Goal: Task Accomplishment & Management: Complete application form

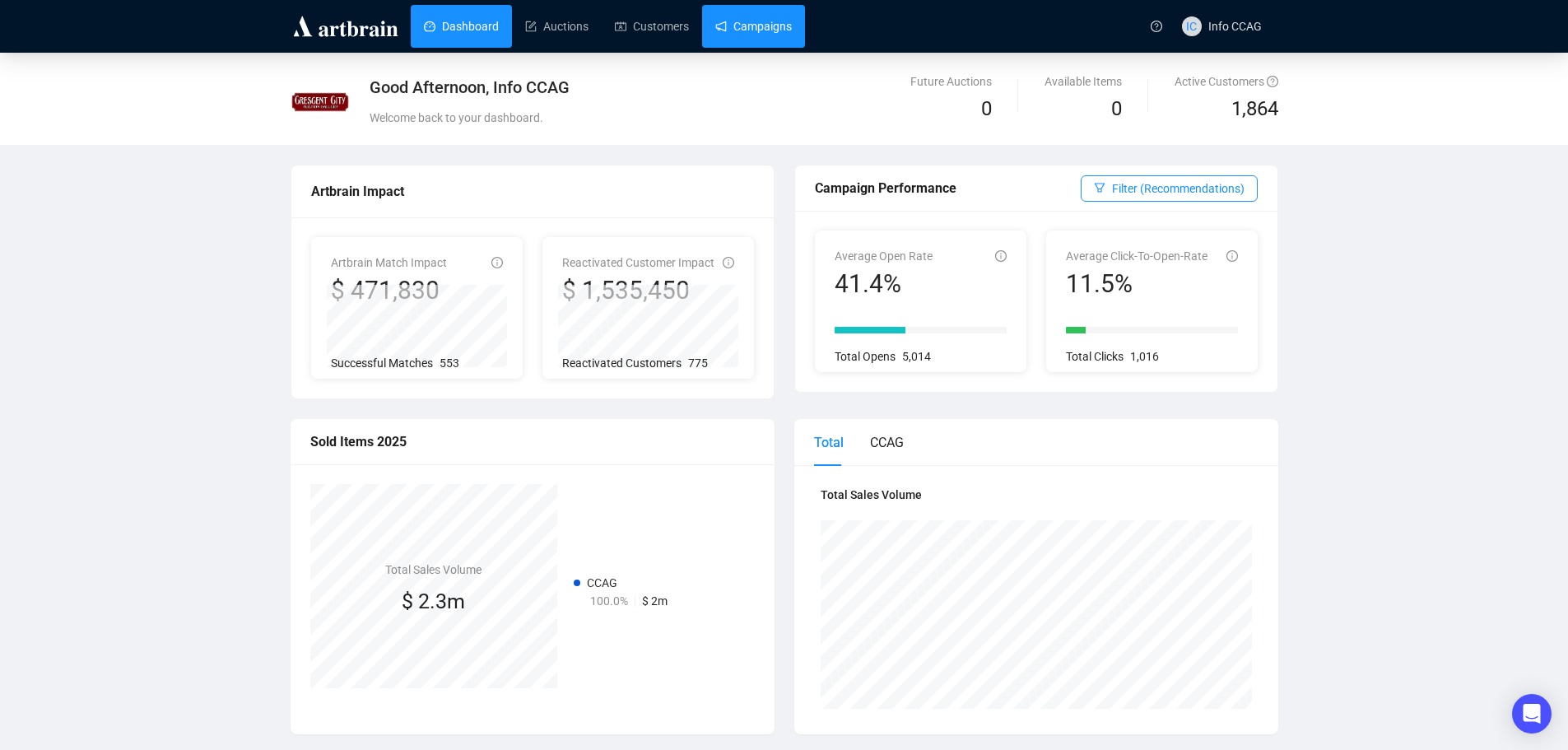
click at [771, 25] on link "Campaigns" at bounding box center [753, 27] width 77 height 43
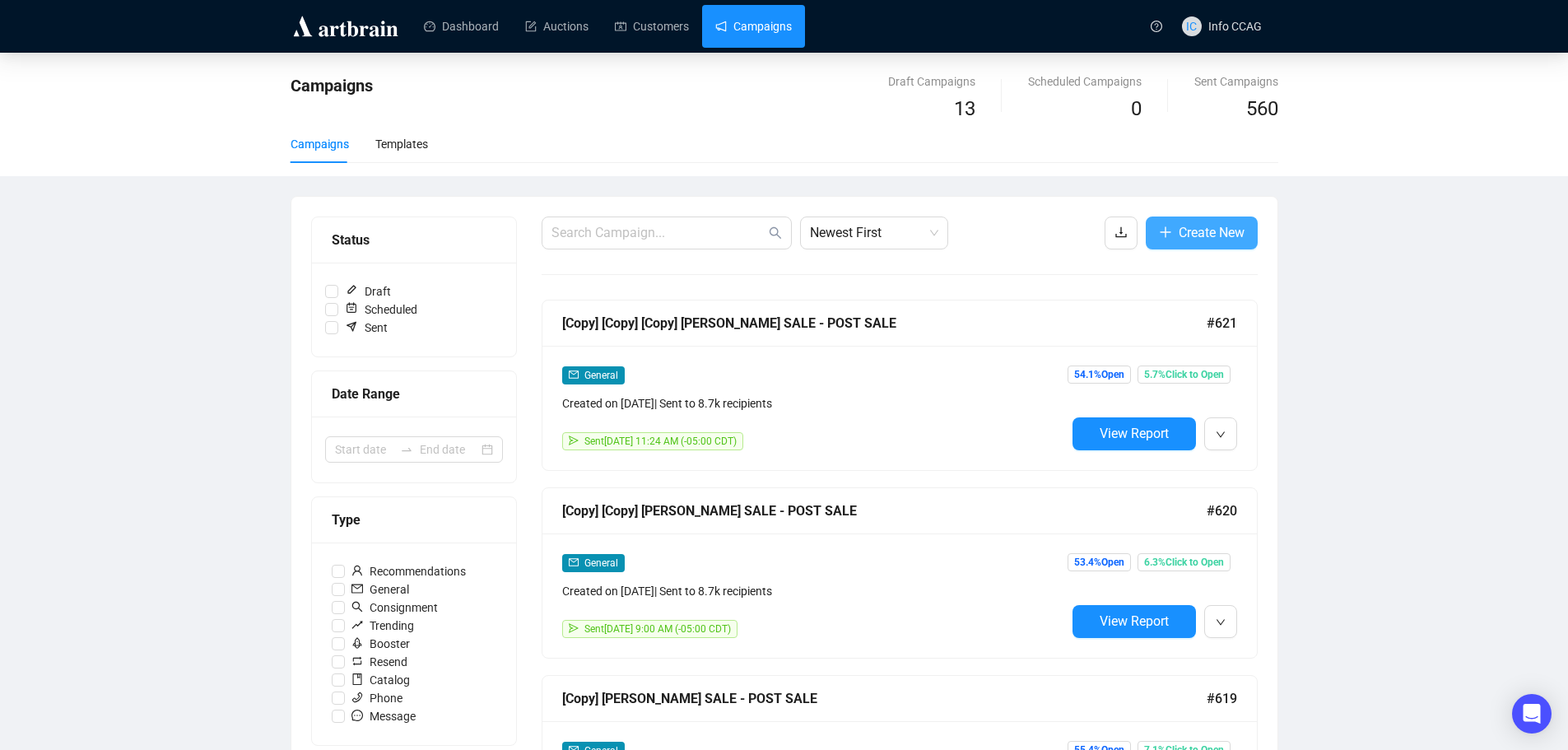
click at [1225, 226] on span "Create New" at bounding box center [1212, 232] width 66 height 21
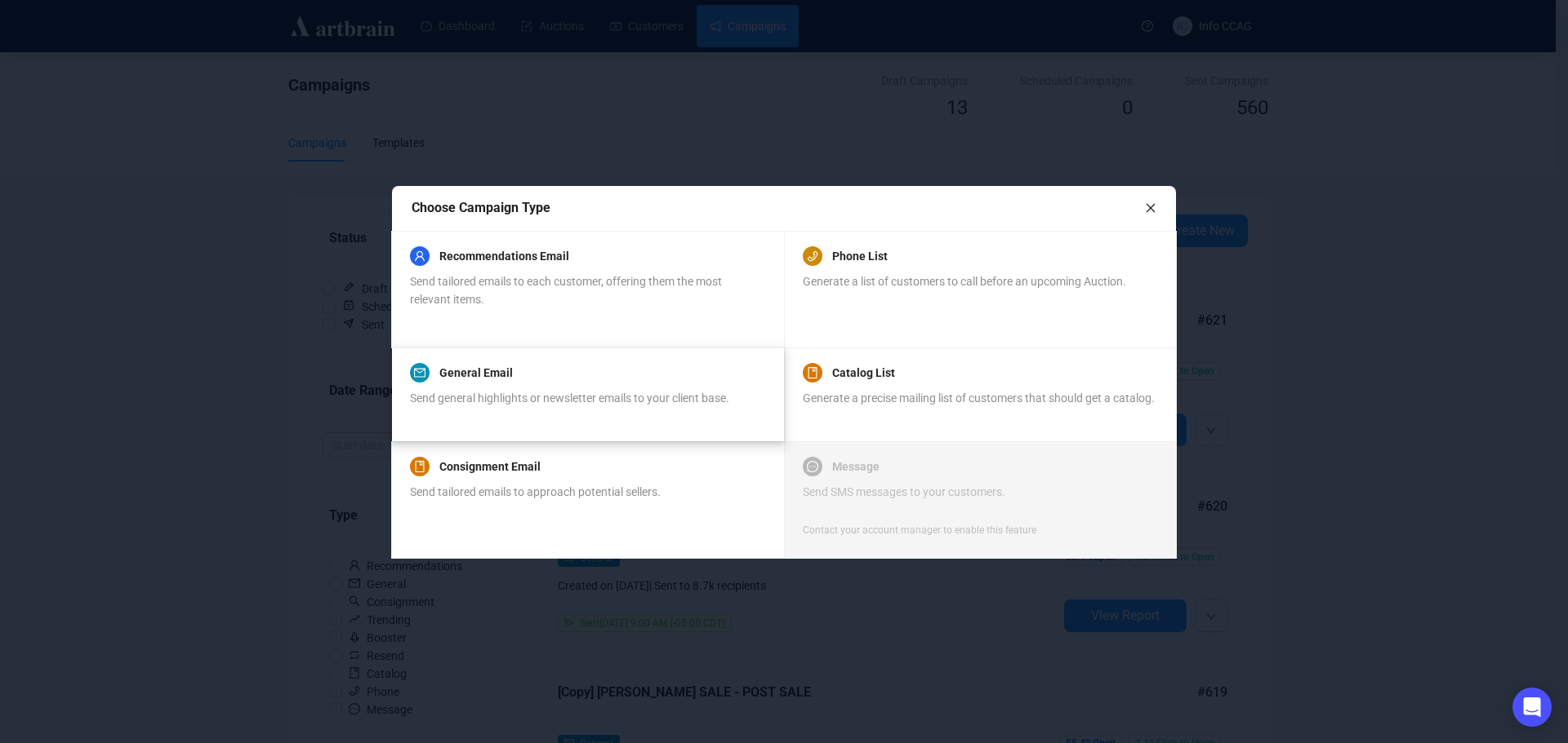
click at [548, 395] on span "Send general highlights or newsletter emails to your client base." at bounding box center [569, 398] width 319 height 13
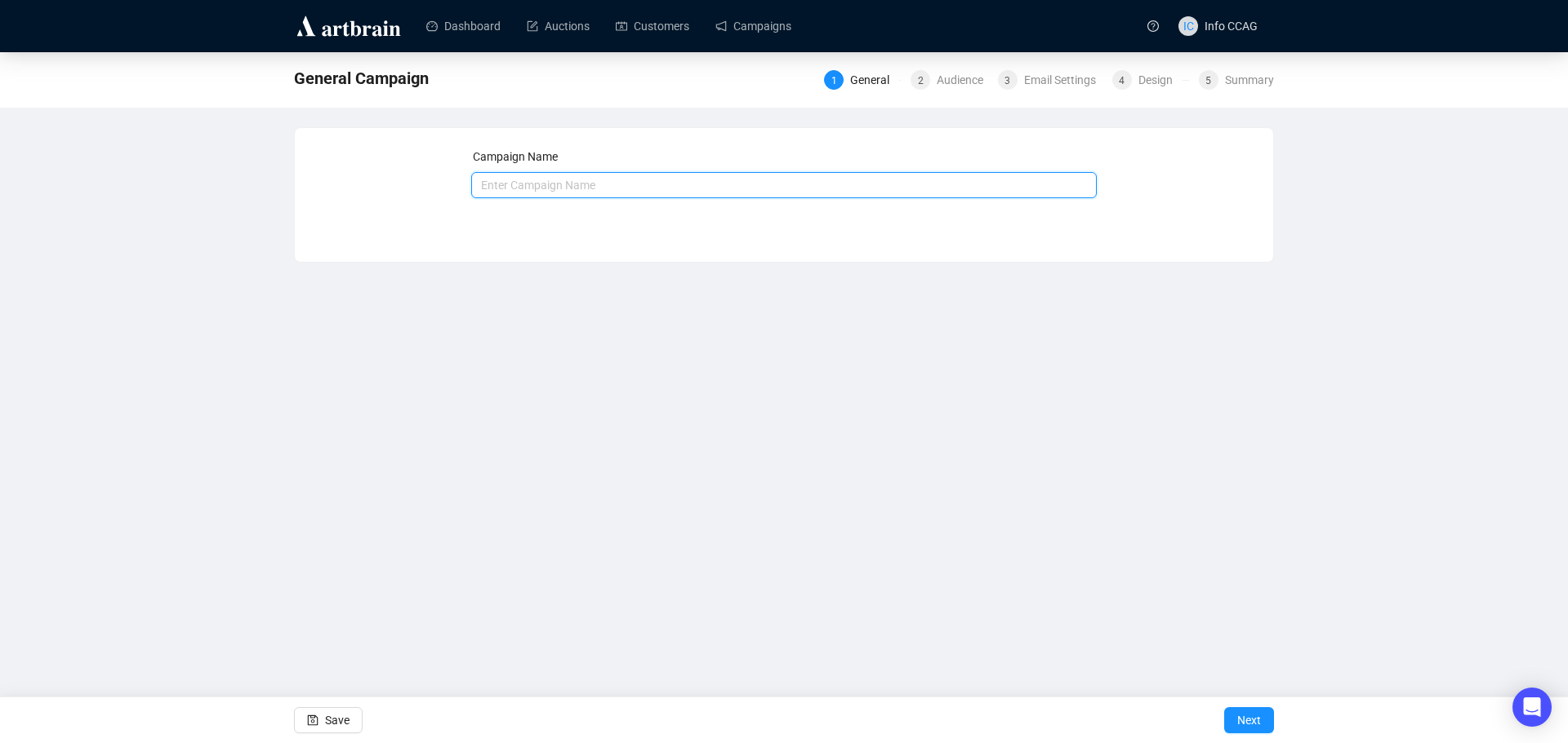
click at [557, 189] on input "text" at bounding box center [784, 185] width 627 height 26
type input "2509 - September Estates Auction Catalog Available"
click at [1240, 723] on span "Next" at bounding box center [1249, 721] width 24 height 46
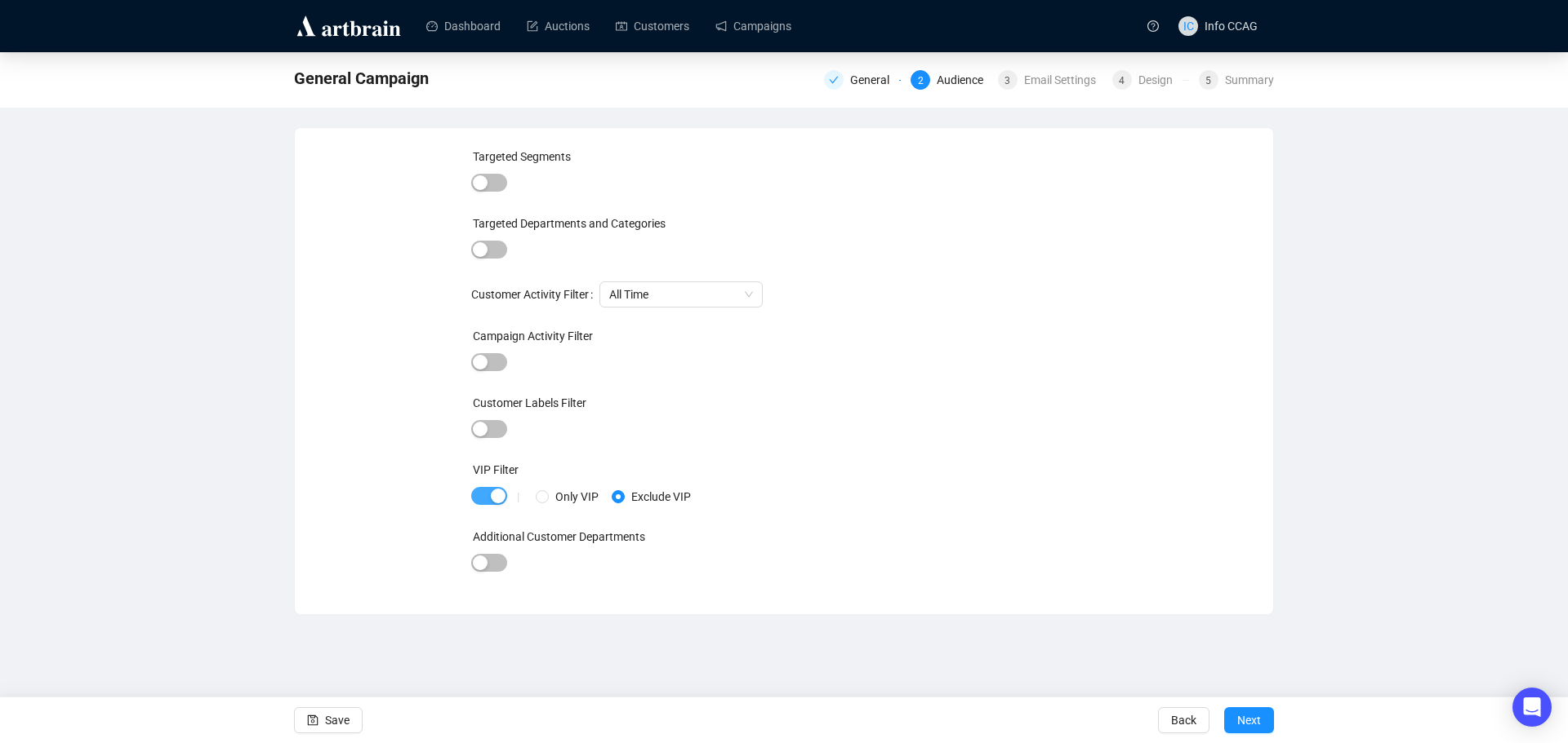
click at [482, 492] on span "button" at bounding box center [489, 496] width 36 height 18
click at [1264, 712] on button "Next" at bounding box center [1249, 720] width 50 height 26
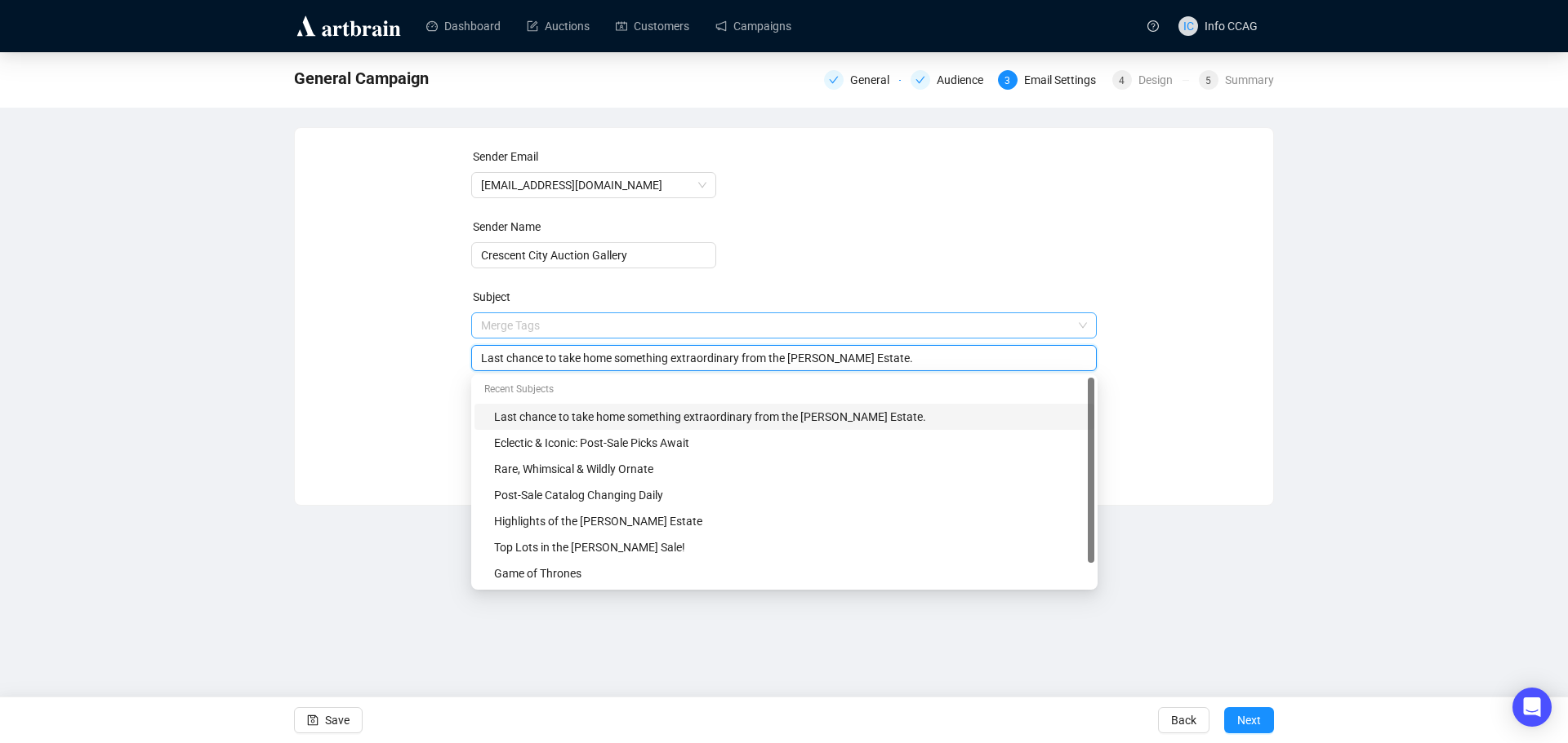
drag, startPoint x: 880, startPoint y: 329, endPoint x: 576, endPoint y: 335, distance: 304.1
click at [576, 335] on span "Merge Tags Last chance to take home something extraordinary from the [PERSON_NA…" at bounding box center [784, 342] width 627 height 46
click at [866, 357] on input "Last chance to take home something extraordinary from the [PERSON_NAME] Estate." at bounding box center [784, 357] width 607 height 18
drag, startPoint x: 867, startPoint y: 358, endPoint x: 483, endPoint y: 351, distance: 384.1
click at [483, 351] on input "Last chance to take home something extraordinary from the [PERSON_NAME] Estate." at bounding box center [784, 357] width 607 height 18
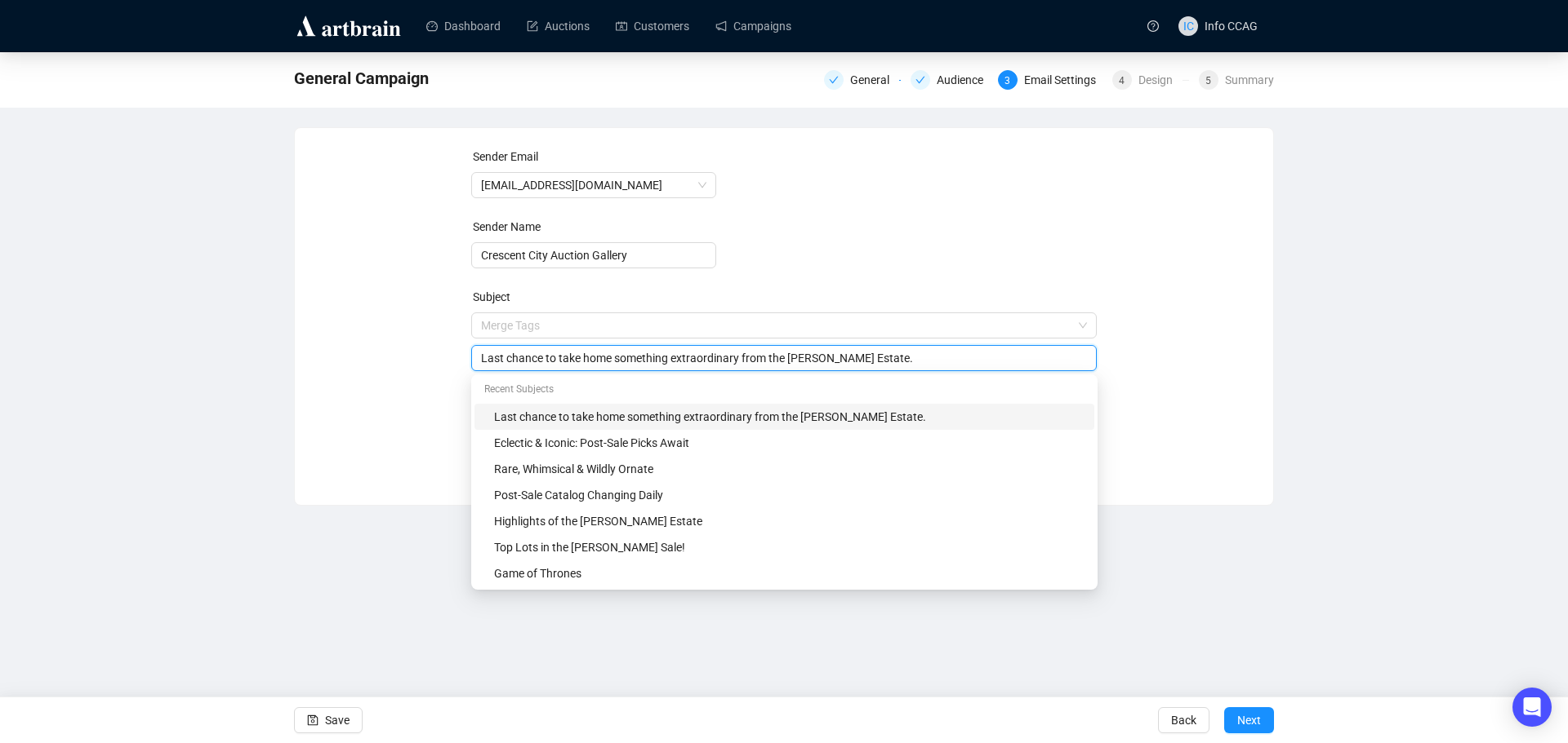
type input "L"
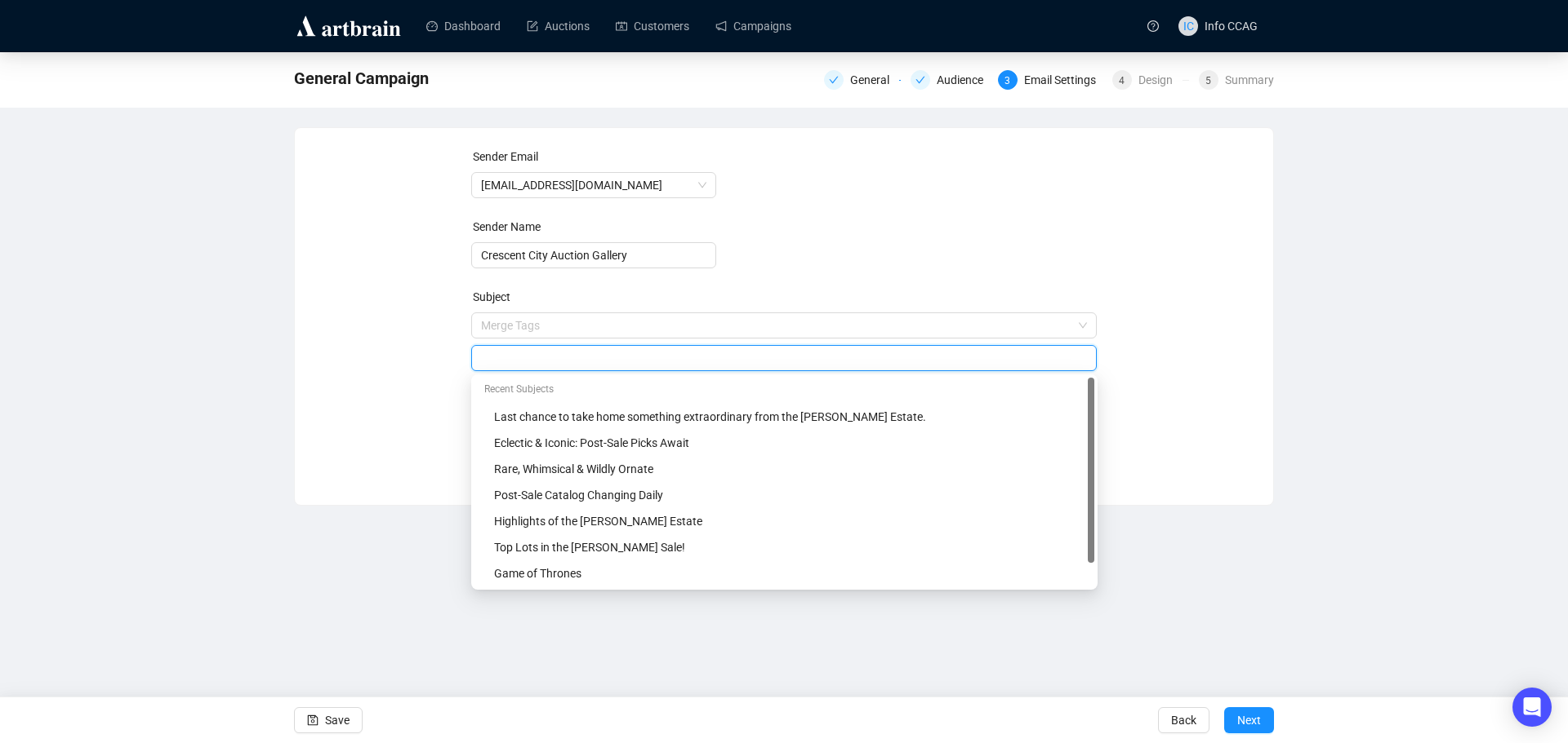
click at [889, 246] on form "Sender Email [EMAIL_ADDRESS][DOMAIN_NAME] Sender Name Crescent City Auction Gal…" at bounding box center [784, 294] width 627 height 293
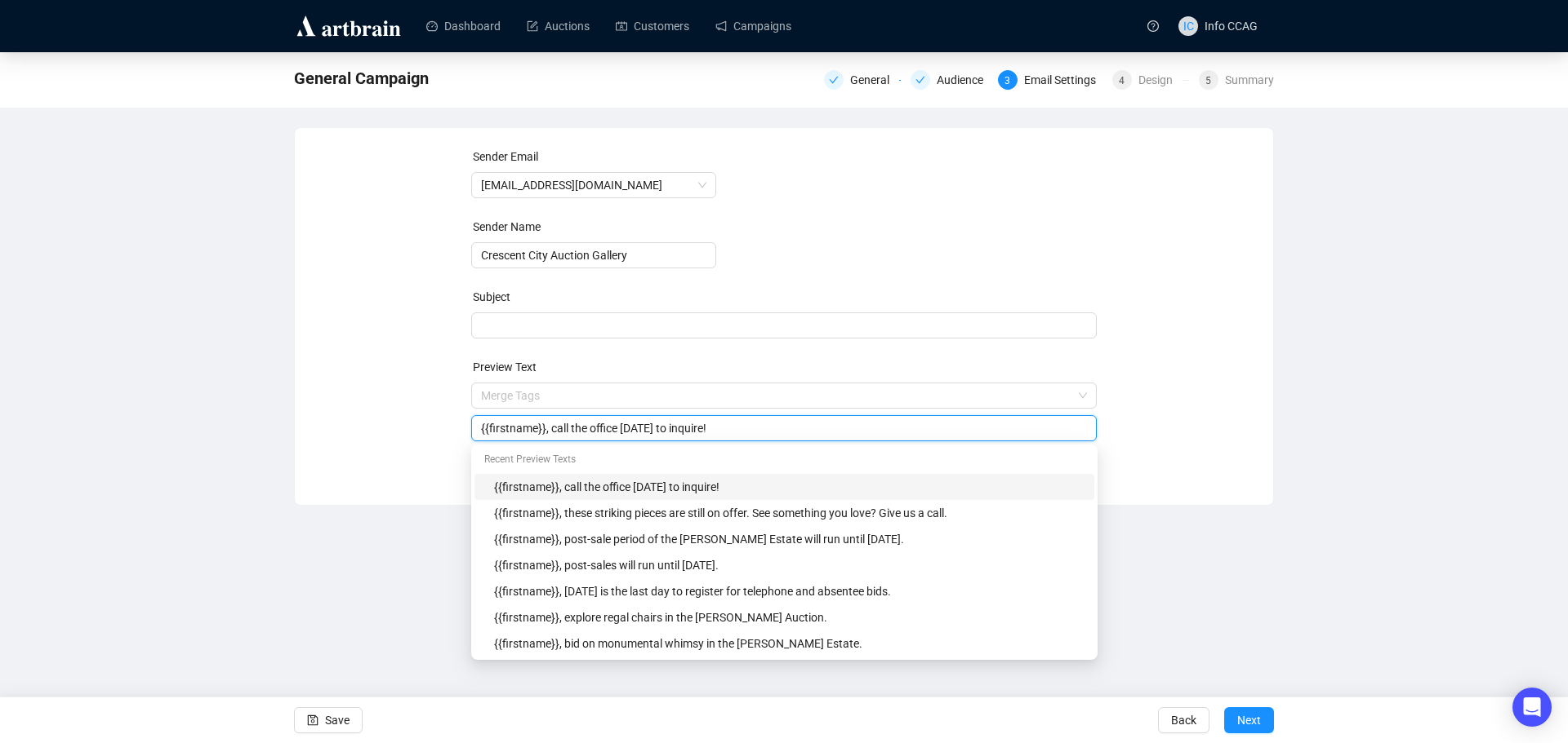
drag, startPoint x: 718, startPoint y: 427, endPoint x: 546, endPoint y: 427, distance: 172.0
click at [546, 427] on input "{{firstname}}, call the office [DATE] to inquire!" at bounding box center [784, 428] width 607 height 18
click at [593, 328] on span at bounding box center [784, 325] width 627 height 13
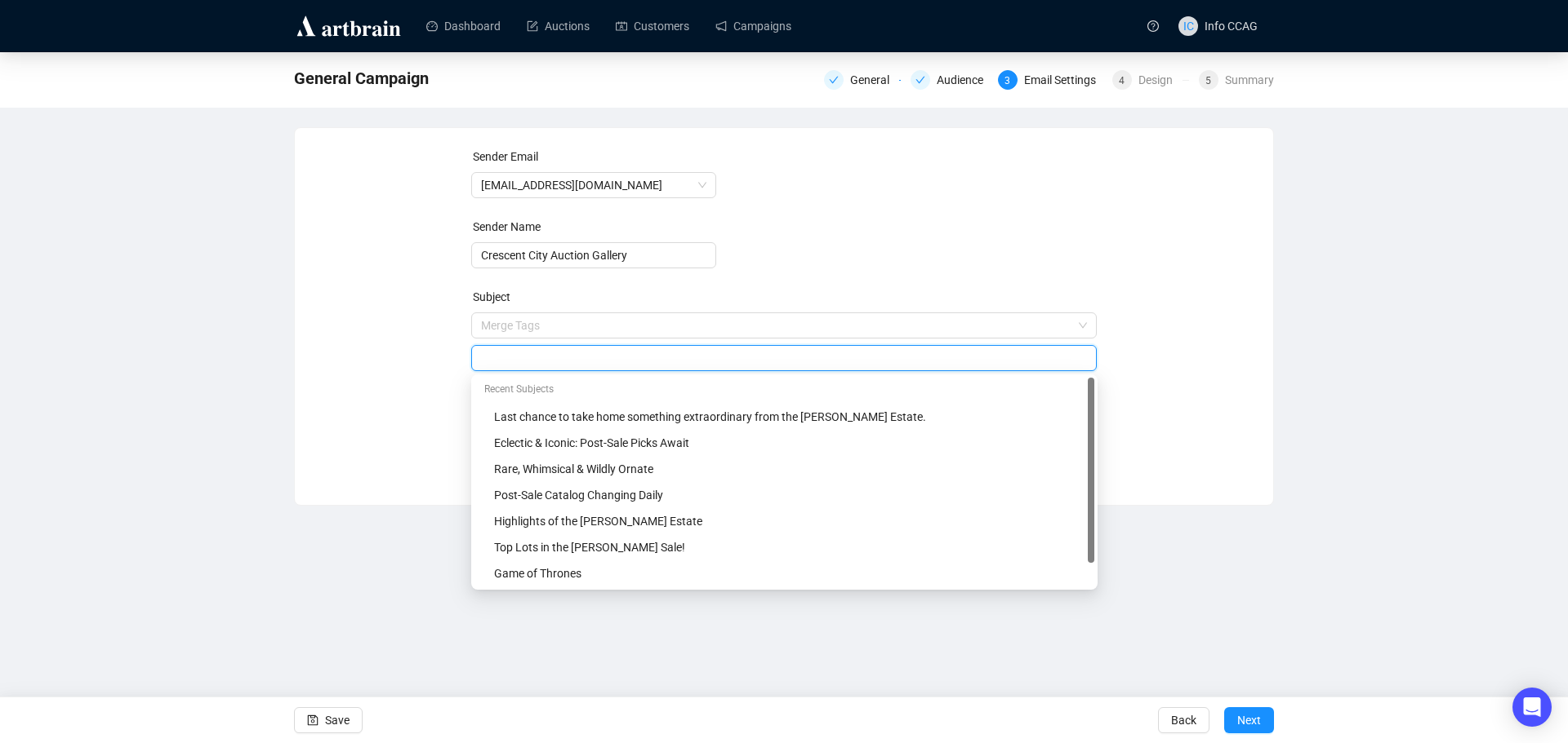
type input "i"
type input "Important September Estates Catalog Online Now!"
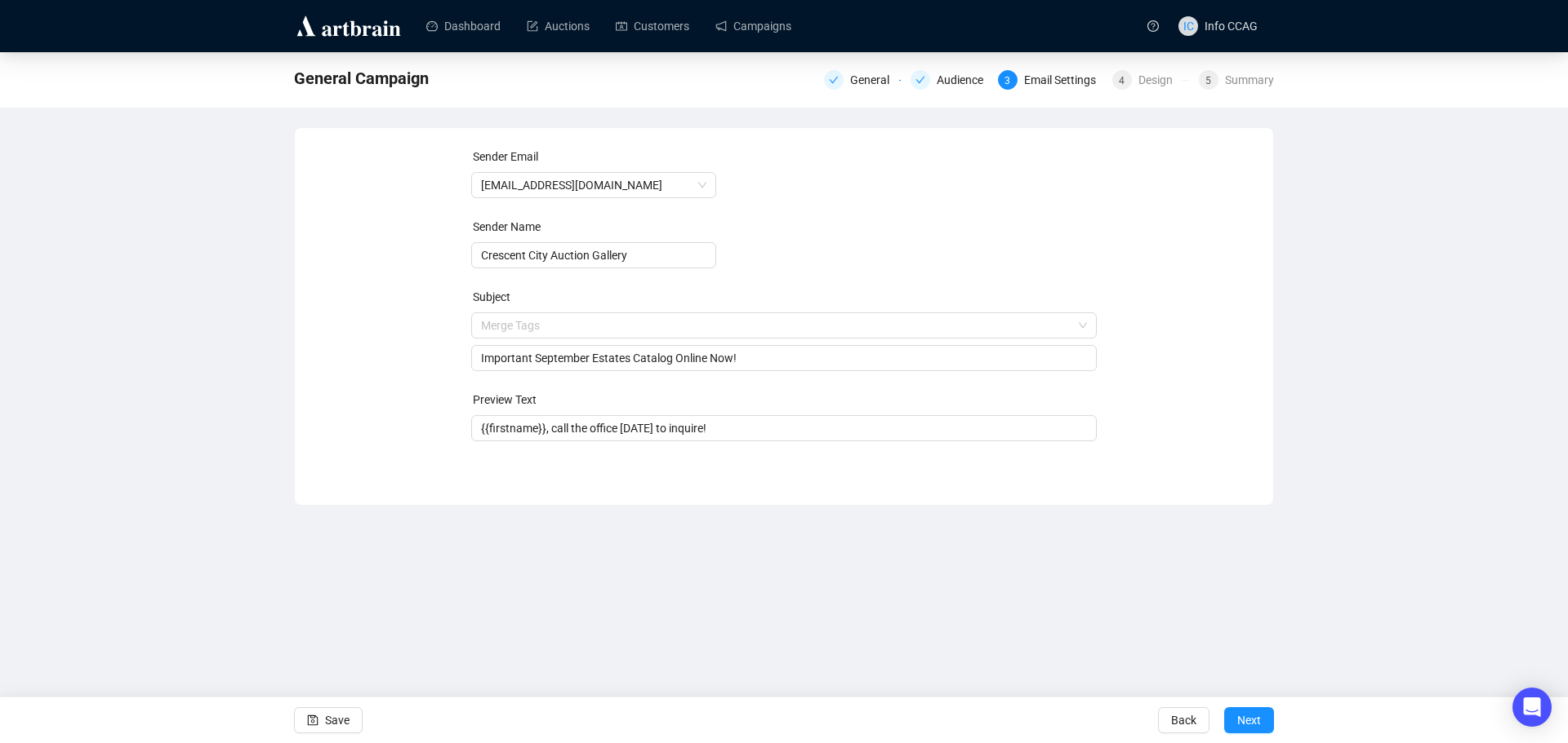
click at [1338, 357] on div "General Campaign General Audience 3 Email Settings 4 Design 5 Summary Sender Em…" at bounding box center [784, 279] width 1568 height 454
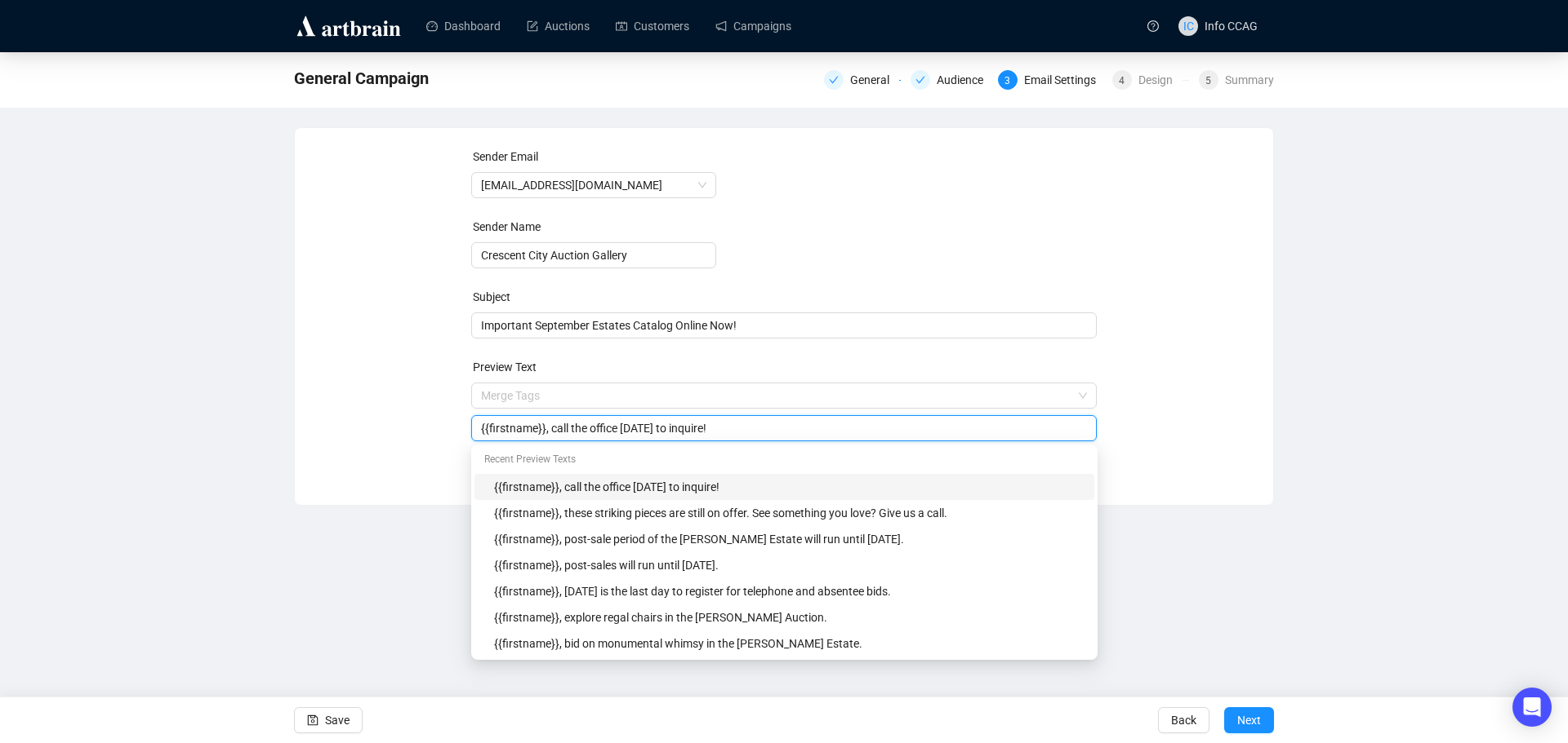
drag, startPoint x: 714, startPoint y: 432, endPoint x: 548, endPoint y: 431, distance: 166.0
click at [548, 431] on input "{{firstname}}, call the office [DATE] to inquire!" at bounding box center [784, 428] width 607 height 18
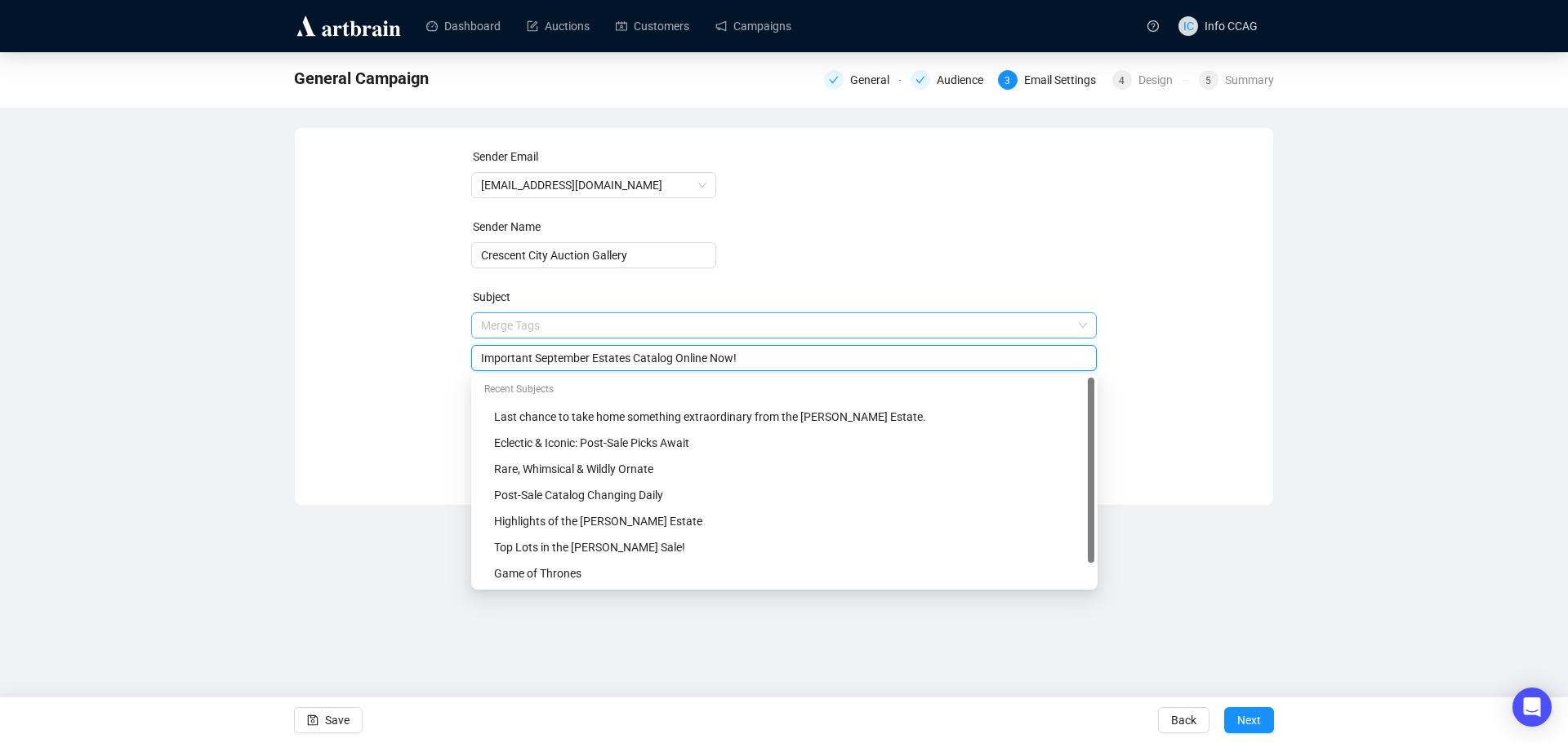
drag, startPoint x: 753, startPoint y: 321, endPoint x: 592, endPoint y: 328, distance: 161.2
click at [592, 328] on span "Merge Tags Important September Estates Catalog Online Now!" at bounding box center [784, 342] width 627 height 46
click at [746, 359] on input "Important September Estates Catalog Online Now!" at bounding box center [784, 357] width 607 height 18
click at [787, 284] on form "Sender Email [EMAIL_ADDRESS][DOMAIN_NAME] Sender Name Crescent City Auction Gal…" at bounding box center [784, 294] width 627 height 293
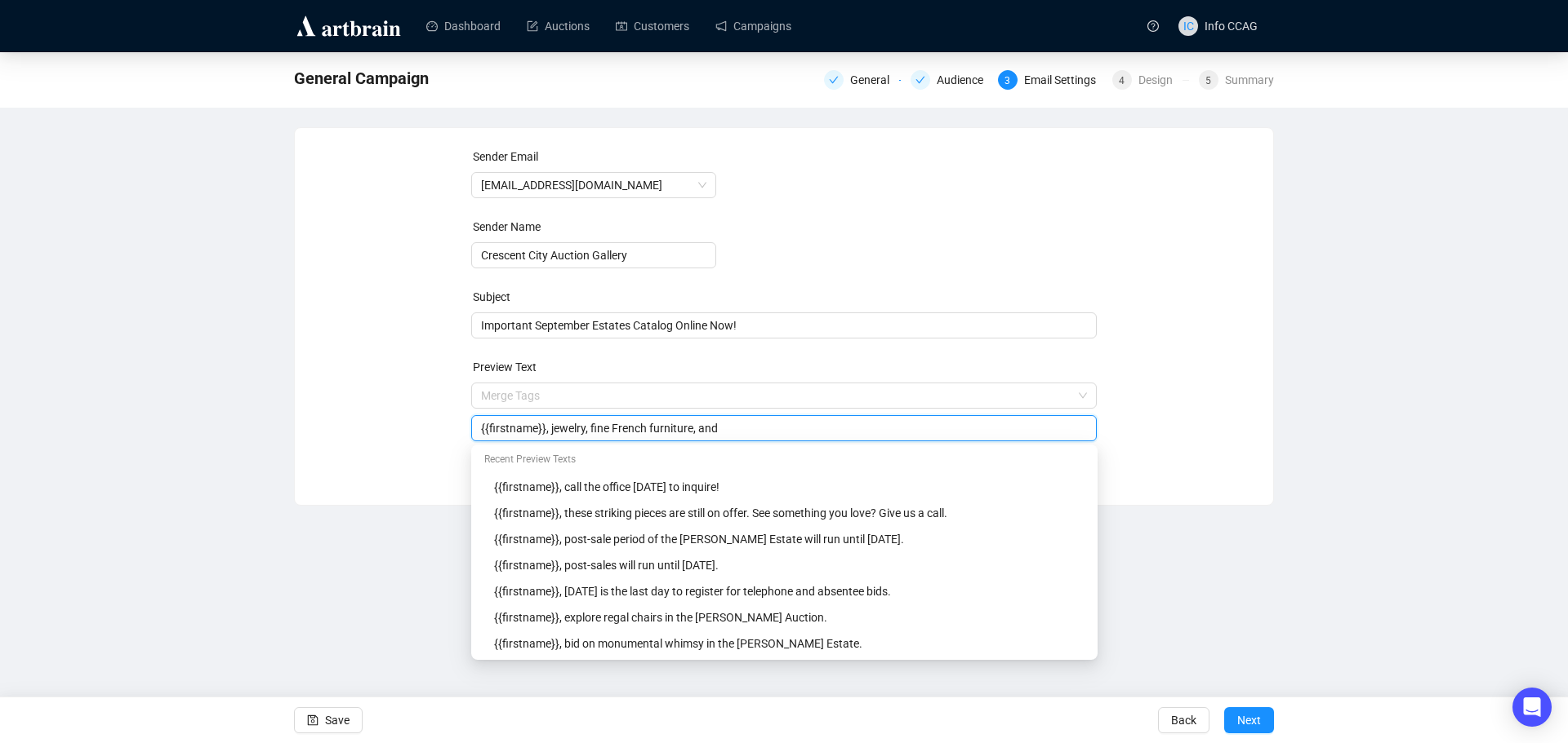
drag, startPoint x: 725, startPoint y: 431, endPoint x: 547, endPoint y: 430, distance: 178.0
click at [547, 430] on input "{{firstname}}, jewelry, fine French furniture, and" at bounding box center [784, 428] width 607 height 18
type input "{{firstname}}, from glocks to gemstone crosses, this auction has it all."
click at [1139, 341] on div "Sender Email [EMAIL_ADDRESS][DOMAIN_NAME] Sender Name Crescent City Auction Gal…" at bounding box center [784, 304] width 939 height 313
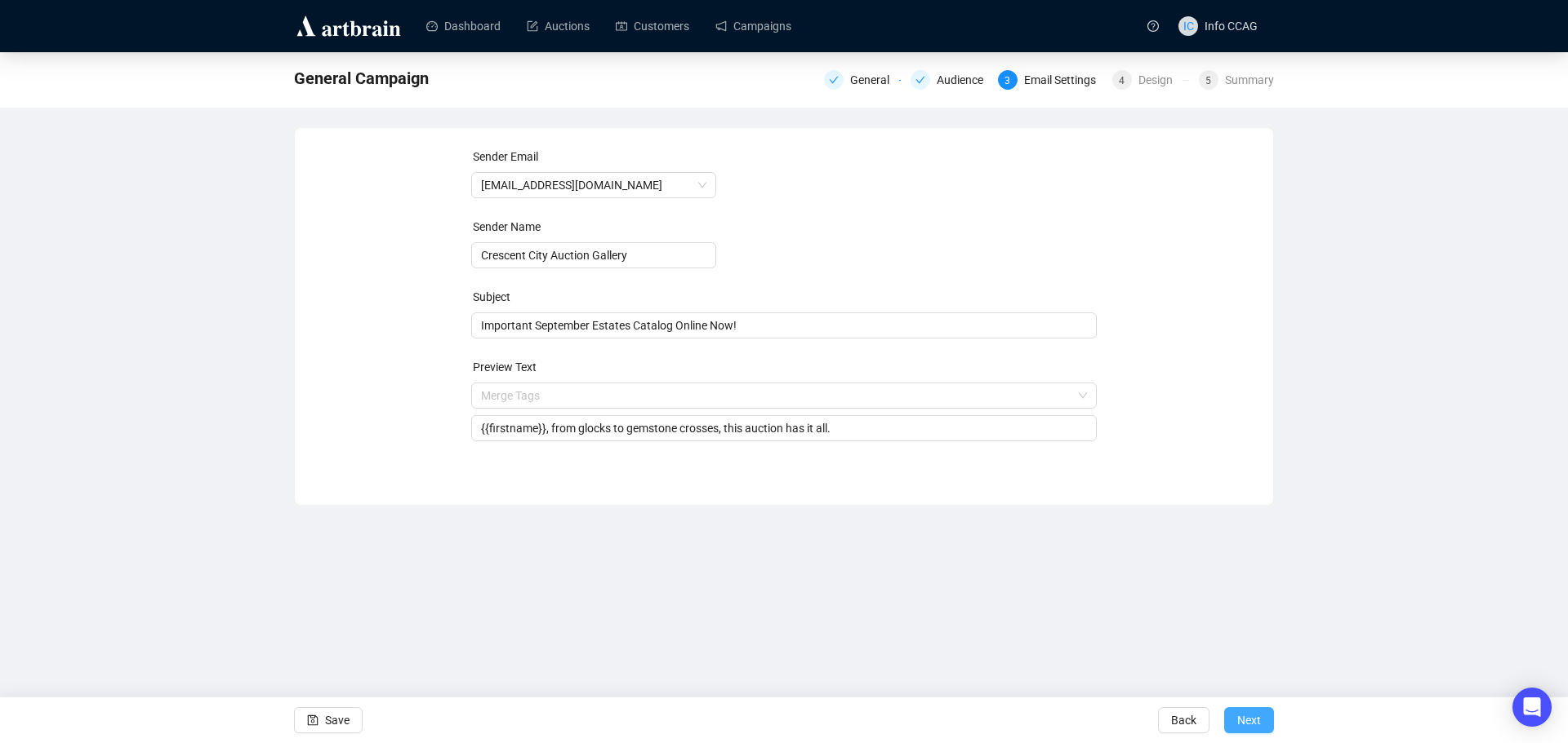
click at [1255, 723] on span "Next" at bounding box center [1249, 721] width 24 height 46
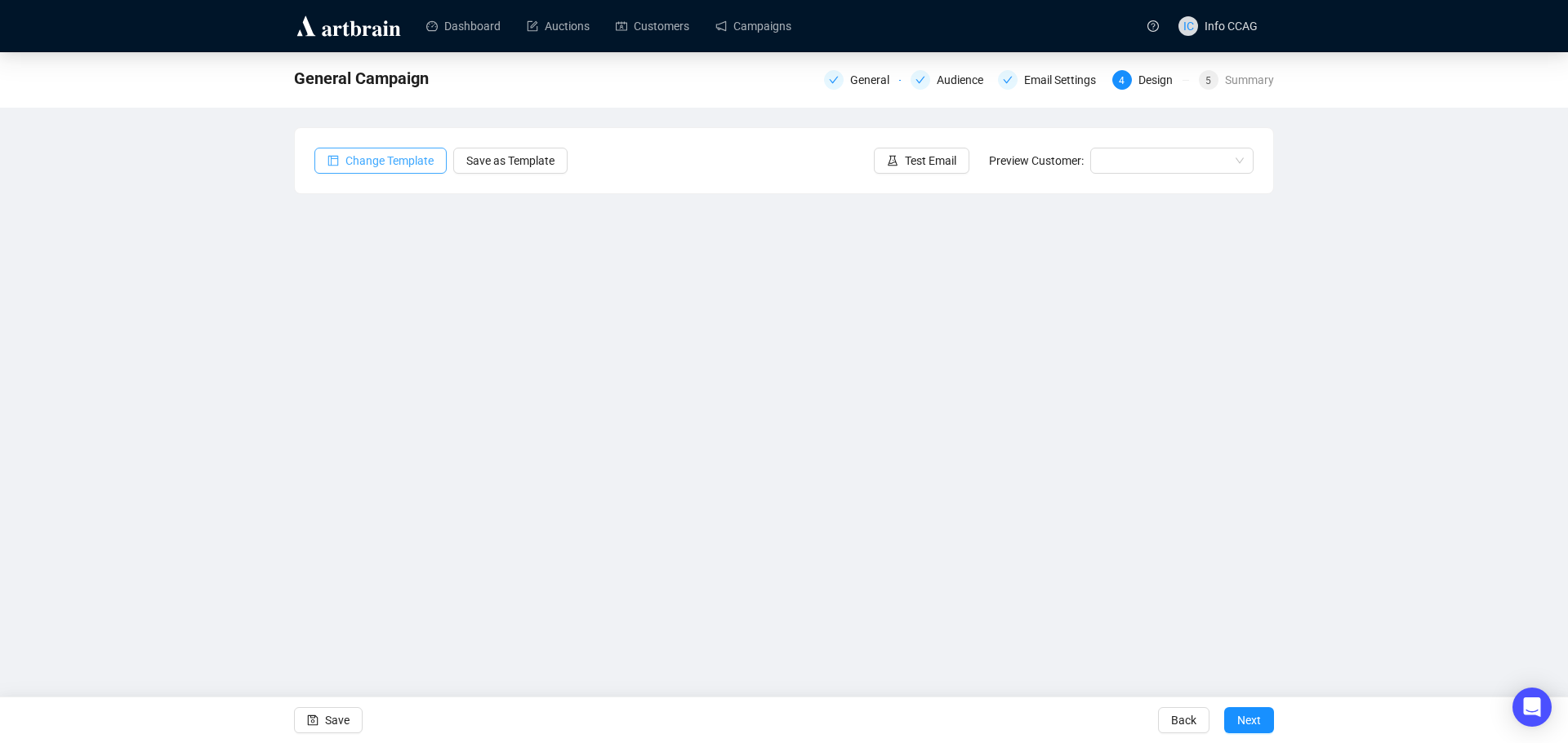
click at [386, 161] on span "Change Template" at bounding box center [389, 160] width 88 height 18
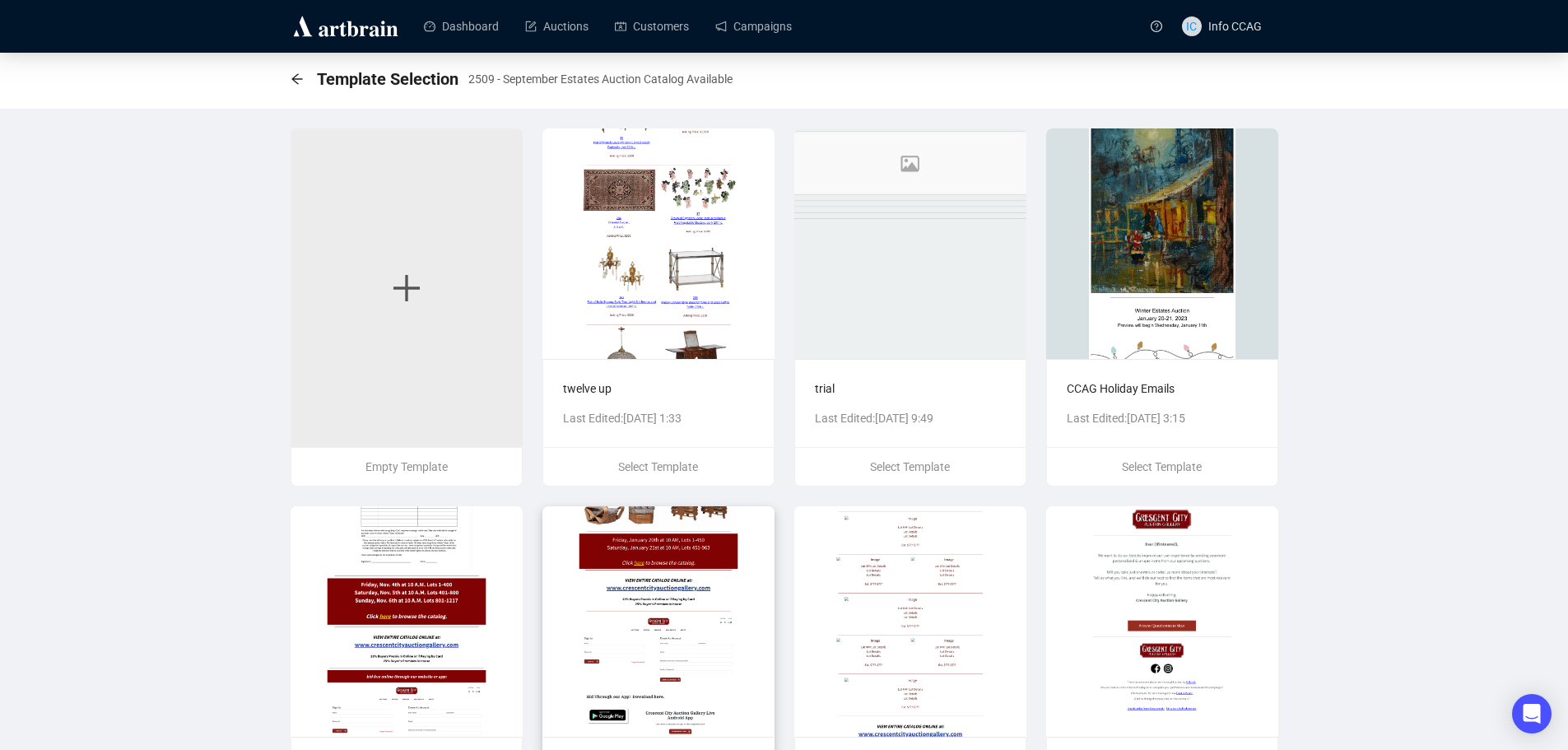
click at [713, 598] on img at bounding box center [658, 622] width 232 height 231
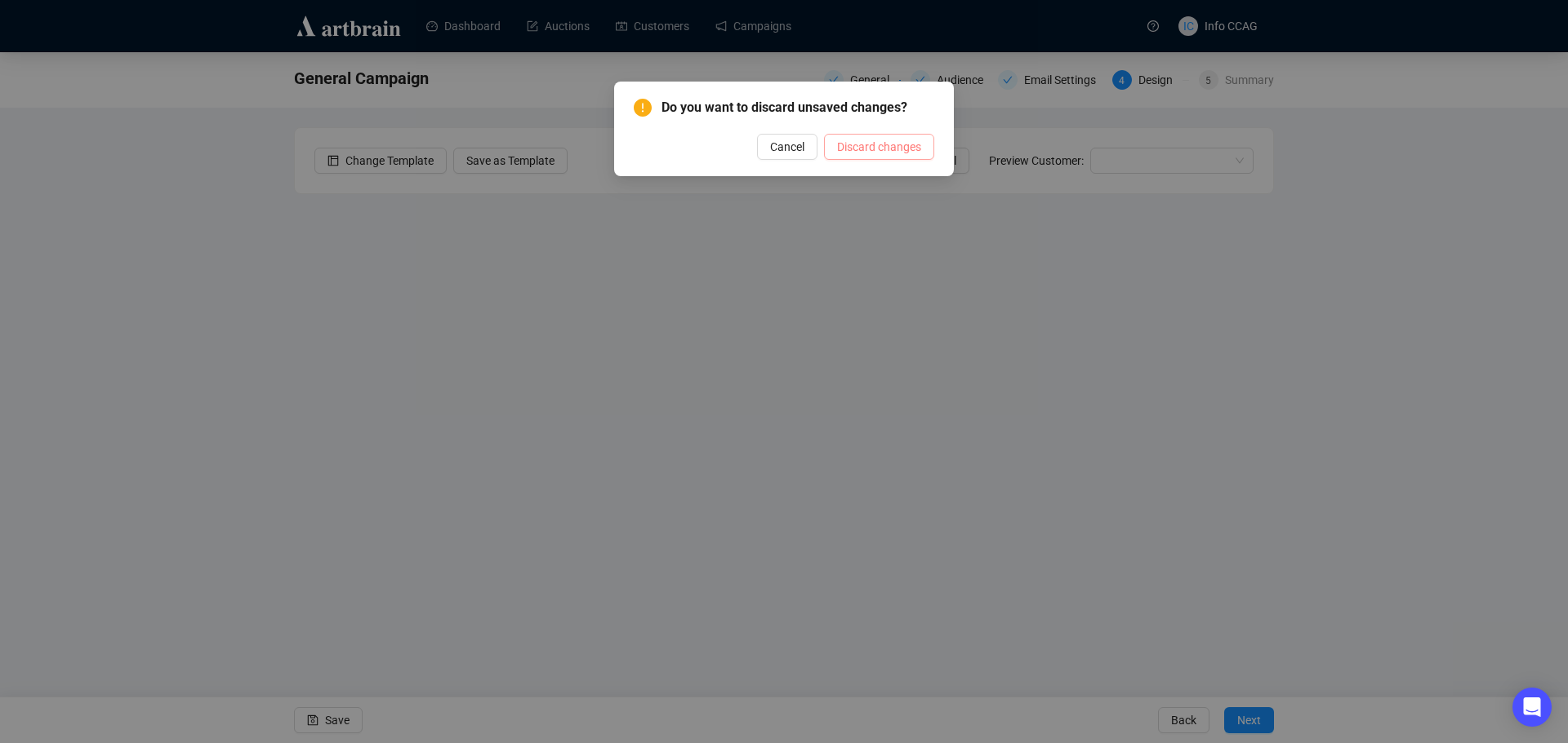
click at [866, 146] on span "Discard changes" at bounding box center [878, 147] width 85 height 18
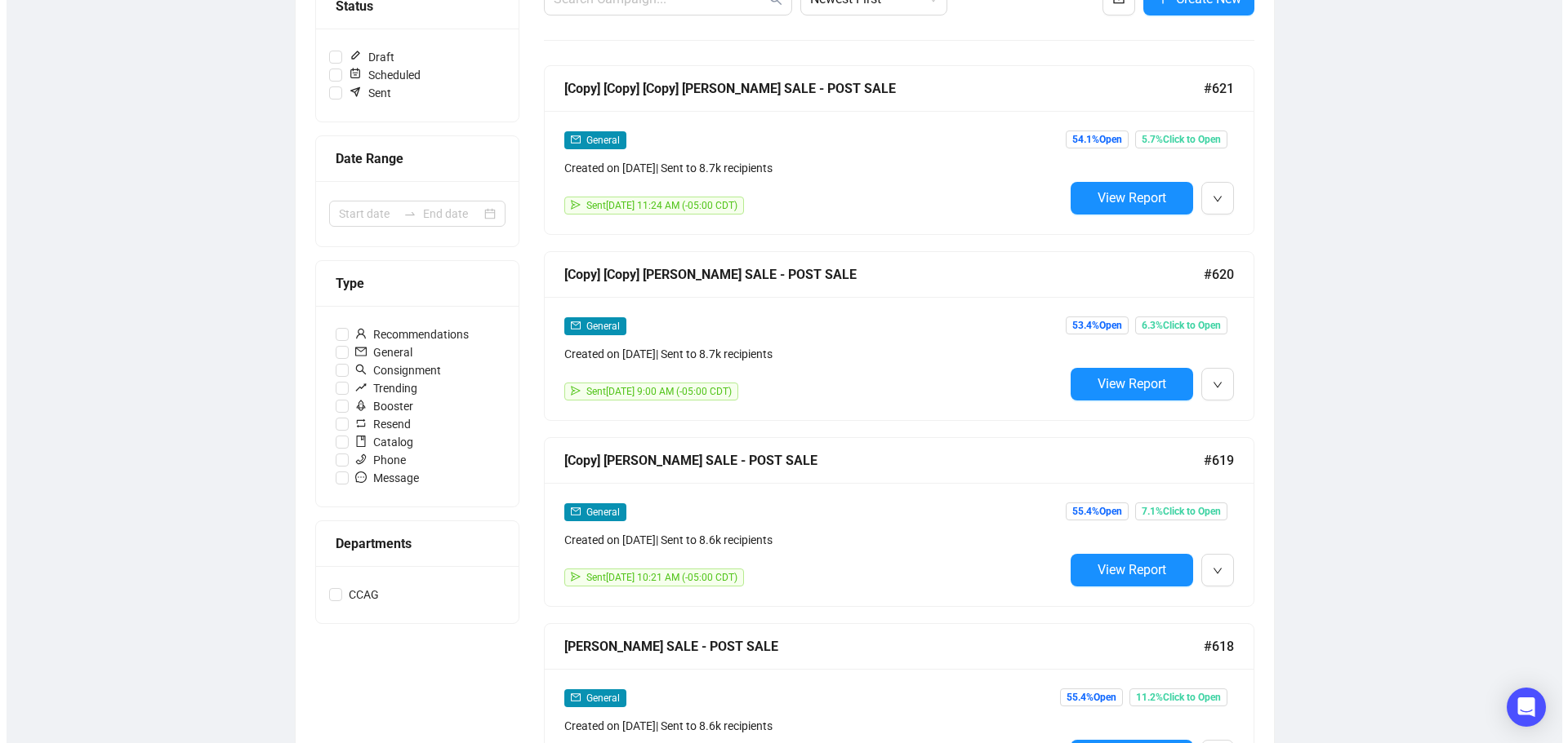
scroll to position [82, 0]
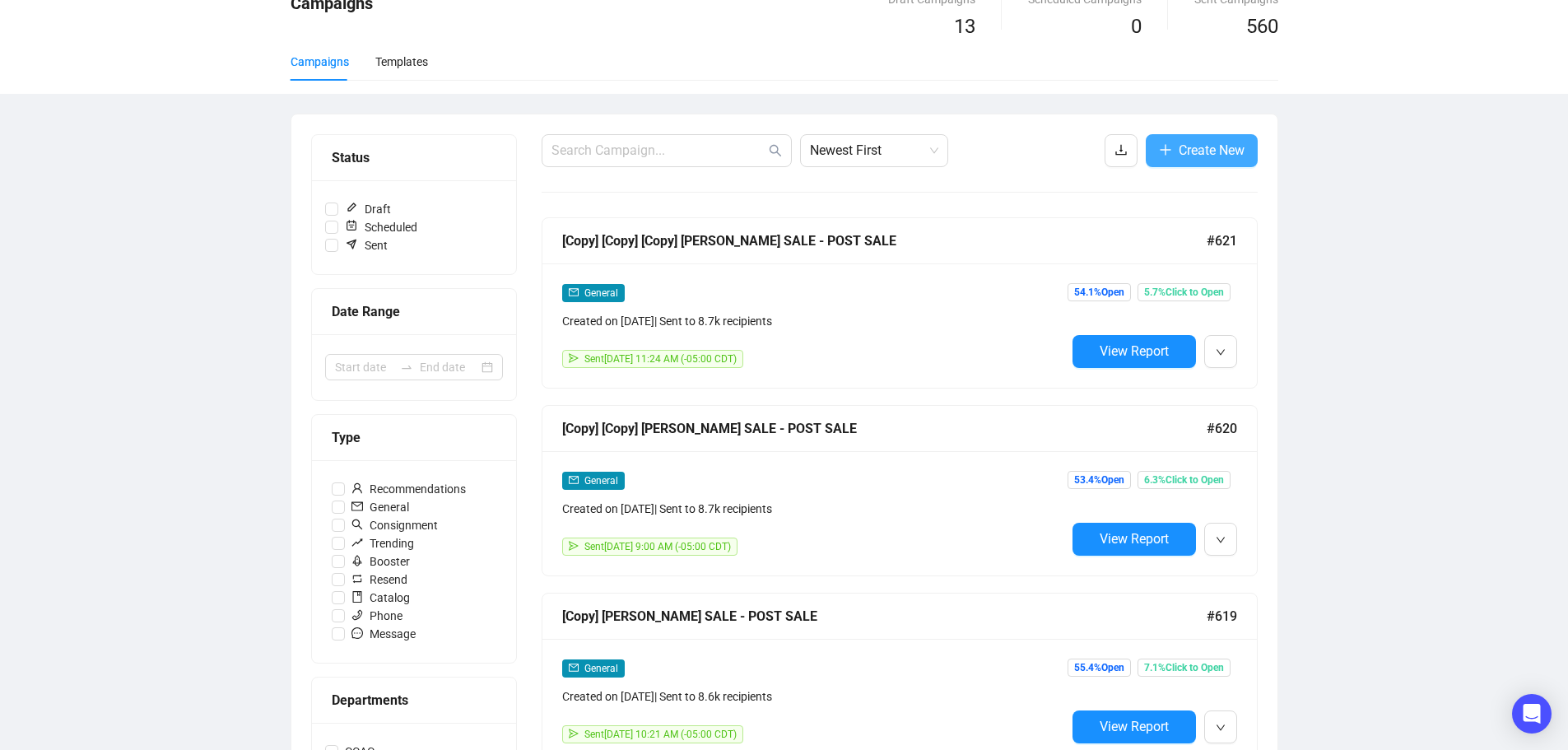
click at [1201, 149] on span "Create New" at bounding box center [1212, 151] width 66 height 21
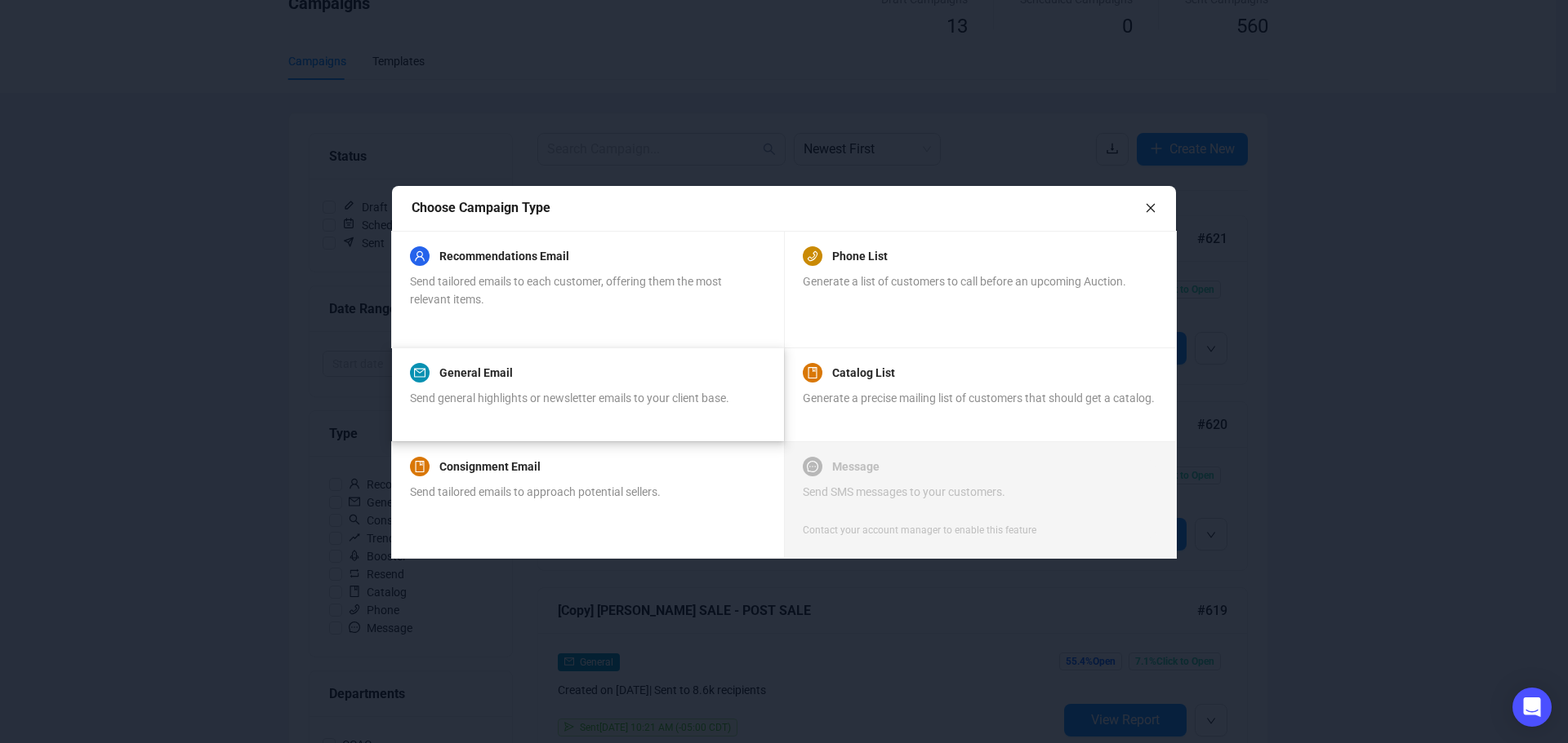
click at [478, 399] on span "Send general highlights or newsletter emails to your client base." at bounding box center [569, 398] width 319 height 13
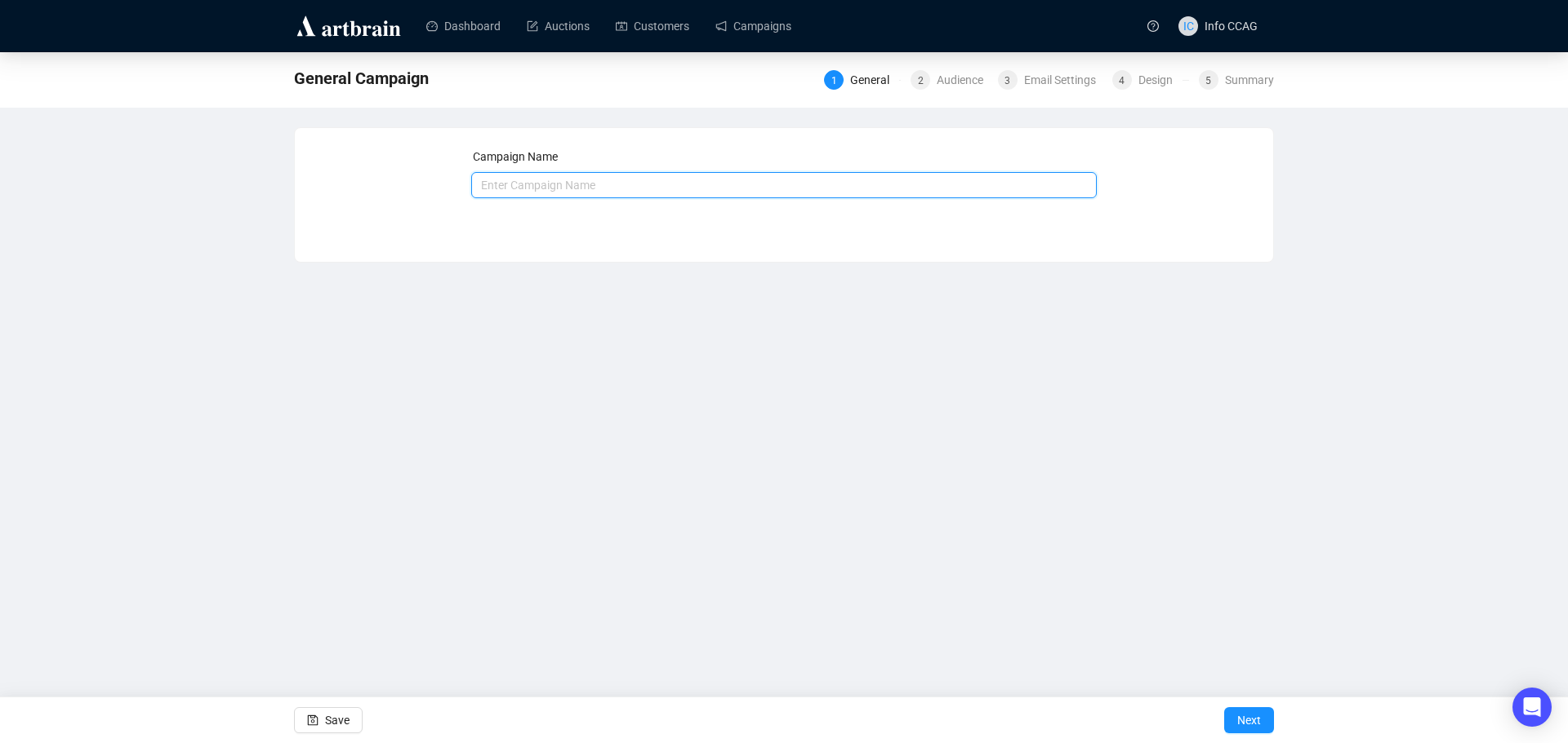
click at [562, 187] on input "text" at bounding box center [784, 185] width 627 height 26
type input "September Auction Online"
click at [1260, 714] on span "Next" at bounding box center [1249, 721] width 24 height 46
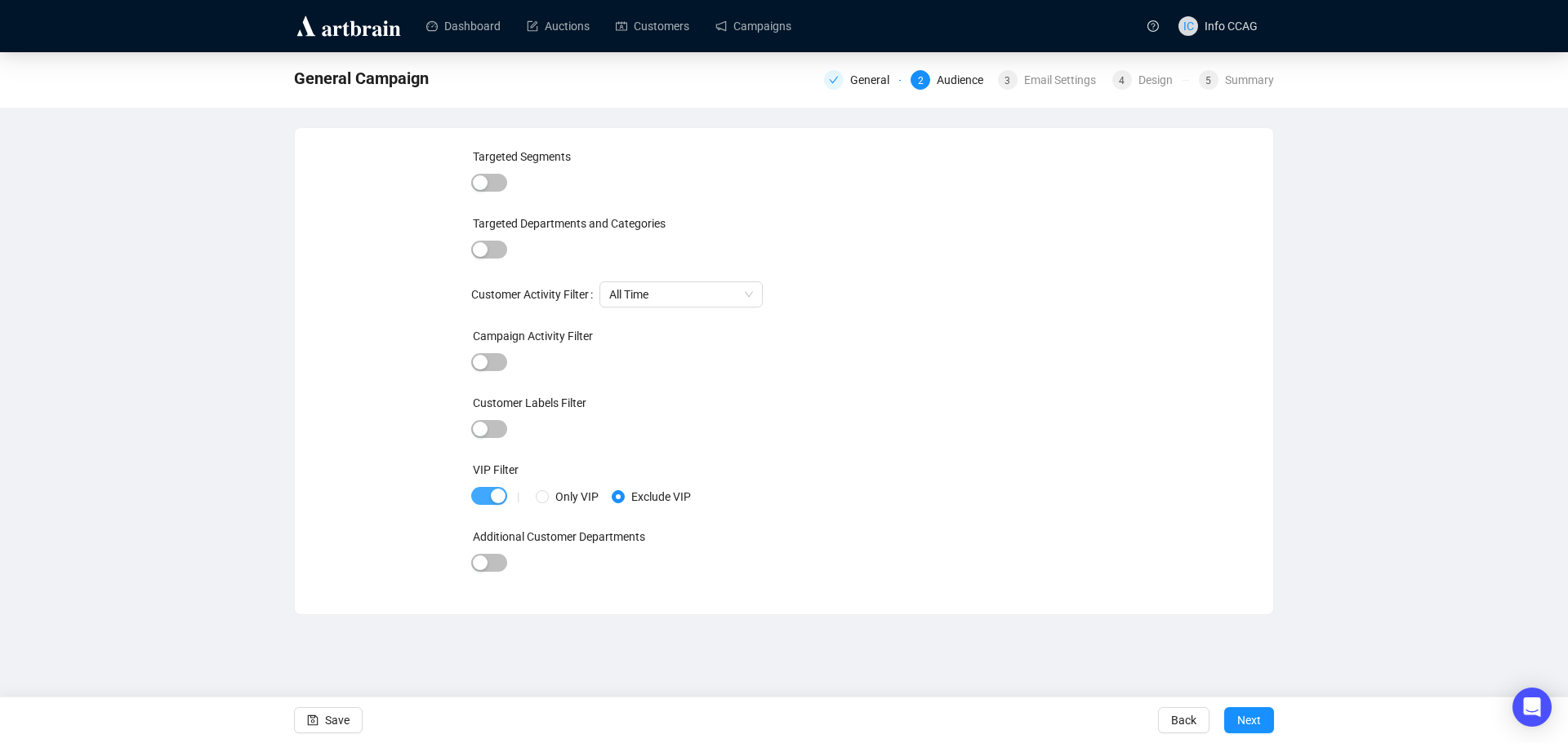
click at [481, 491] on span "button" at bounding box center [489, 496] width 36 height 18
click at [1248, 718] on span "Next" at bounding box center [1249, 721] width 24 height 46
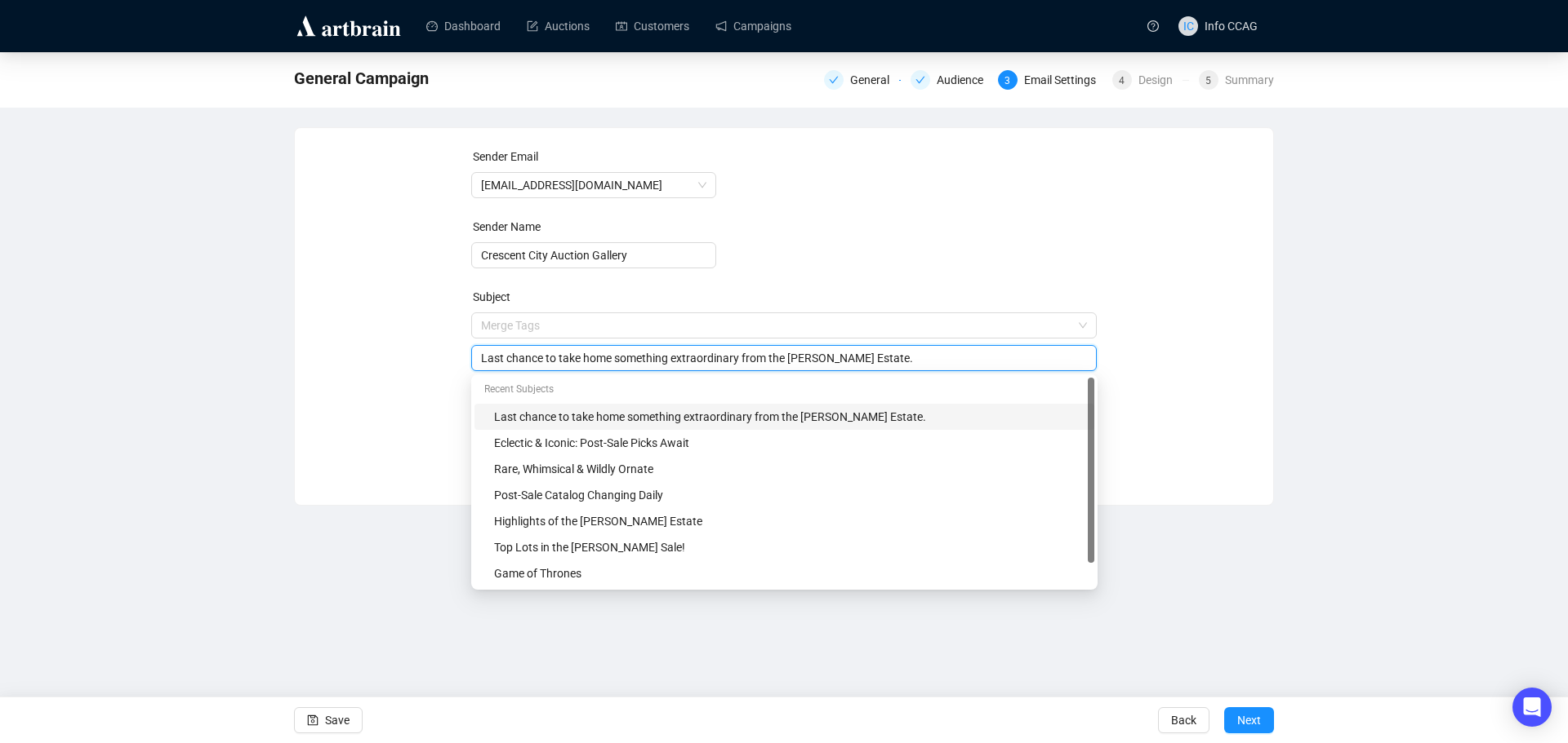
drag, startPoint x: 898, startPoint y: 325, endPoint x: 523, endPoint y: 347, distance: 375.6
click at [523, 347] on div "Last chance to take home something extraordinary from the [PERSON_NAME] Estate." at bounding box center [784, 358] width 627 height 26
click at [900, 355] on input "Last chance to take home something extraordinary from the [PERSON_NAME] Estate." at bounding box center [784, 357] width 607 height 18
drag, startPoint x: 883, startPoint y: 359, endPoint x: 479, endPoint y: 359, distance: 404.0
click at [479, 359] on div "Last chance to take home something extraordinary from the [PERSON_NAME] Estate." at bounding box center [784, 358] width 627 height 26
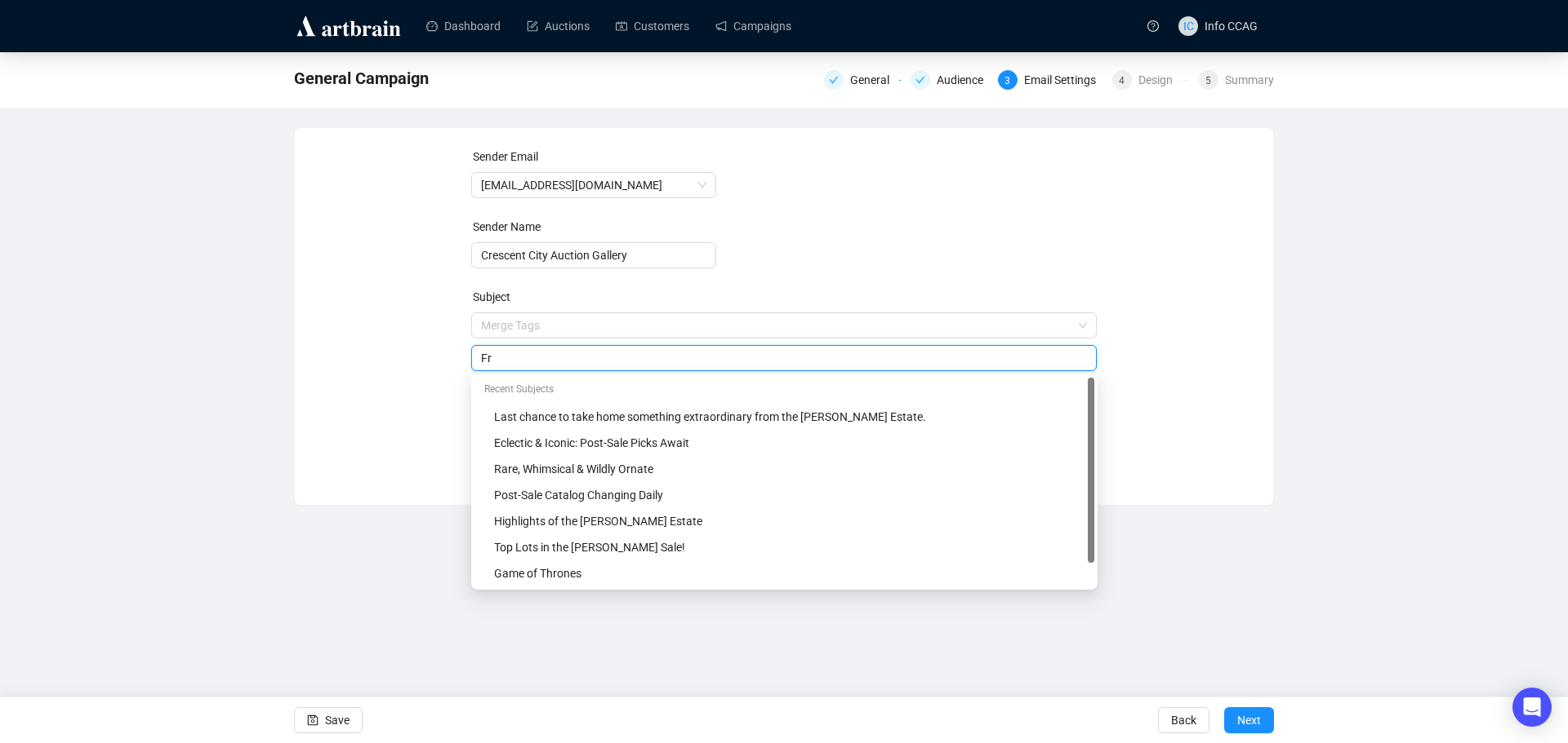
type input "F"
type input "Important September Estates Auction Catalog Online Now!"
click at [843, 271] on form "Sender Email [EMAIL_ADDRESS][DOMAIN_NAME] Sender Name Crescent City Auction Gal…" at bounding box center [784, 294] width 627 height 293
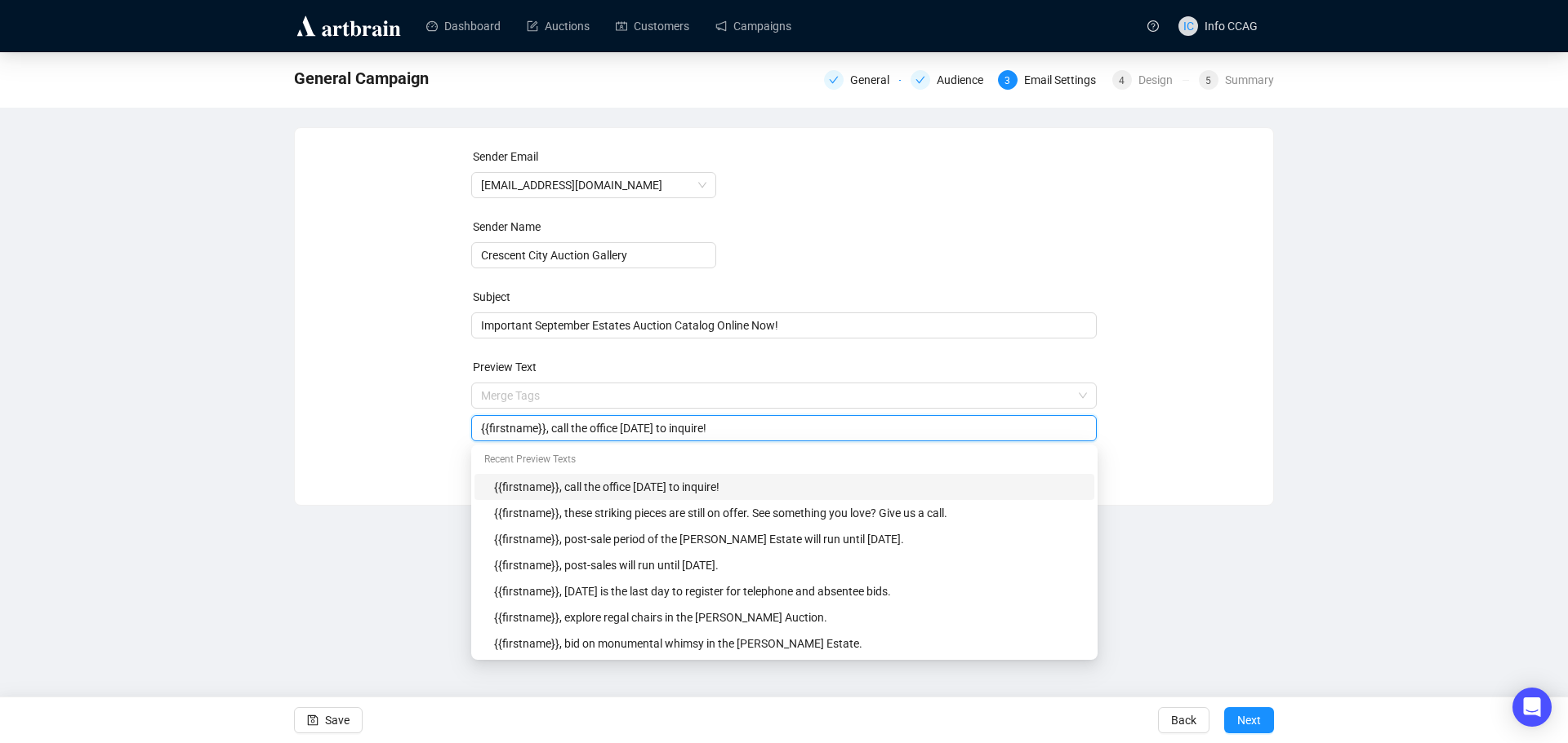
drag, startPoint x: 717, startPoint y: 427, endPoint x: 549, endPoint y: 431, distance: 168.0
click at [549, 431] on input "{{firstname}}, call the office [DATE] to inquire!" at bounding box center [784, 428] width 607 height 18
type input "{{firstname}}, from glocks to gemstone crosses, this auction has it all."
click at [1134, 370] on div "Sender Email [EMAIL_ADDRESS][DOMAIN_NAME] Sender Name Crescent City Auction Gal…" at bounding box center [784, 304] width 939 height 313
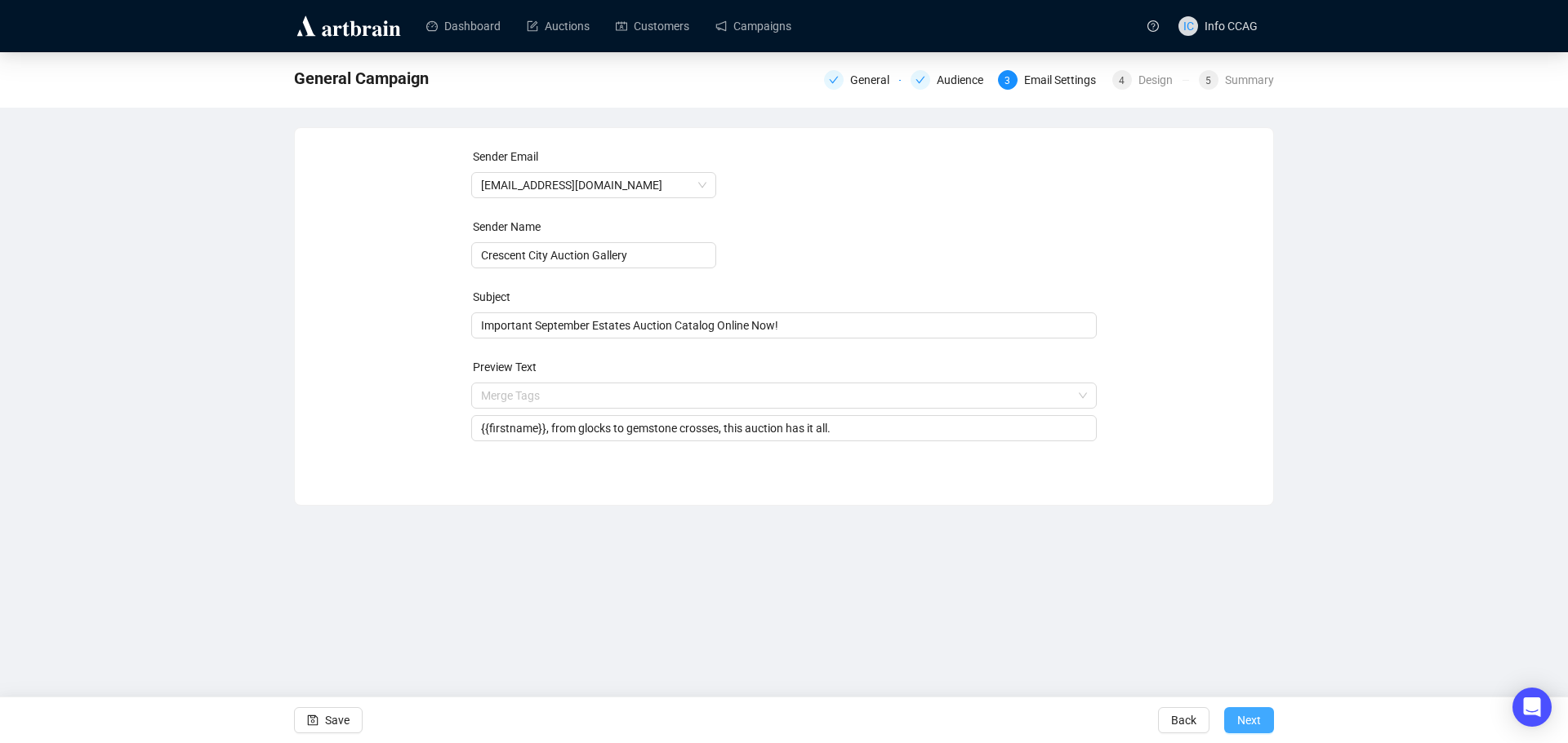
click at [1263, 721] on button "Next" at bounding box center [1249, 720] width 50 height 26
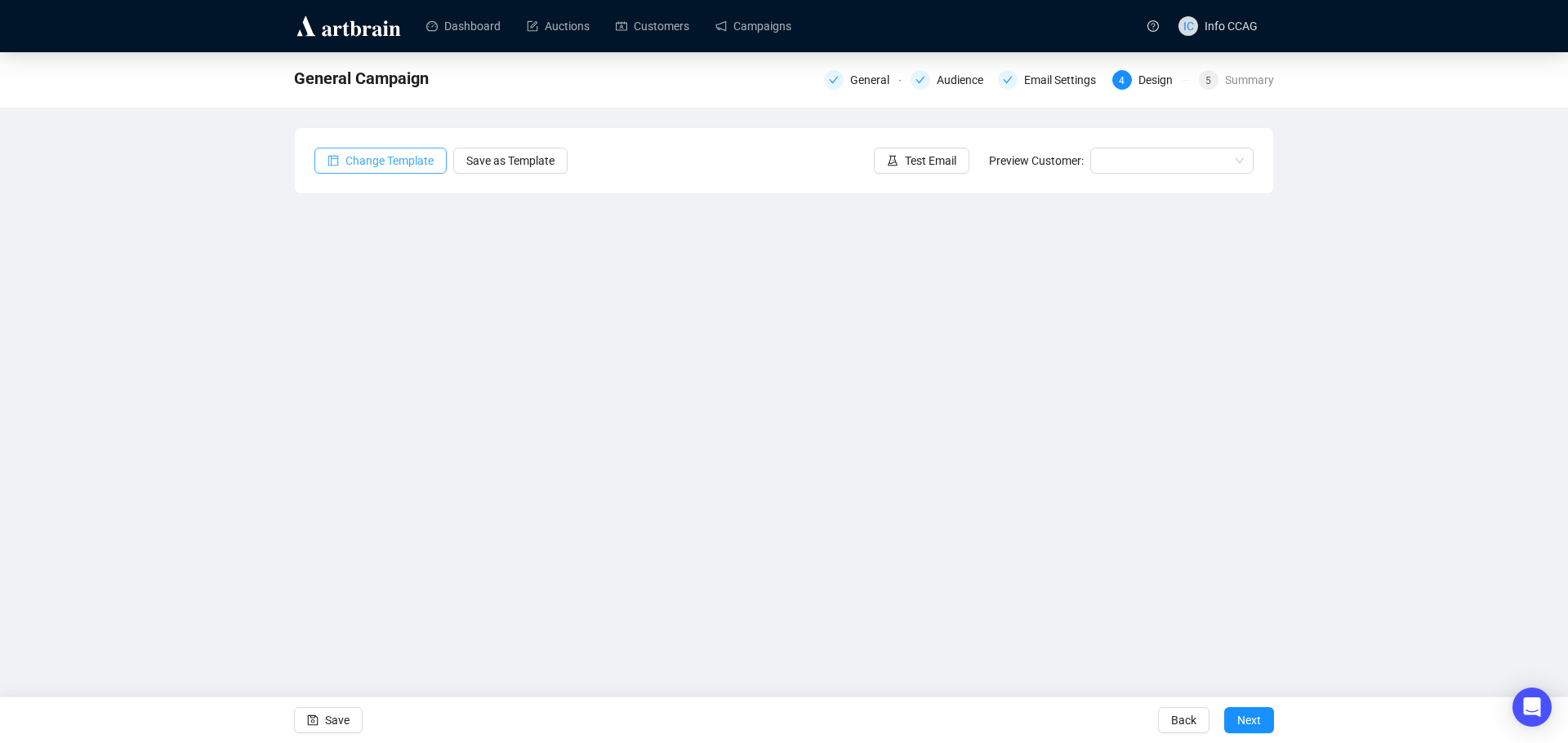
click at [389, 161] on span "Change Template" at bounding box center [389, 160] width 88 height 18
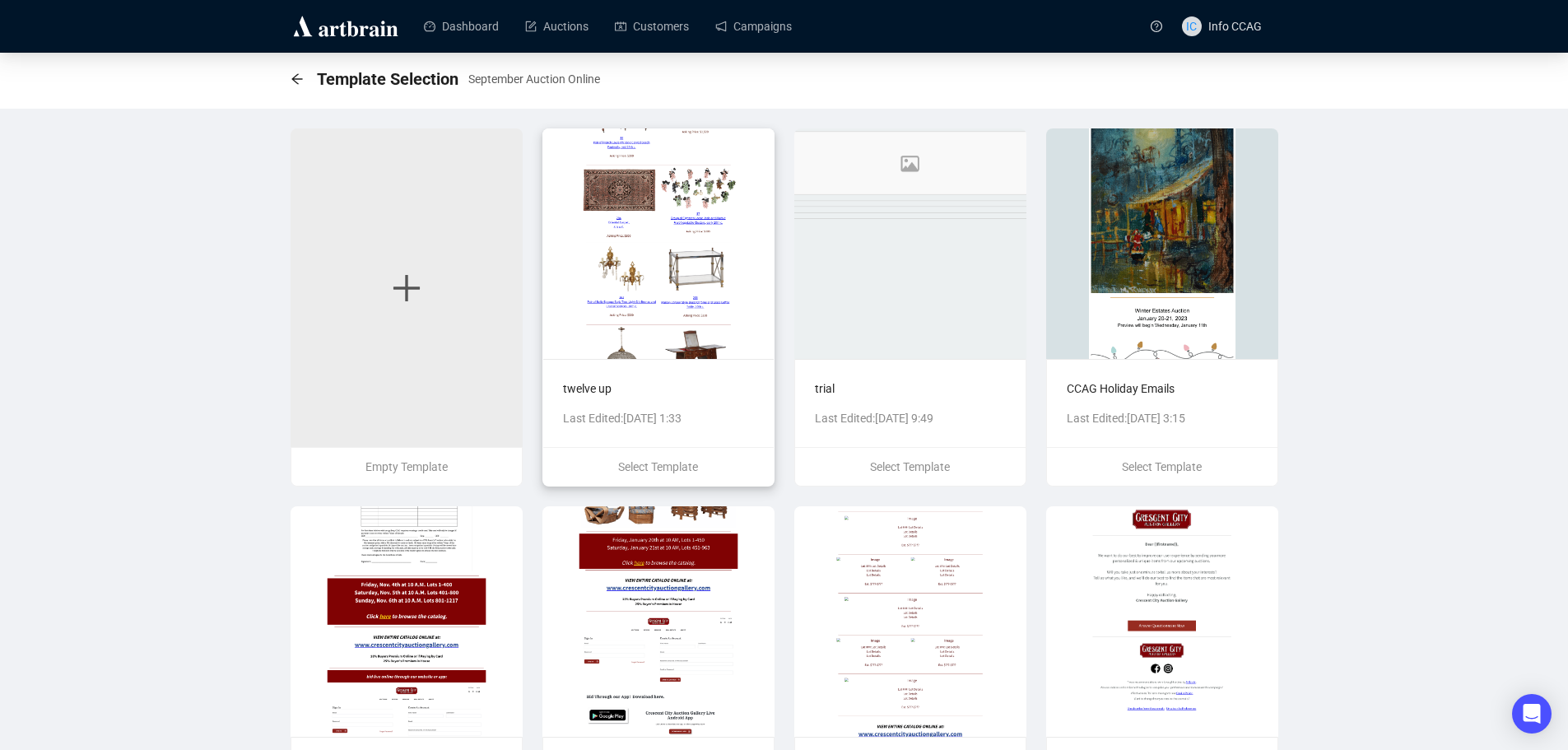
click at [704, 281] on img at bounding box center [658, 244] width 232 height 231
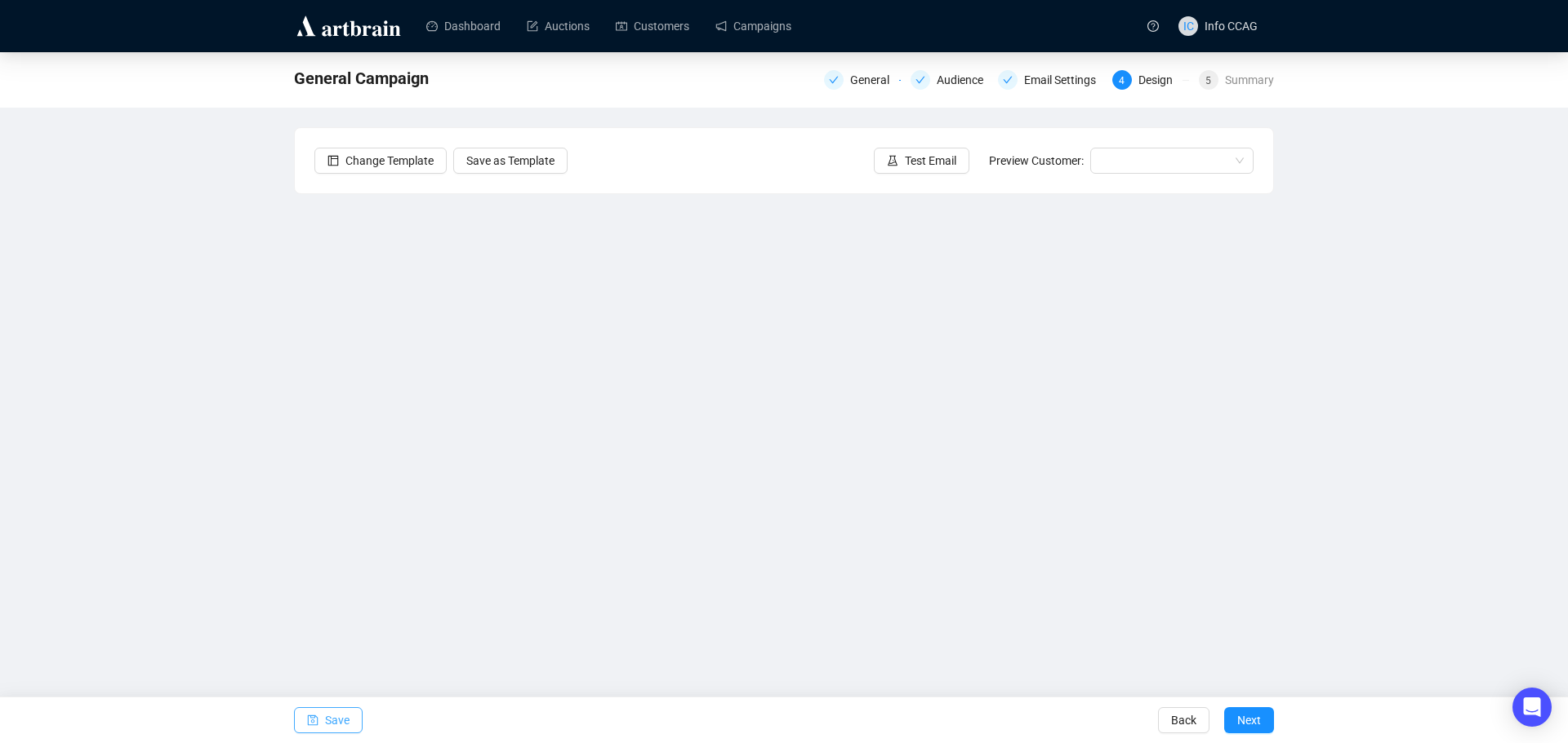
click at [323, 719] on button "Save" at bounding box center [328, 720] width 68 height 26
click at [336, 725] on span "Save" at bounding box center [337, 721] width 25 height 46
click at [1246, 721] on span "Next" at bounding box center [1249, 721] width 24 height 46
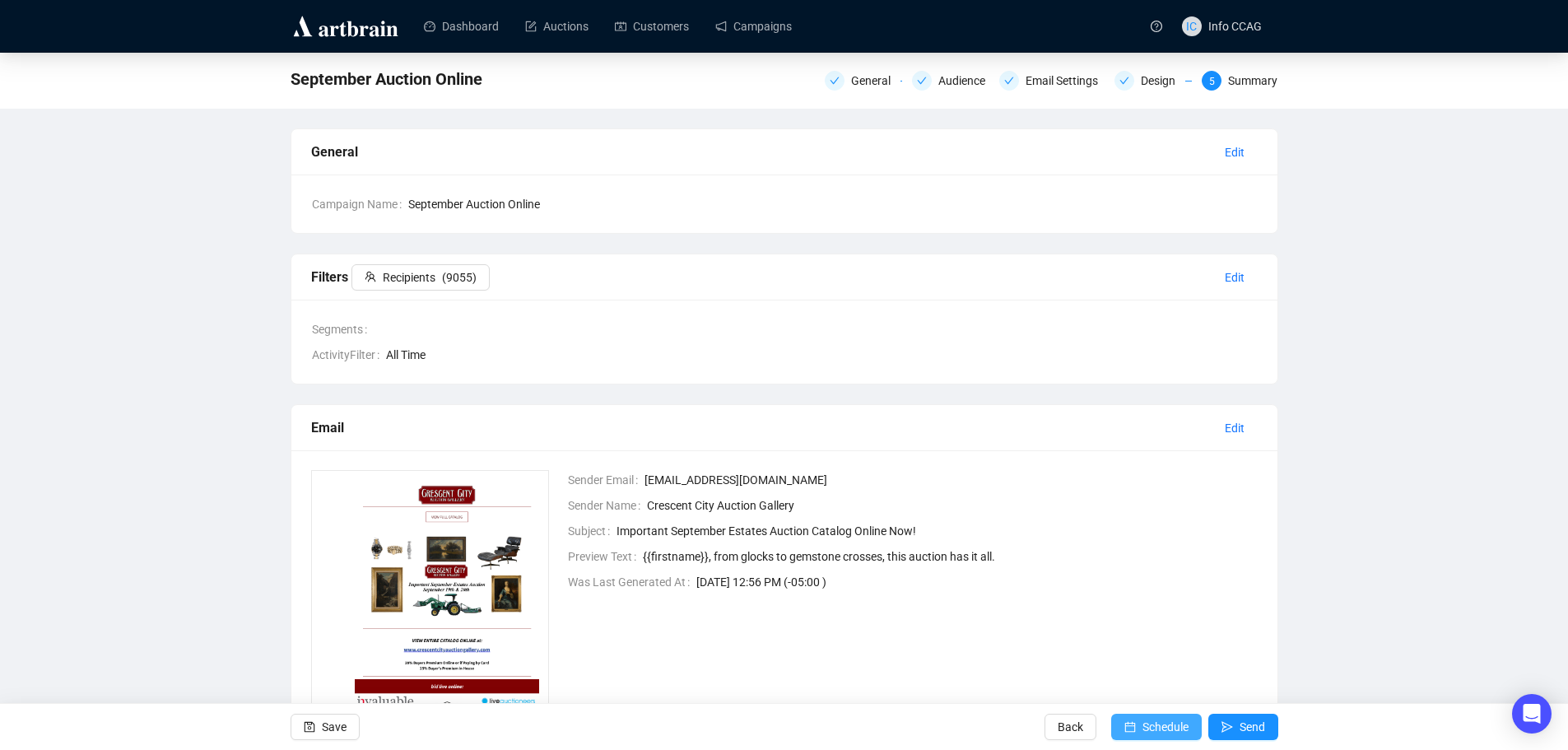
click at [1138, 725] on button "Schedule" at bounding box center [1156, 727] width 90 height 27
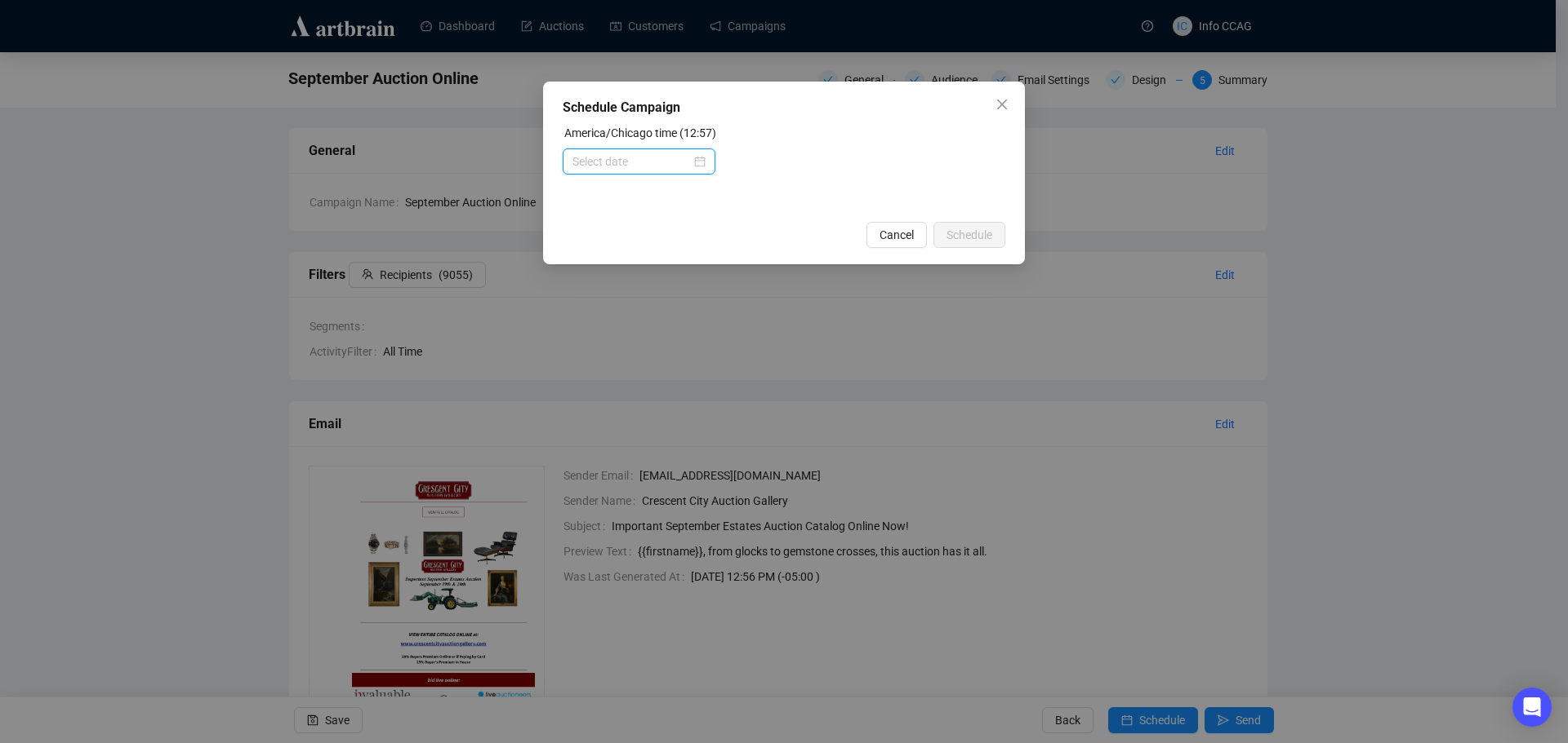
click at [673, 162] on input at bounding box center [632, 161] width 119 height 18
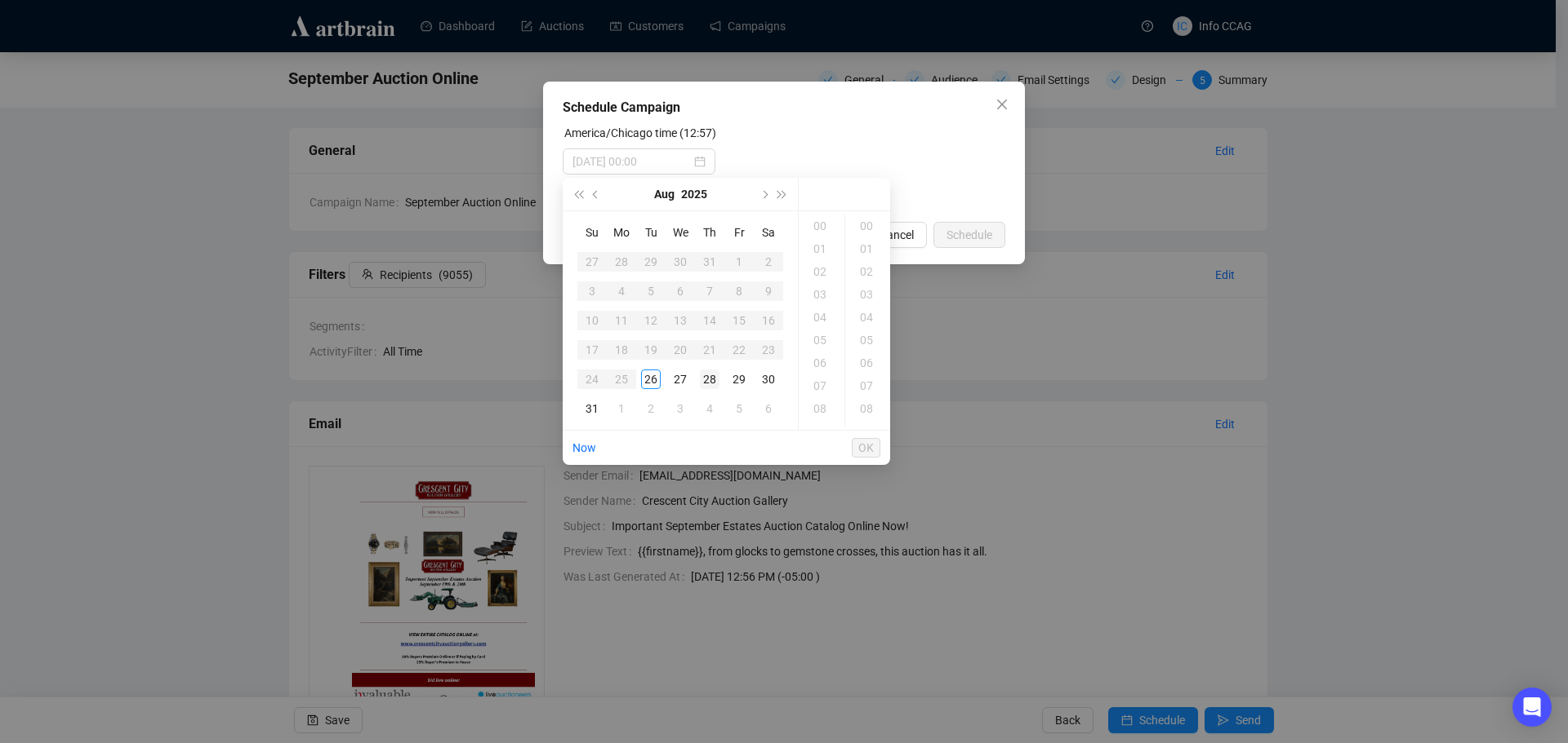
click at [713, 374] on div "28" at bounding box center [709, 379] width 20 height 20
click at [819, 348] on div "09" at bounding box center [821, 350] width 39 height 23
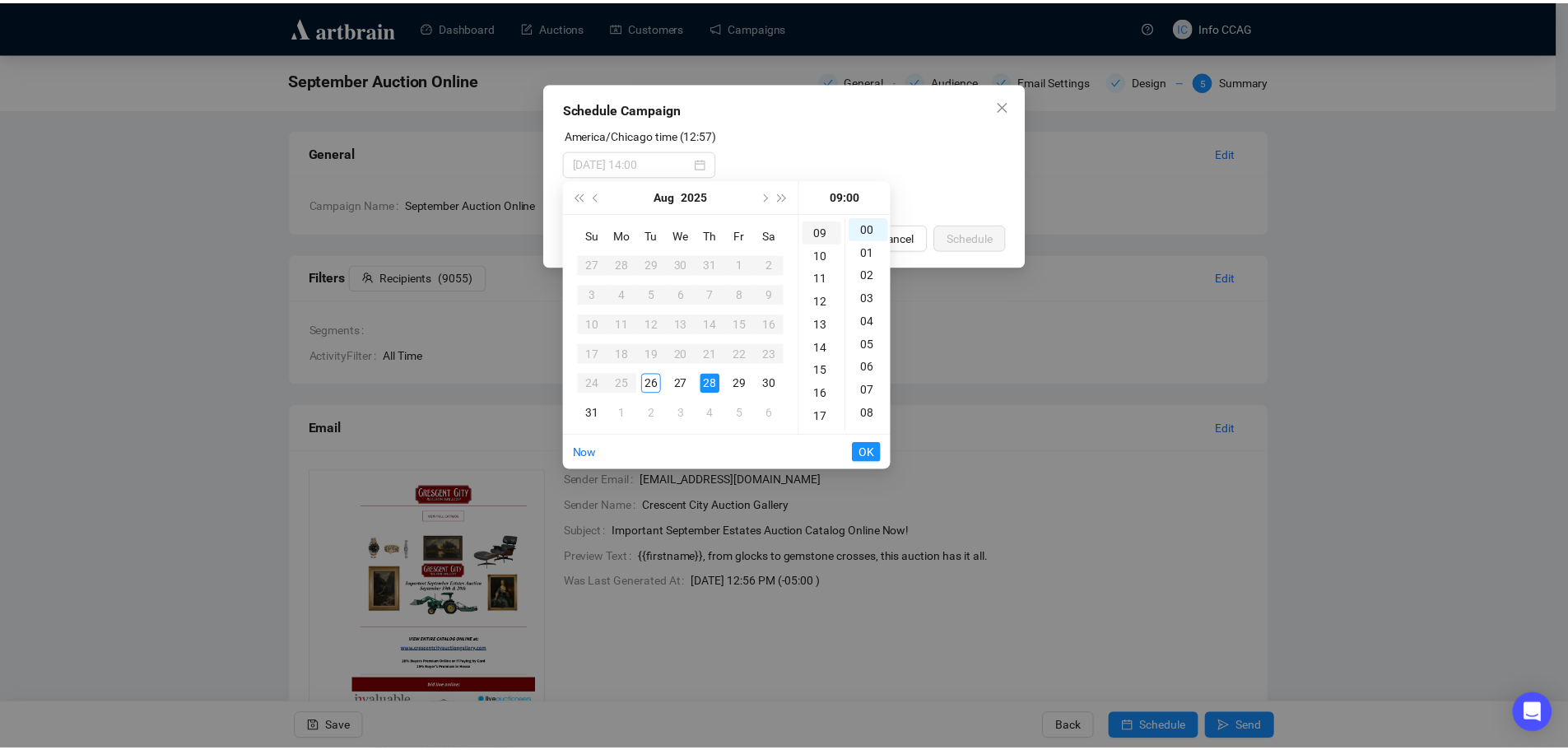
scroll to position [208, 0]
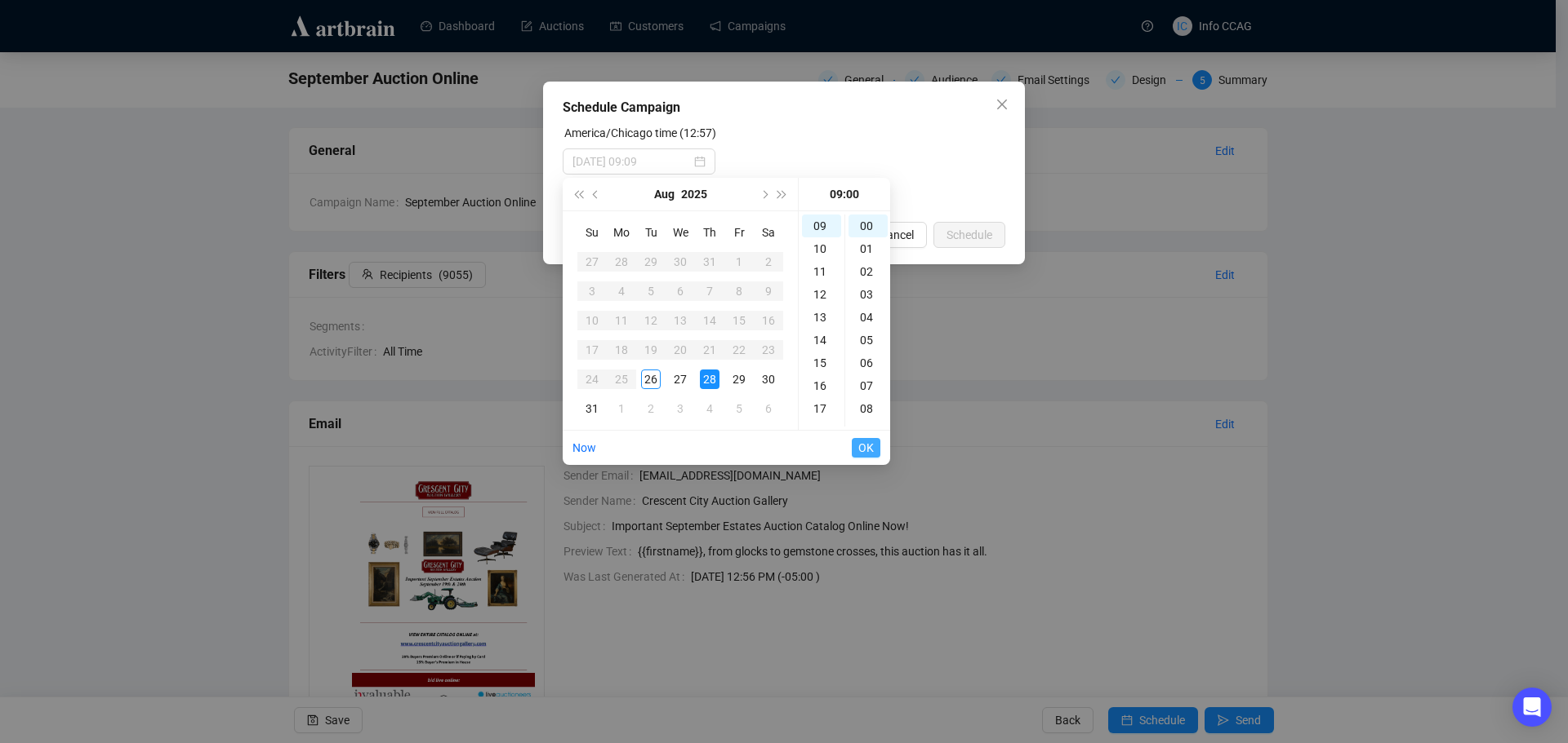
type input "[DATE] 09:00"
click at [874, 444] on button "OK" at bounding box center [866, 448] width 28 height 20
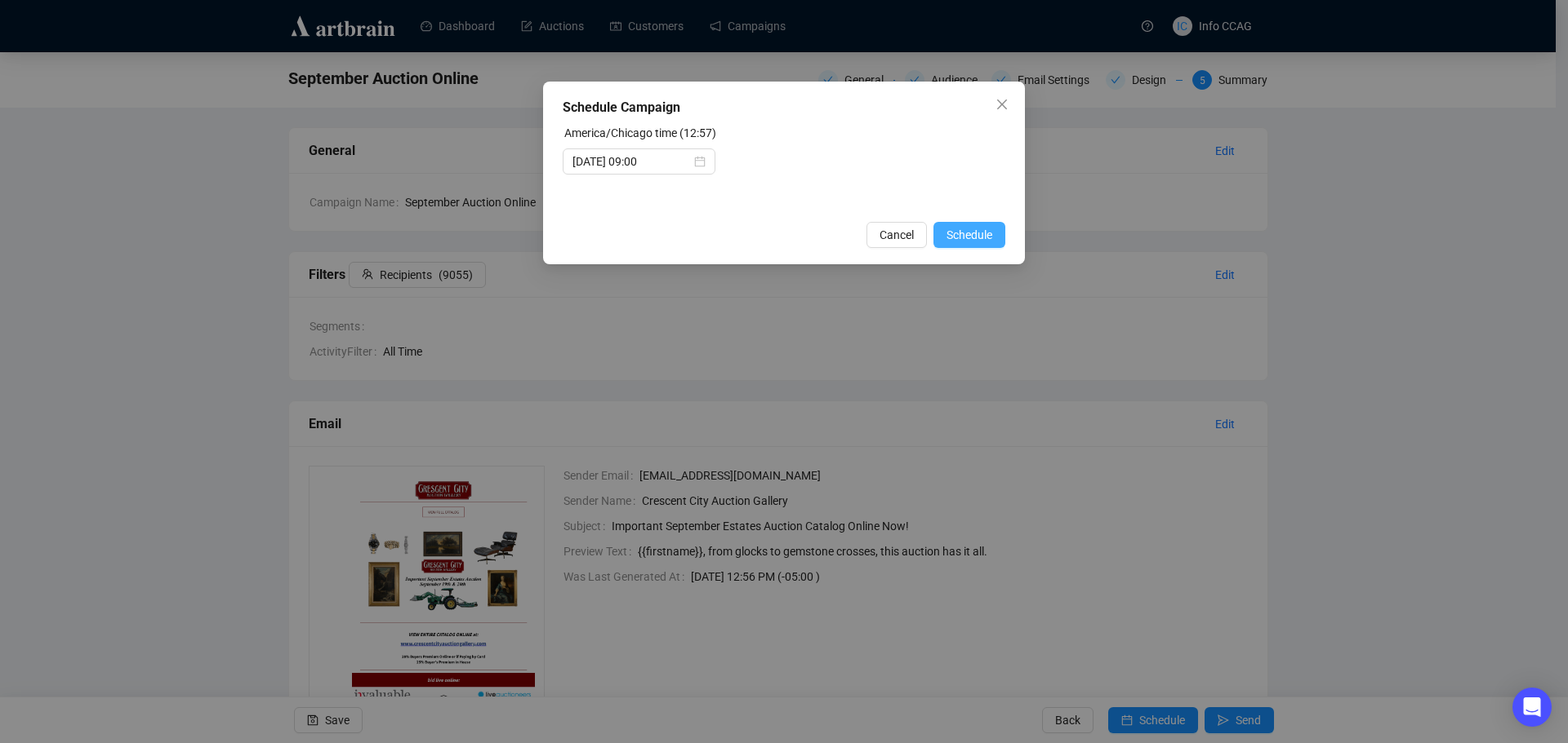
click at [988, 229] on span "Schedule" at bounding box center [970, 235] width 46 height 18
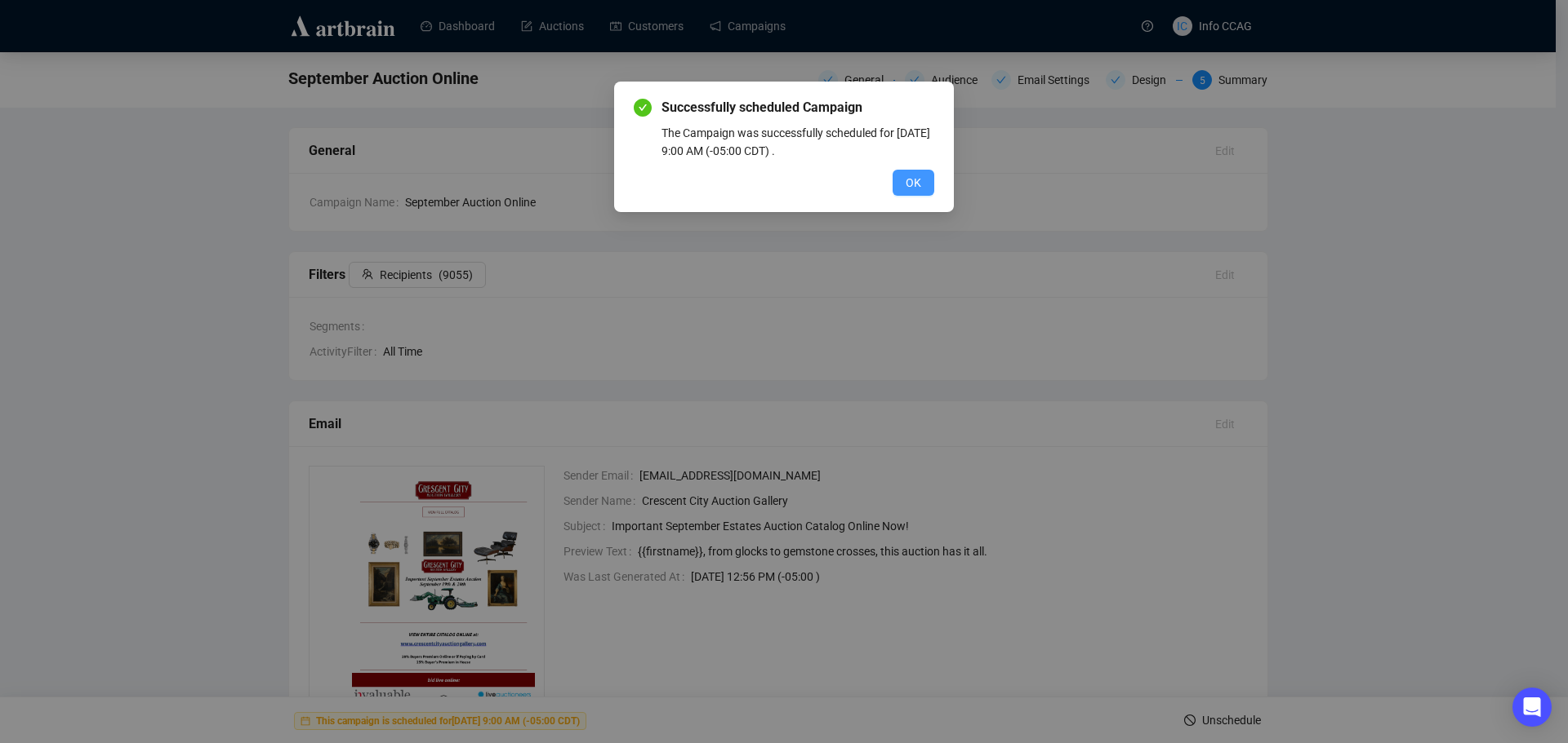
click at [919, 180] on span "OK" at bounding box center [913, 183] width 15 height 18
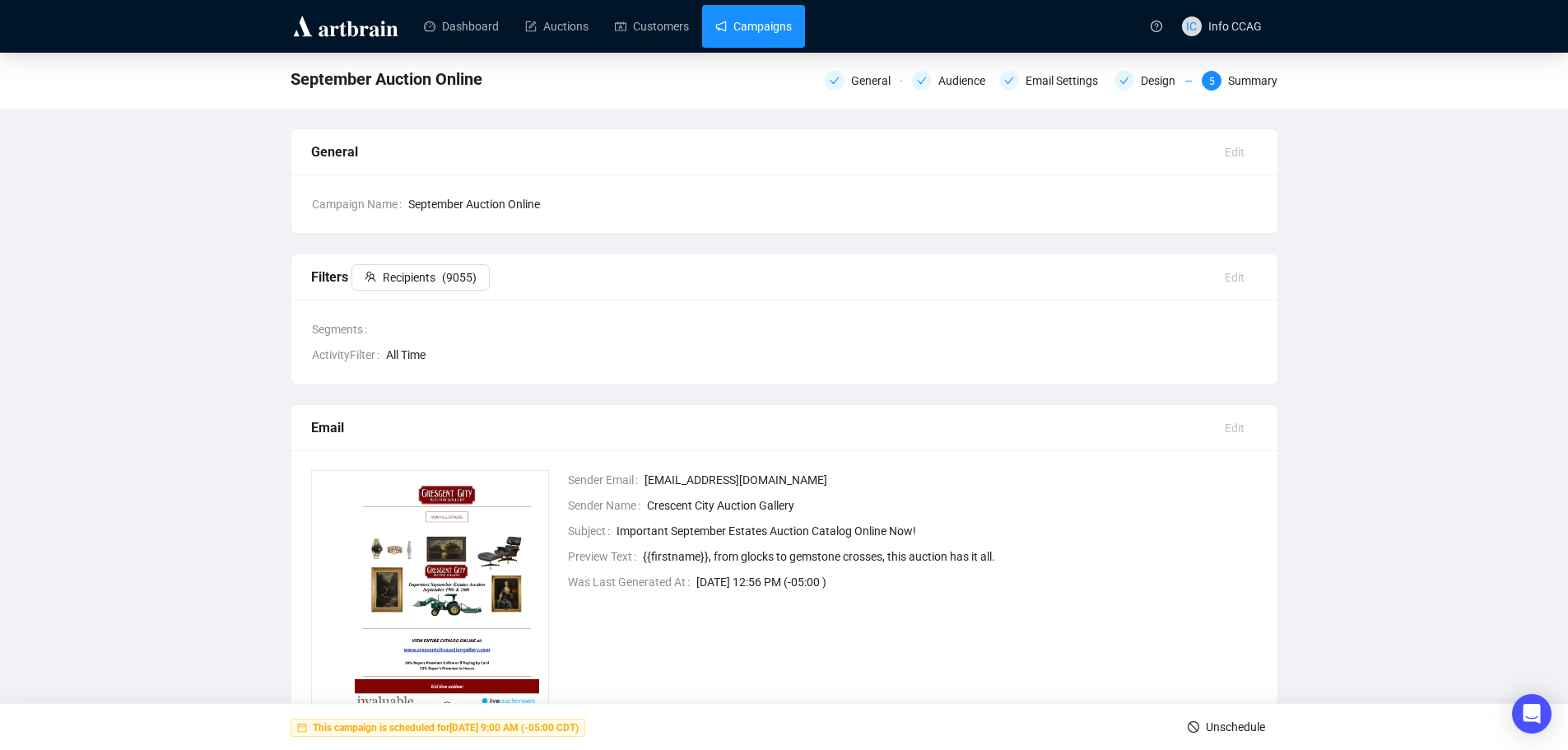
click at [733, 24] on link "Campaigns" at bounding box center [753, 27] width 77 height 43
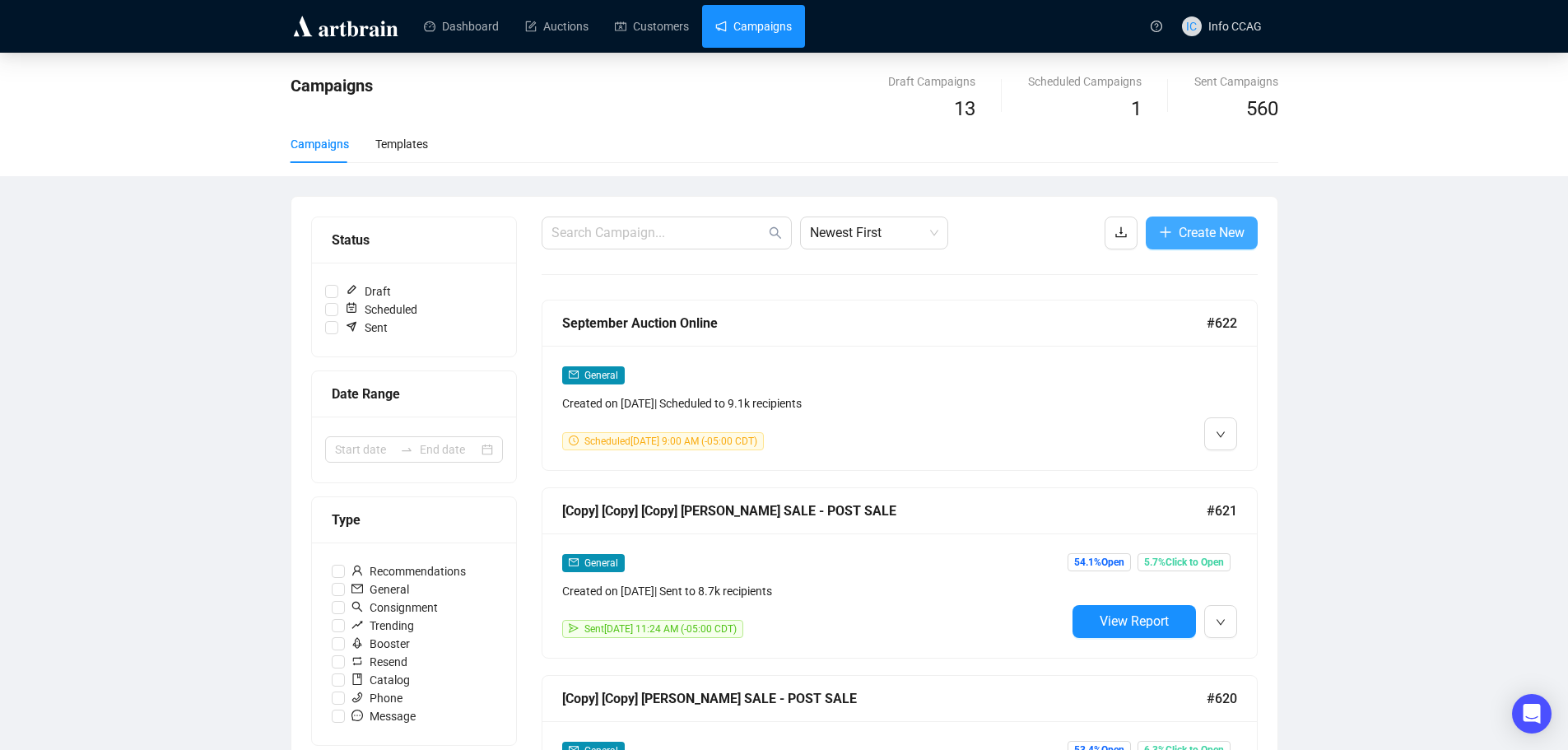
click at [1199, 230] on span "Create New" at bounding box center [1212, 232] width 66 height 21
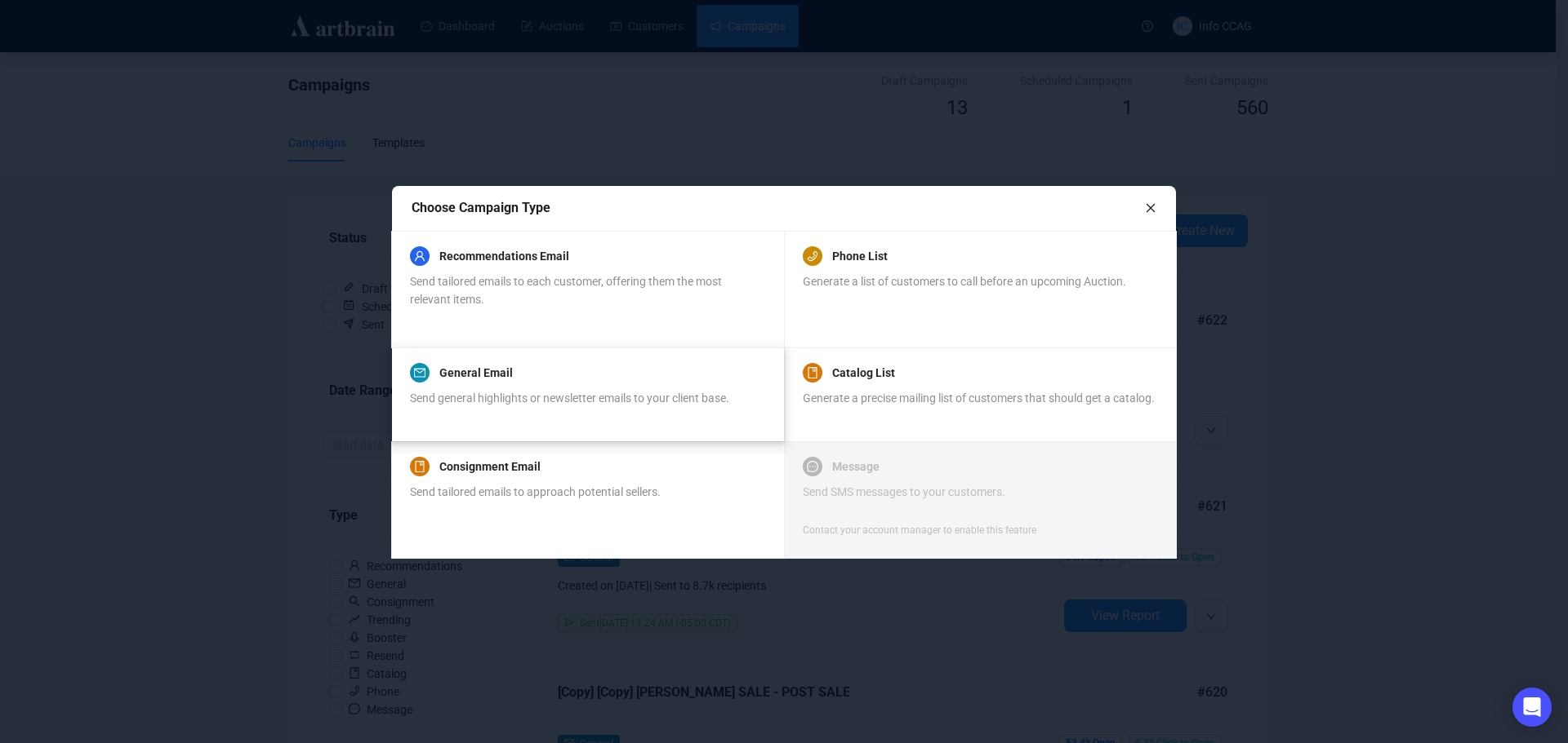
click at [496, 402] on span "Send general highlights or newsletter emails to your client base." at bounding box center [569, 398] width 319 height 13
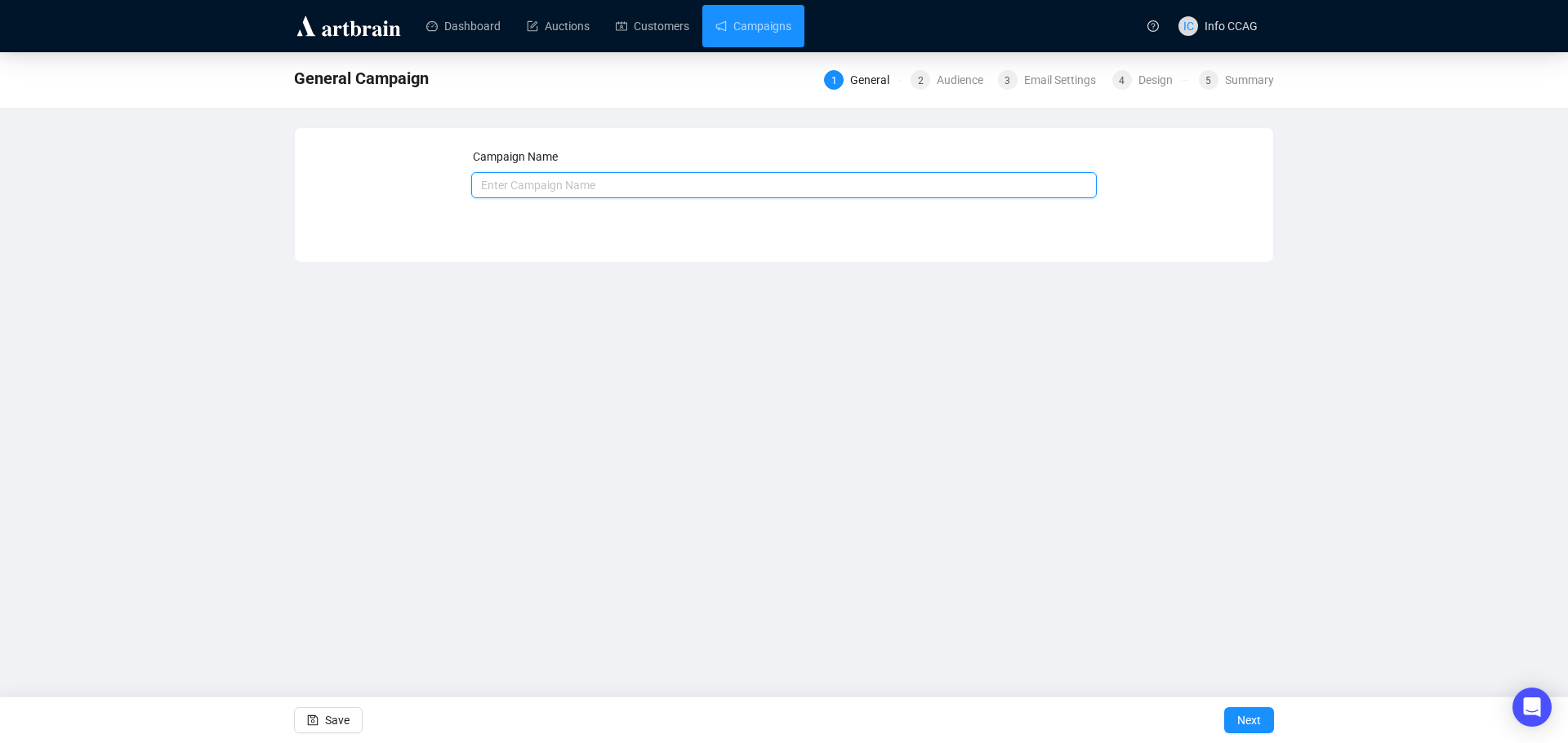
click at [534, 187] on input "text" at bounding box center [784, 185] width 627 height 26
type input "[DATE]"
click at [576, 231] on div "Campaign Name [DATE] Save Next" at bounding box center [784, 183] width 978 height 109
click at [1238, 722] on span "Next" at bounding box center [1249, 721] width 24 height 46
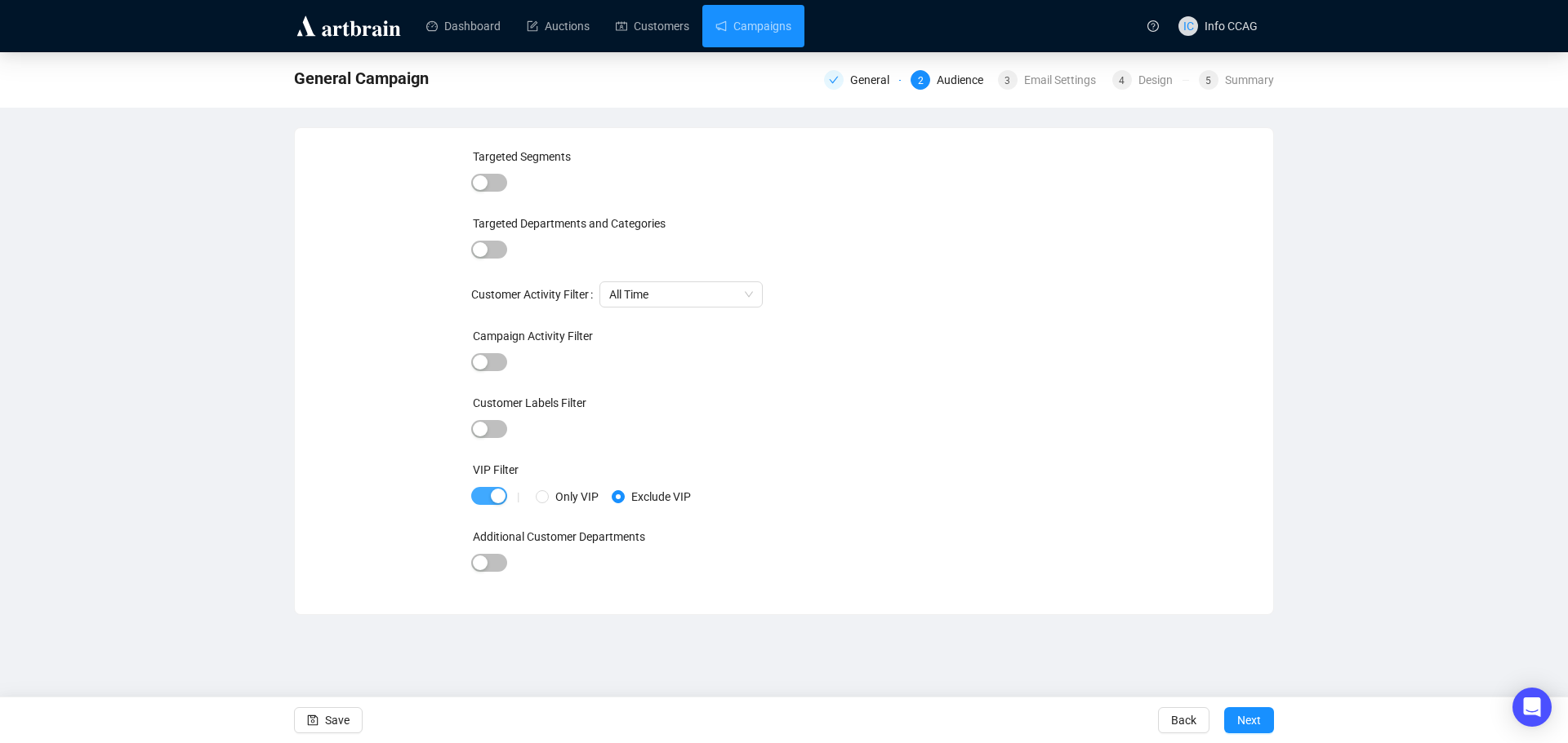
click at [481, 498] on span "button" at bounding box center [489, 496] width 36 height 18
click at [1264, 715] on button "Next" at bounding box center [1249, 720] width 50 height 26
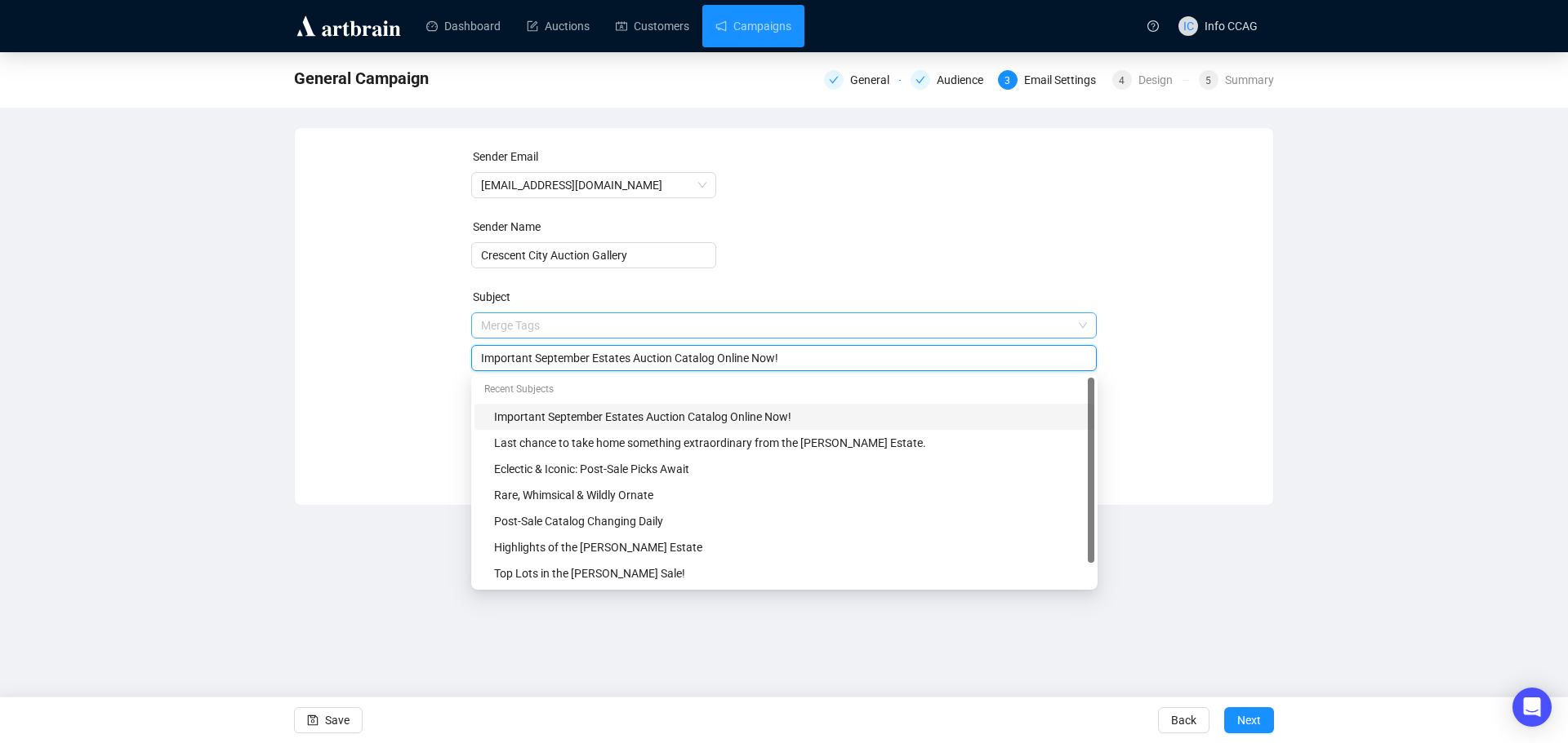
drag, startPoint x: 798, startPoint y: 328, endPoint x: 498, endPoint y: 331, distance: 300.0
click at [498, 331] on span "Merge Tags Important September Estates Auction Catalog Online Now!" at bounding box center [784, 342] width 627 height 46
click at [819, 345] on div "Important September Estates Auction Catalog Online Now!" at bounding box center [784, 358] width 627 height 26
click at [796, 357] on input "Important September Estates Auction Catalog Online Now!" at bounding box center [784, 357] width 607 height 18
click at [796, 359] on input "Important September Estates Auction Catalog Online Now!" at bounding box center [784, 357] width 607 height 18
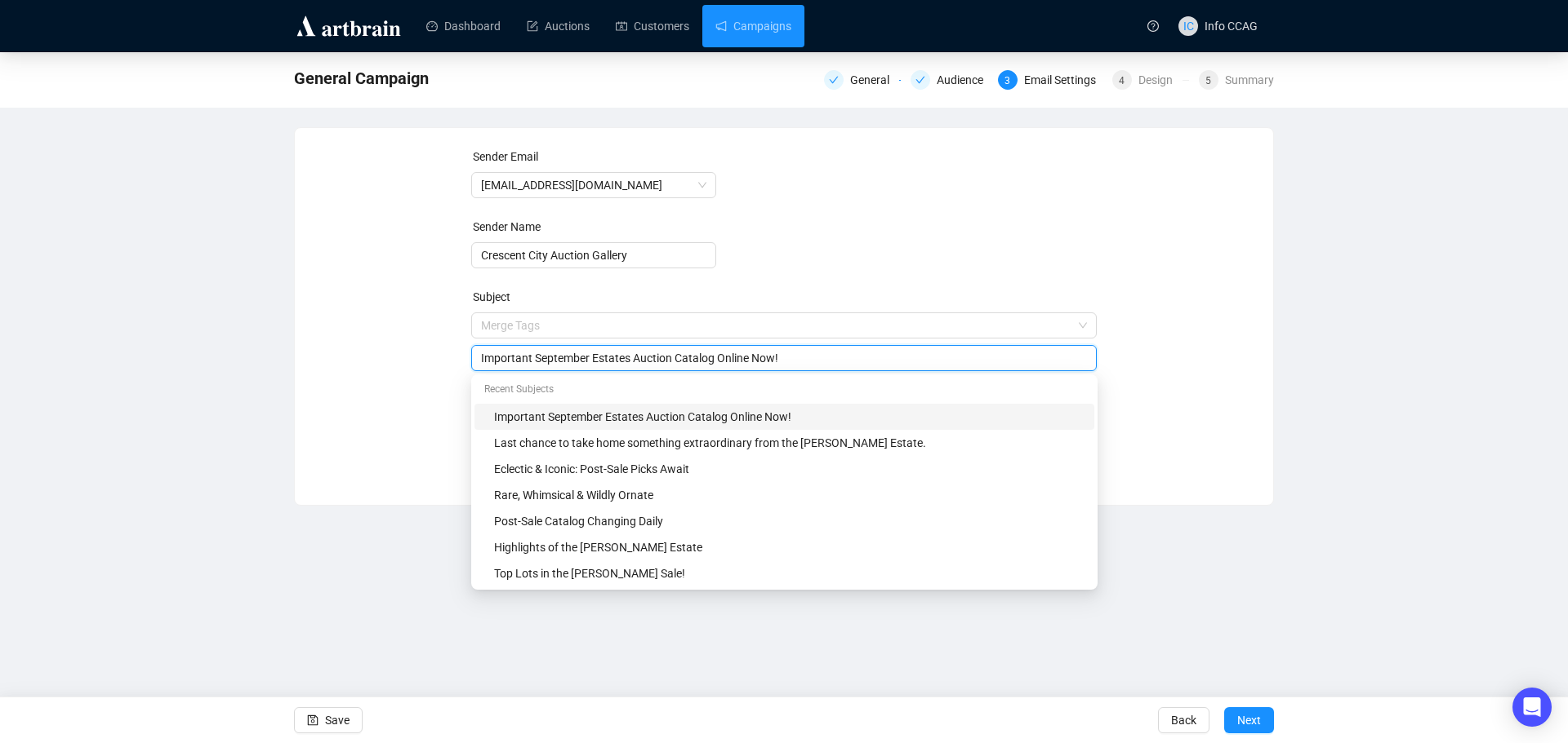
drag, startPoint x: 793, startPoint y: 359, endPoint x: 454, endPoint y: 356, distance: 339.0
click at [454, 356] on div "Sender Email [EMAIL_ADDRESS][DOMAIN_NAME] Sender Name Crescent City Auction Gal…" at bounding box center [784, 304] width 939 height 313
type input "Happy [DATE]!"
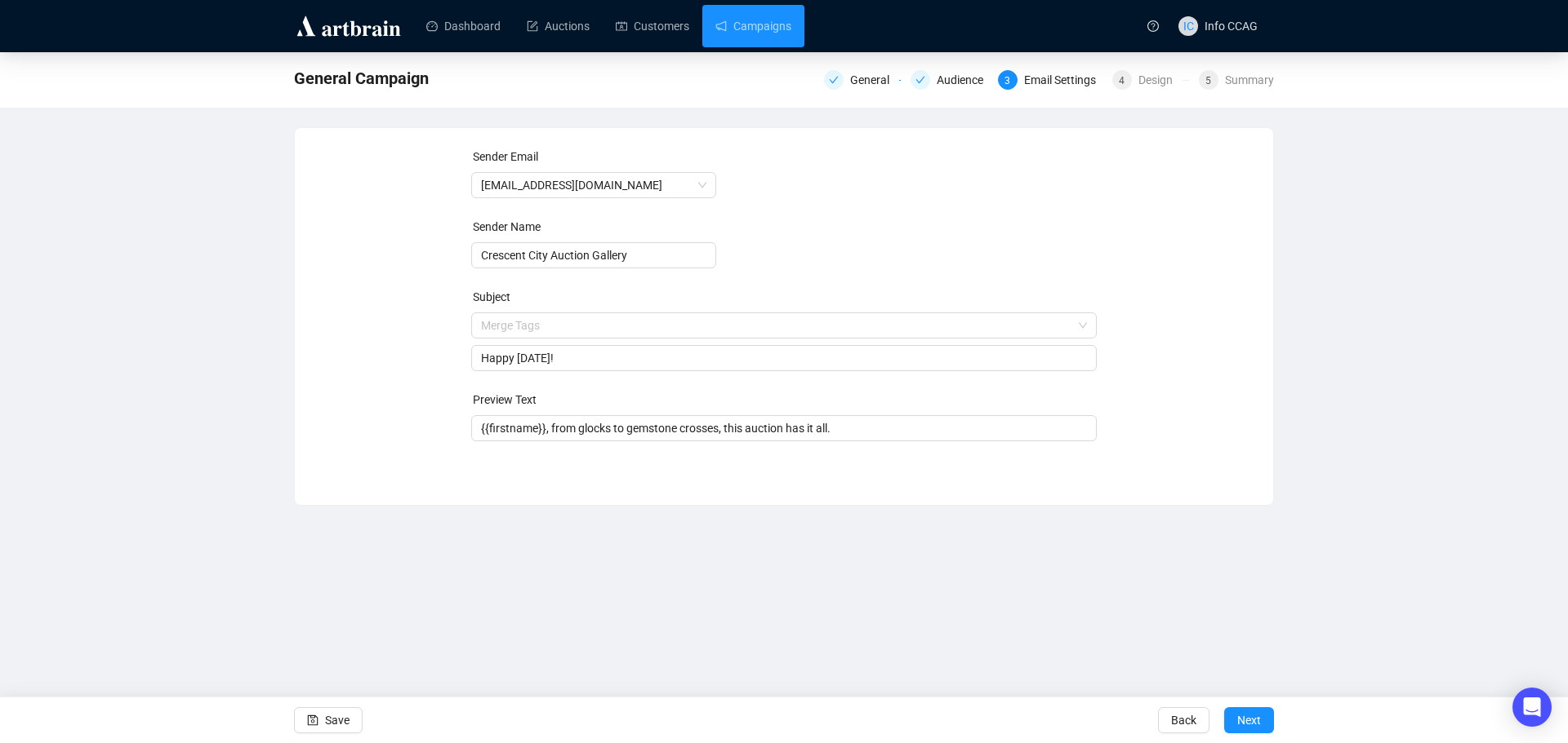
click at [1069, 227] on form "Sender Email [EMAIL_ADDRESS][DOMAIN_NAME] Sender Name Crescent City Auction Gal…" at bounding box center [784, 294] width 627 height 293
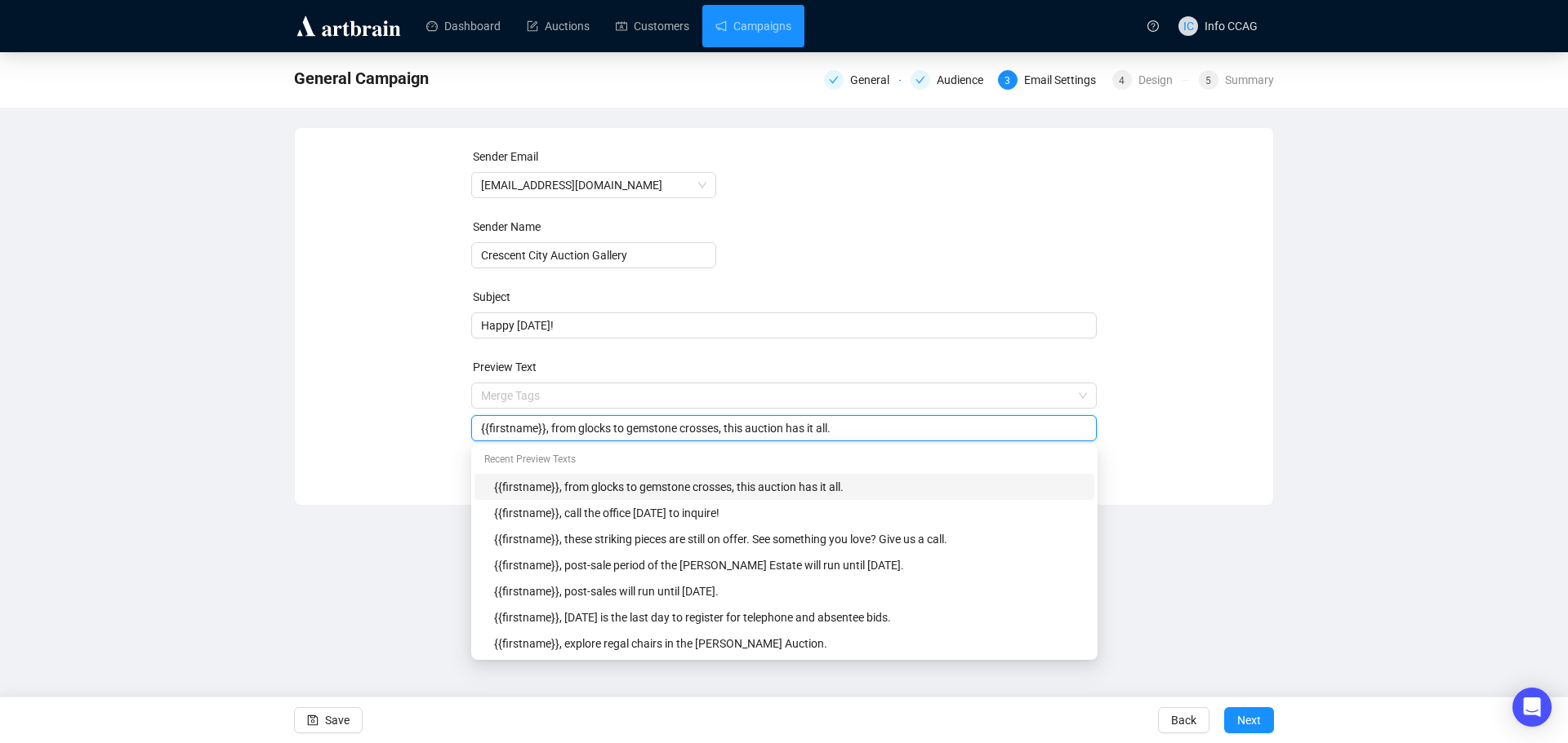
drag, startPoint x: 857, startPoint y: 427, endPoint x: 546, endPoint y: 430, distance: 311.0
click at [546, 430] on input "{{firstname}}, from glocks to gemstone crosses, this auction has it all." at bounding box center [784, 428] width 607 height 18
type input "{{firstname}}, the office is closed [DATE]."
click at [1202, 410] on div "Sender Email [EMAIL_ADDRESS][DOMAIN_NAME] Sender Name Crescent City Auction Gal…" at bounding box center [784, 304] width 939 height 313
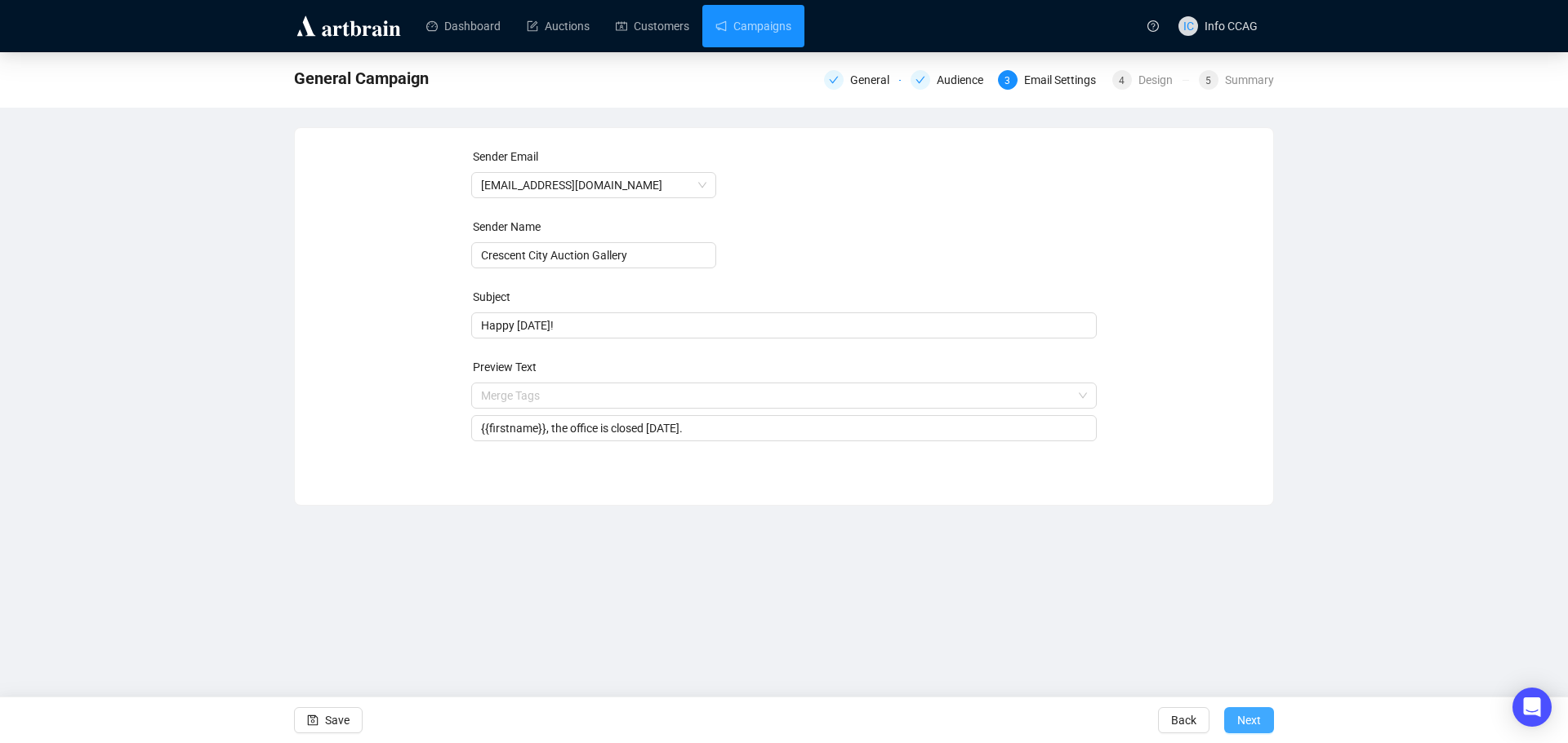
click at [1241, 723] on span "Next" at bounding box center [1249, 721] width 24 height 46
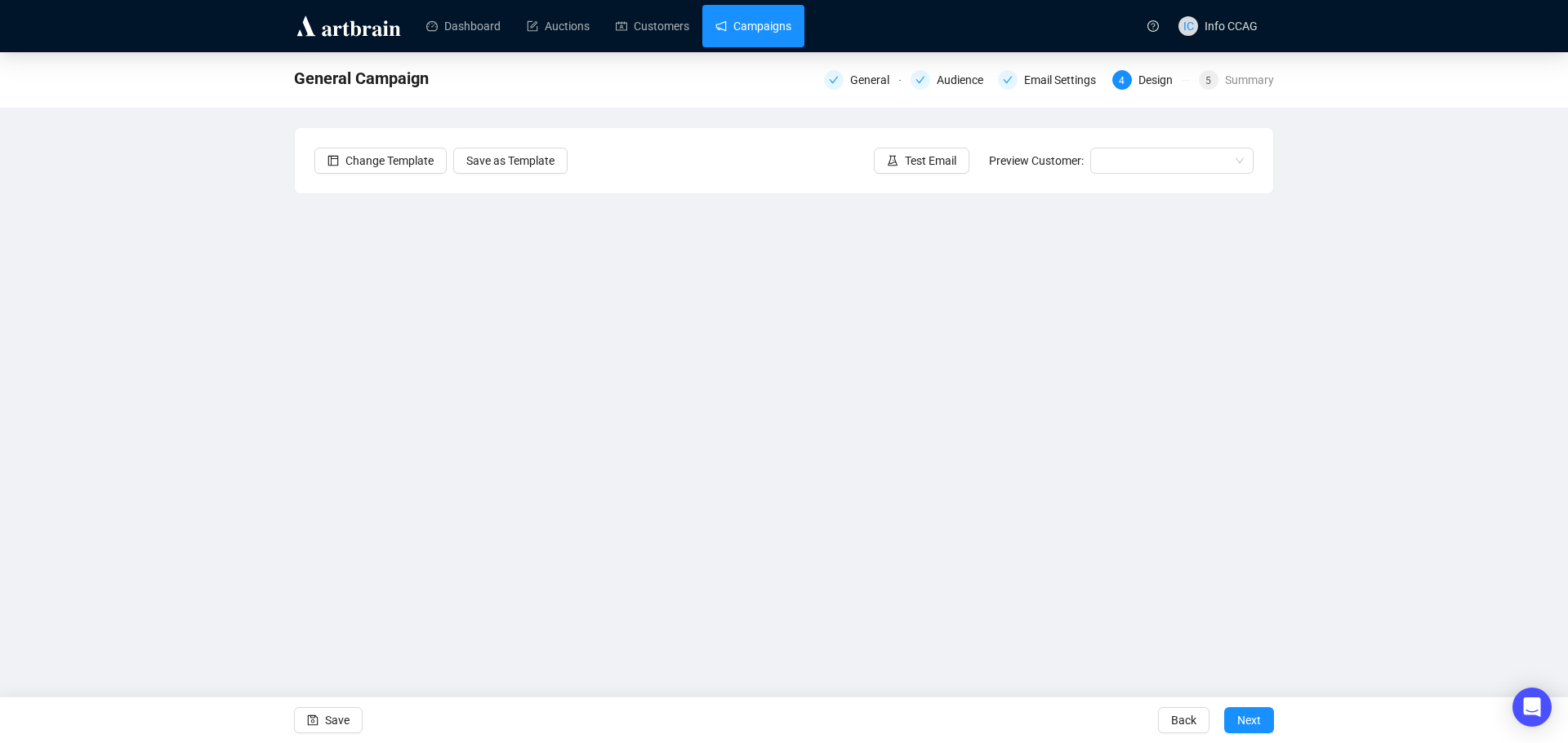
click at [729, 30] on link "Campaigns" at bounding box center [753, 26] width 76 height 43
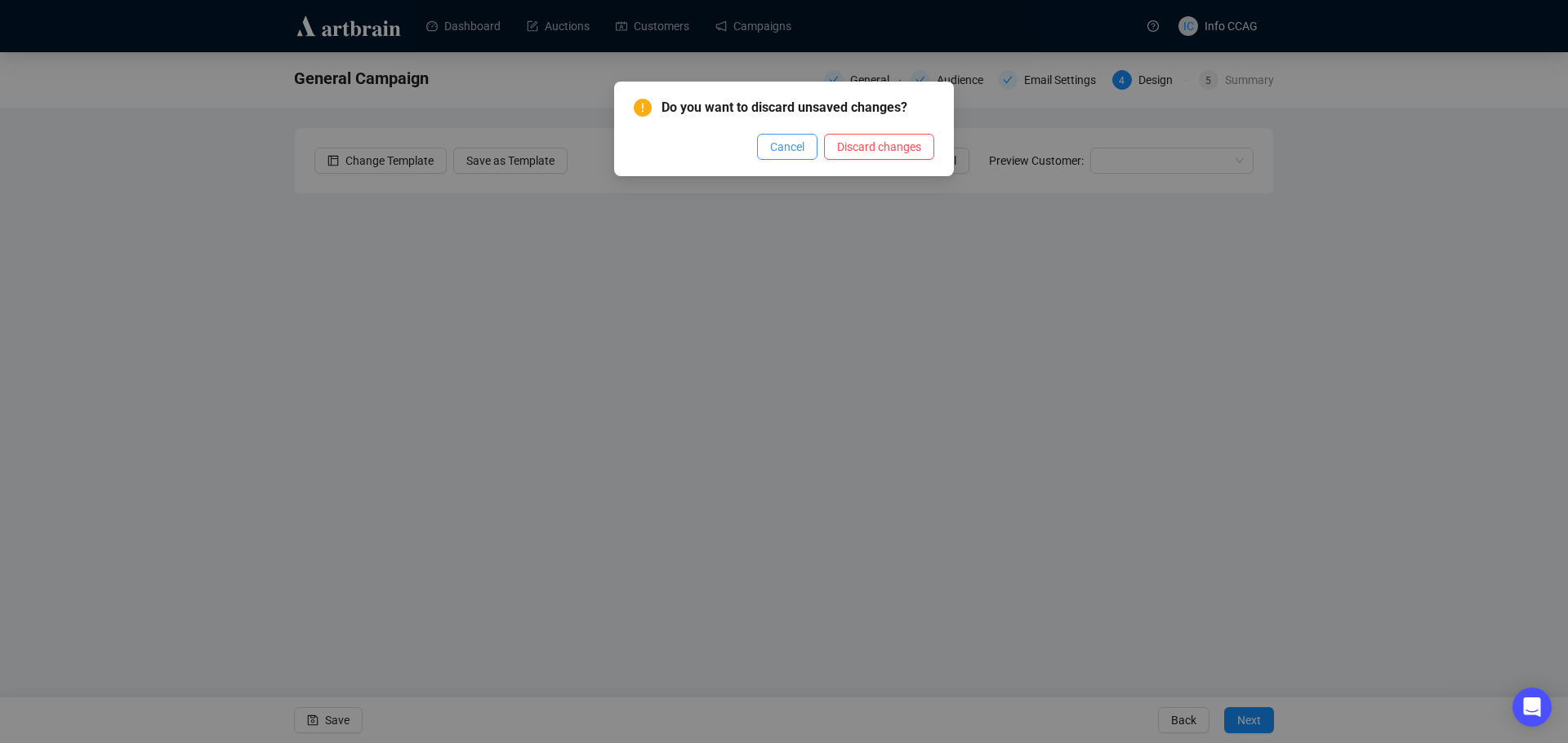
click at [774, 142] on span "Cancel" at bounding box center [787, 147] width 34 height 18
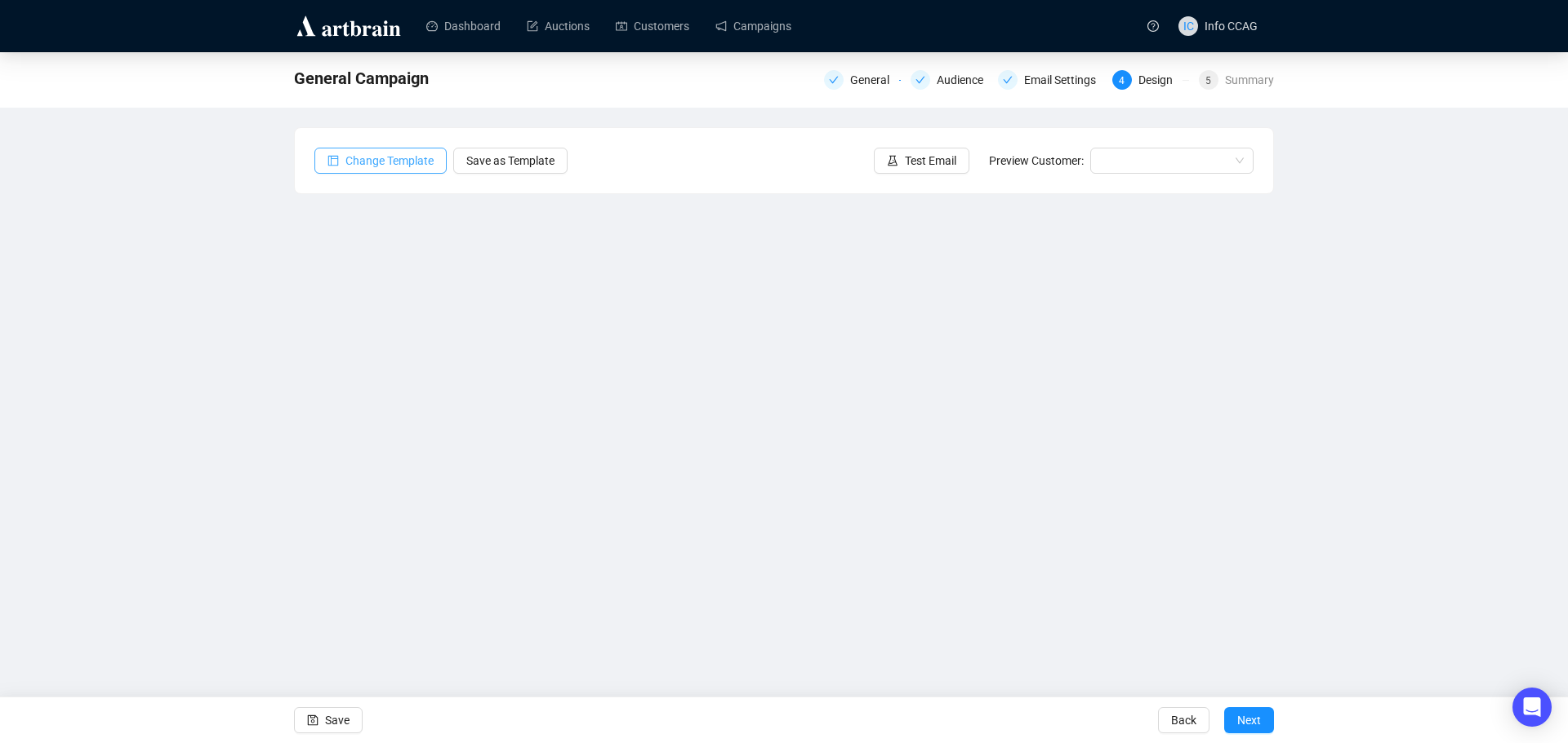
click at [416, 154] on span "Change Template" at bounding box center [389, 160] width 88 height 18
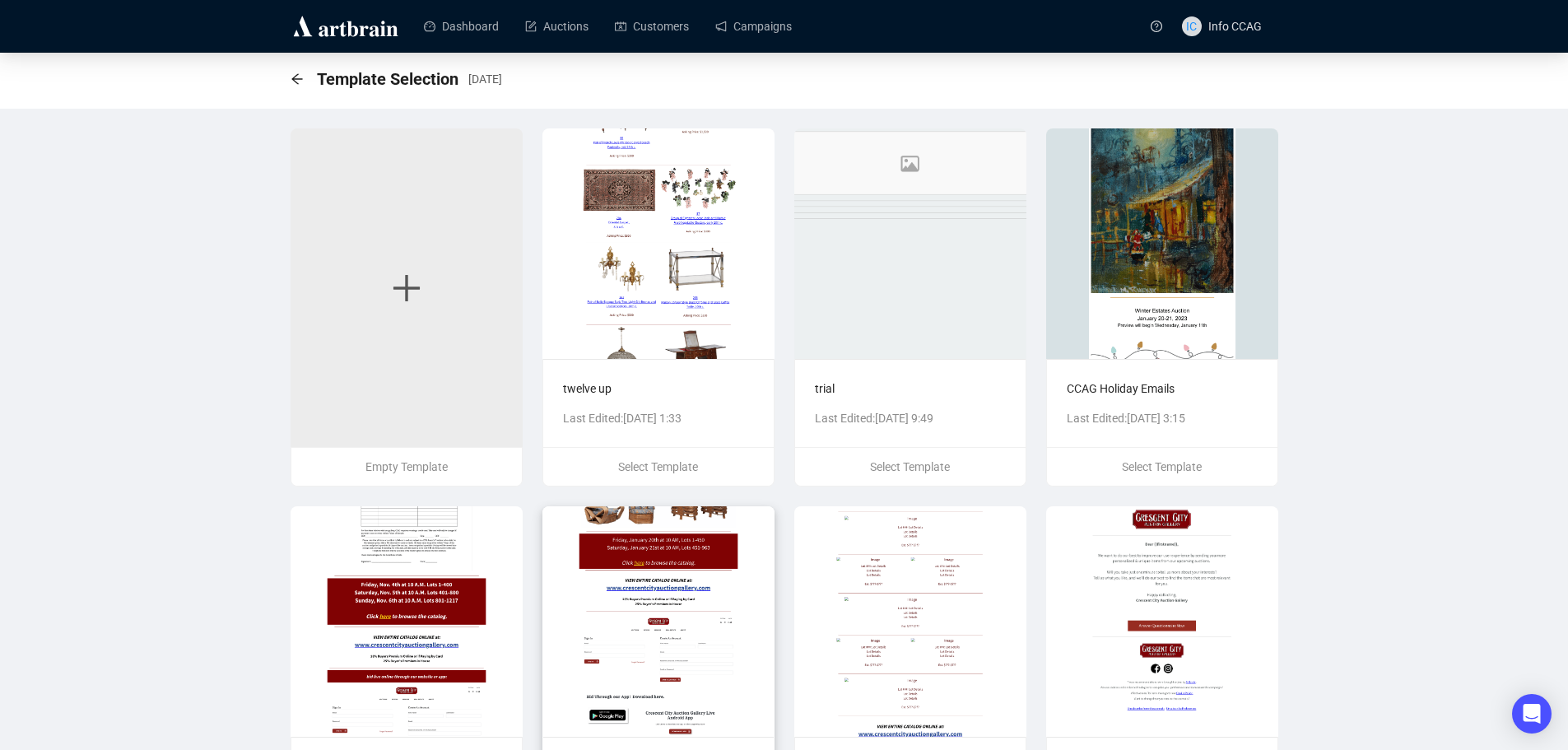
click at [694, 626] on img at bounding box center [658, 622] width 232 height 231
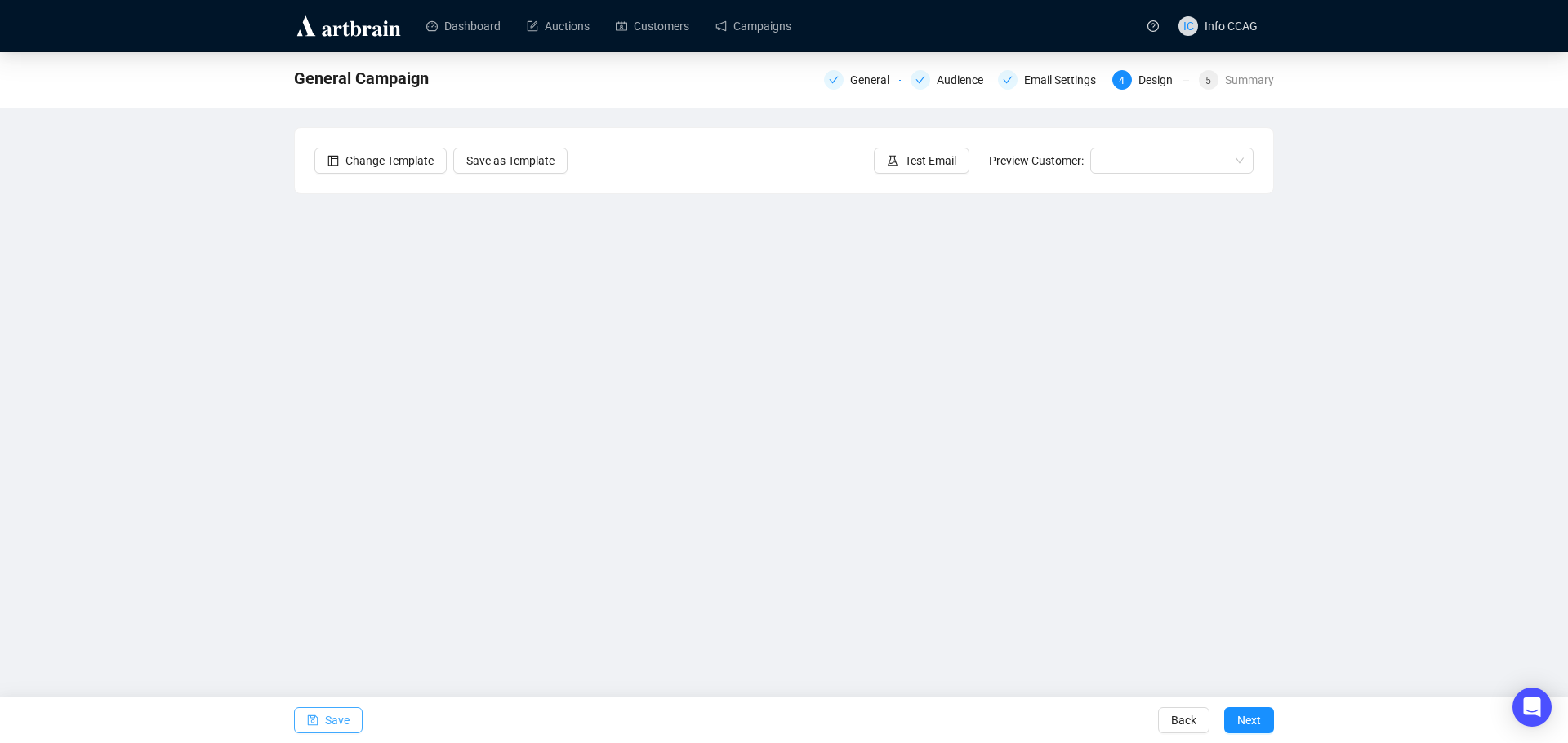
click at [324, 722] on button "Save" at bounding box center [328, 720] width 68 height 26
click at [1257, 723] on span "Next" at bounding box center [1249, 721] width 24 height 46
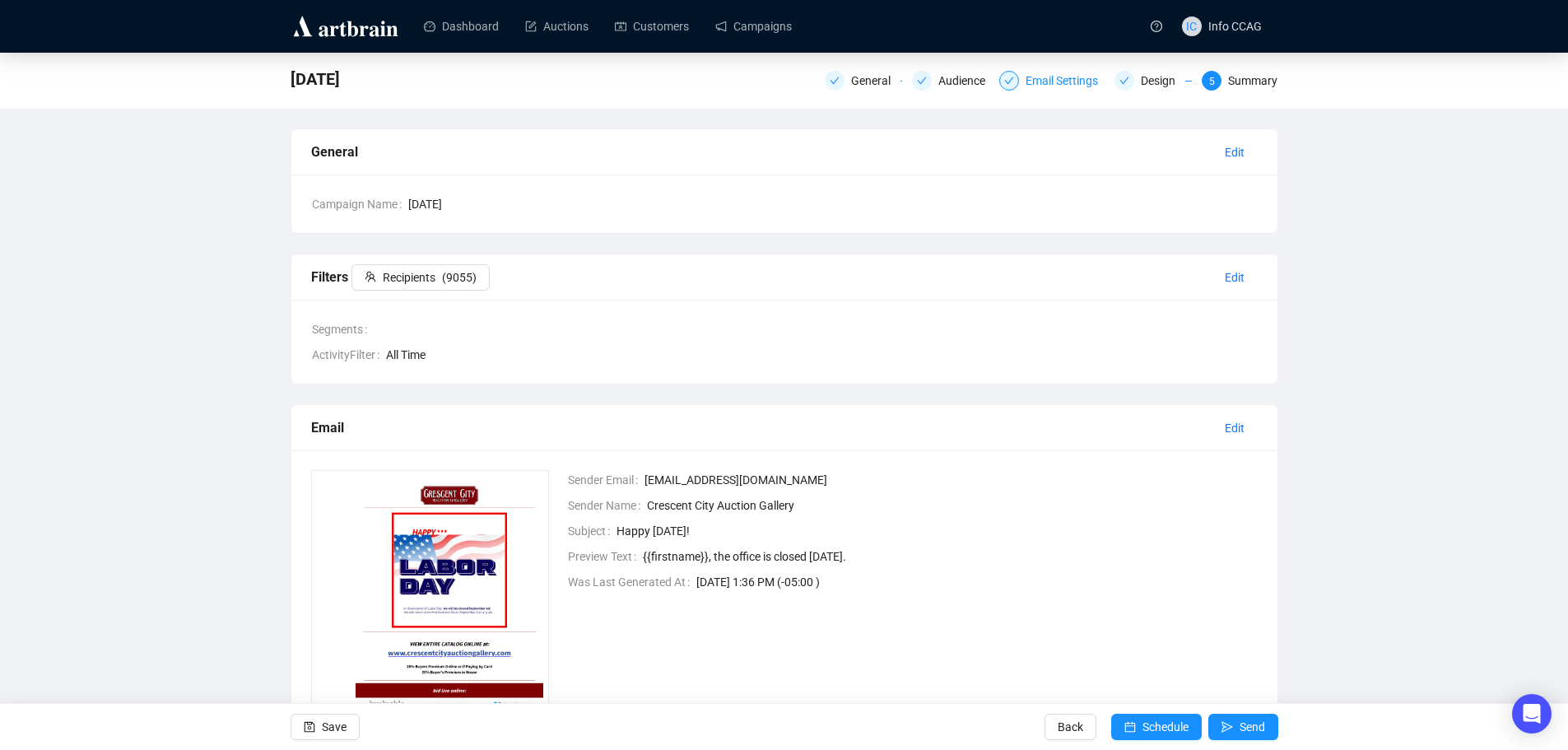
click at [1047, 81] on div "Email Settings" at bounding box center [1067, 80] width 83 height 20
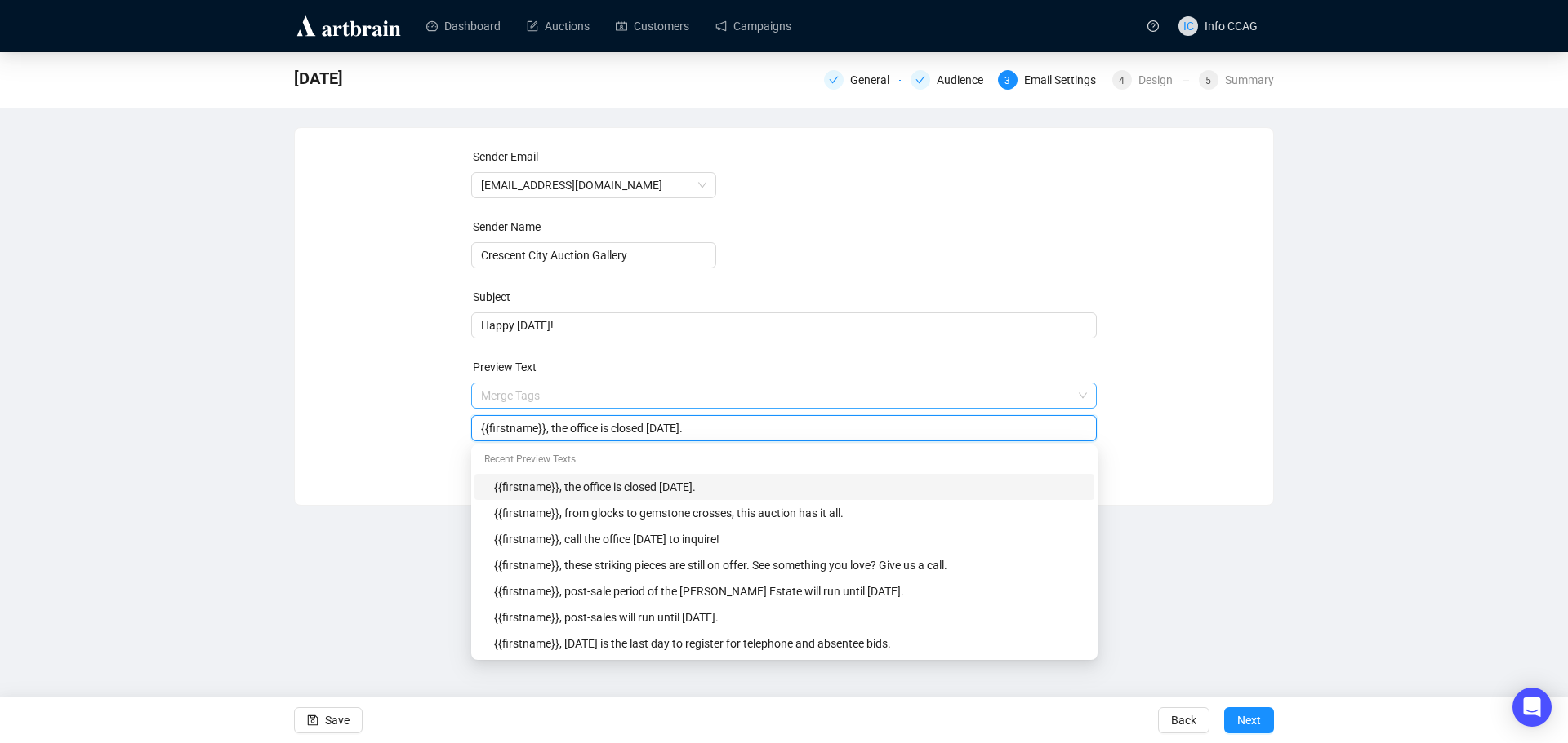
click at [674, 400] on span "Merge Tags {{firstname}}, the office is closed [DATE]." at bounding box center [784, 412] width 627 height 46
drag, startPoint x: 673, startPoint y: 430, endPoint x: 644, endPoint y: 431, distance: 29.0
click at [644, 431] on input "{{firstname}}, the office is closed [DATE]." at bounding box center [784, 428] width 607 height 18
type input "{{firstname}}, the office is closed [DATE]."
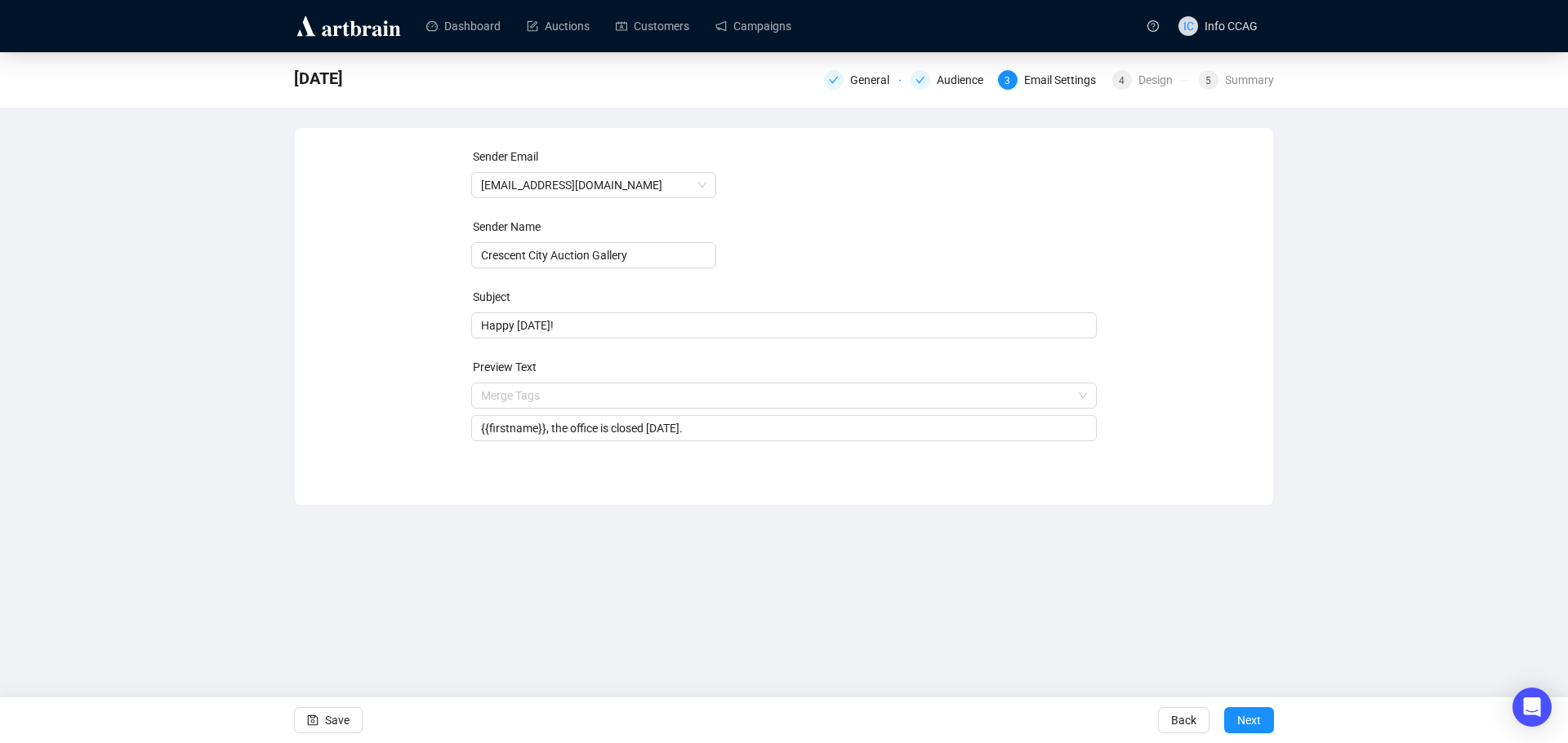
click at [1233, 404] on div "Sender Email [EMAIL_ADDRESS][DOMAIN_NAME] Sender Name Crescent City Auction Gal…" at bounding box center [784, 304] width 939 height 313
click at [1254, 716] on span "Next" at bounding box center [1249, 721] width 24 height 46
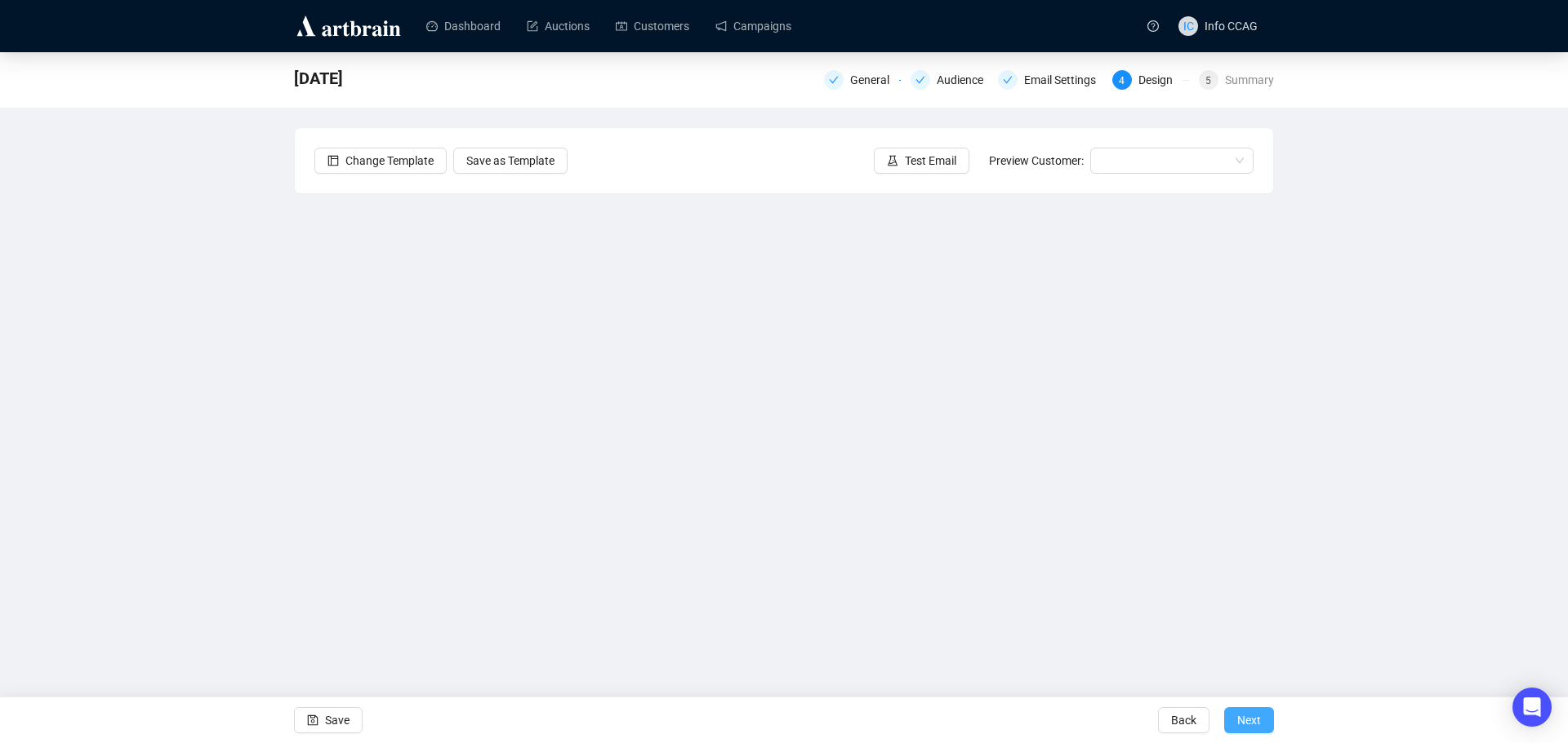
click at [1247, 724] on span "Next" at bounding box center [1249, 721] width 24 height 46
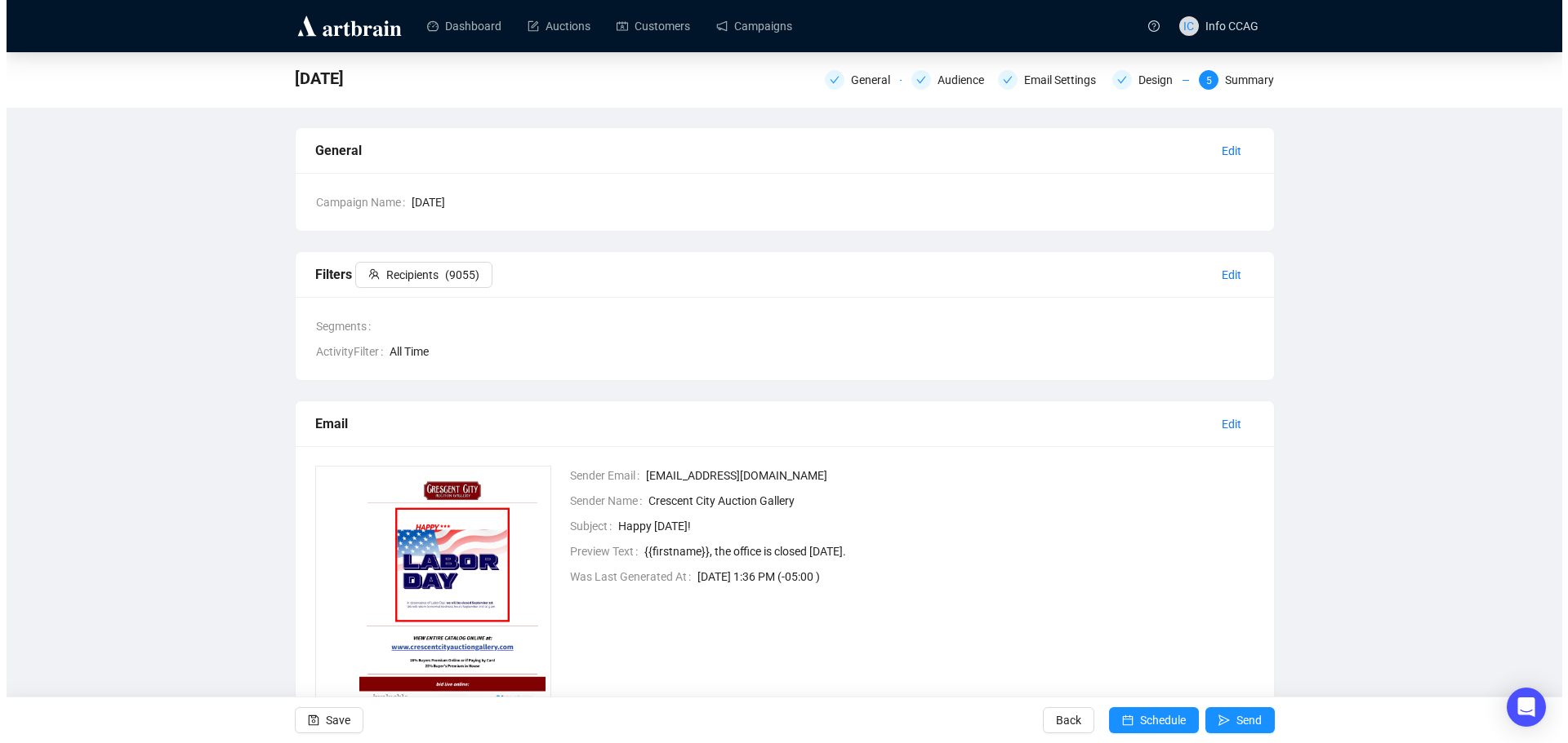
scroll to position [153, 0]
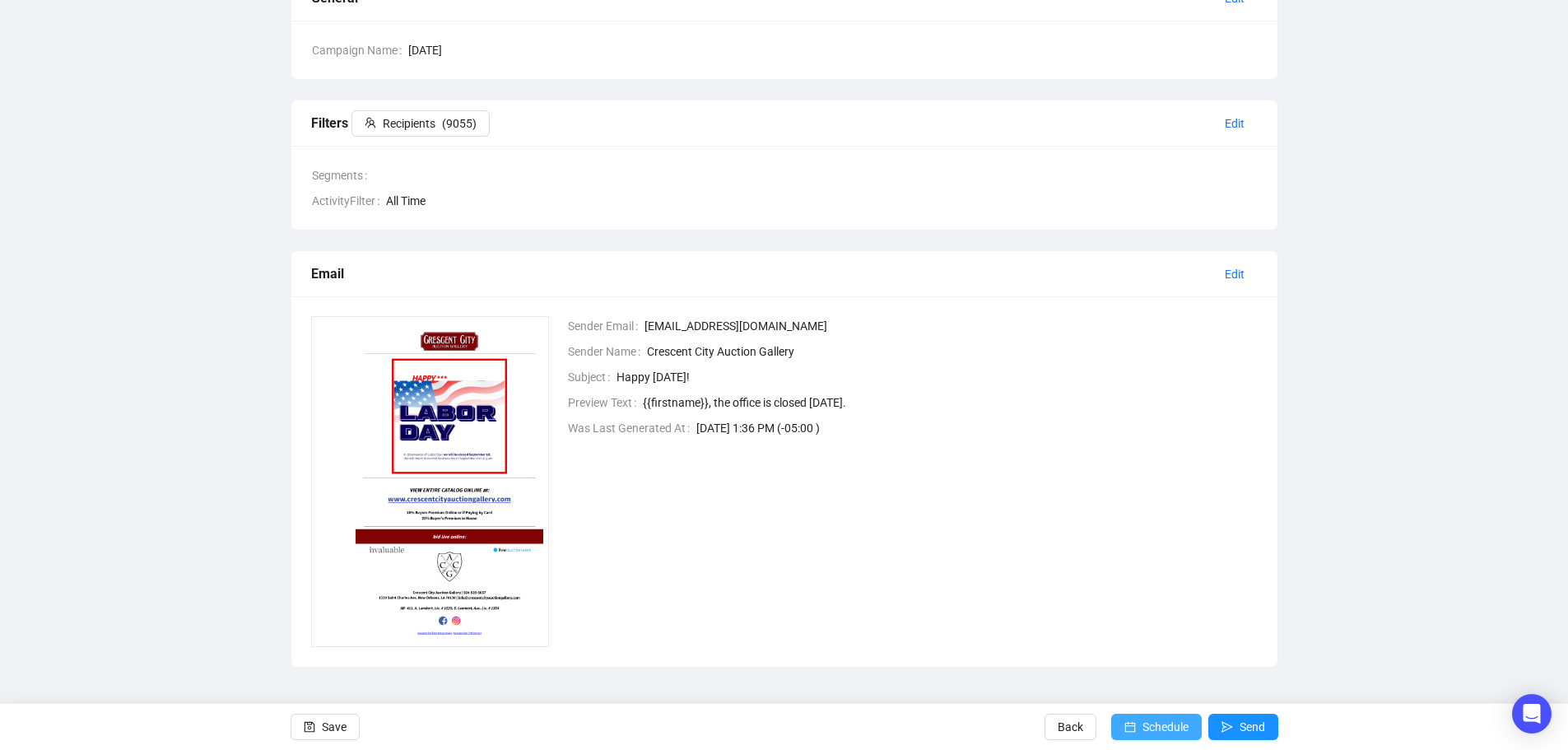
click at [1170, 730] on span "Schedule" at bounding box center [1166, 728] width 46 height 46
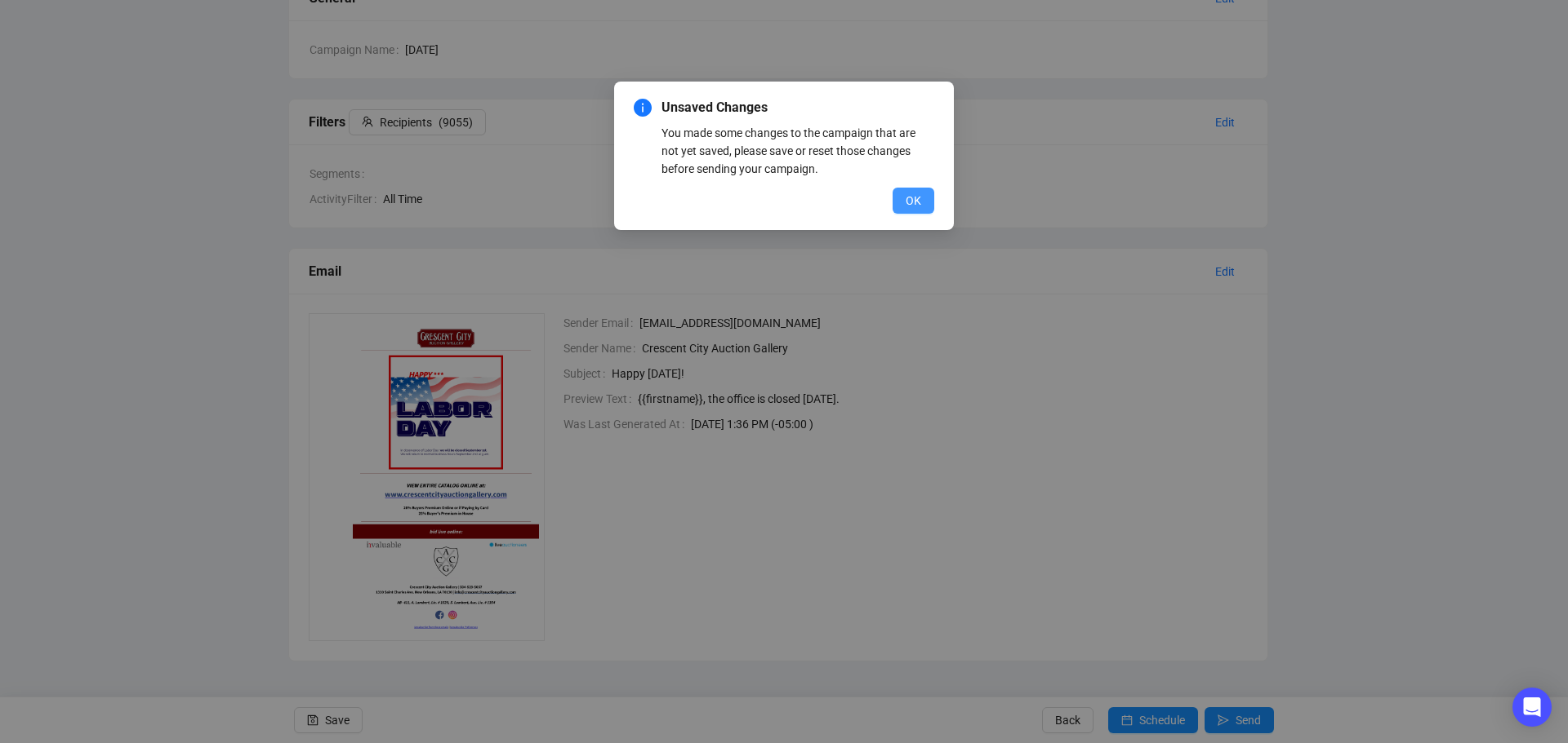
click at [924, 203] on button "OK" at bounding box center [913, 200] width 42 height 26
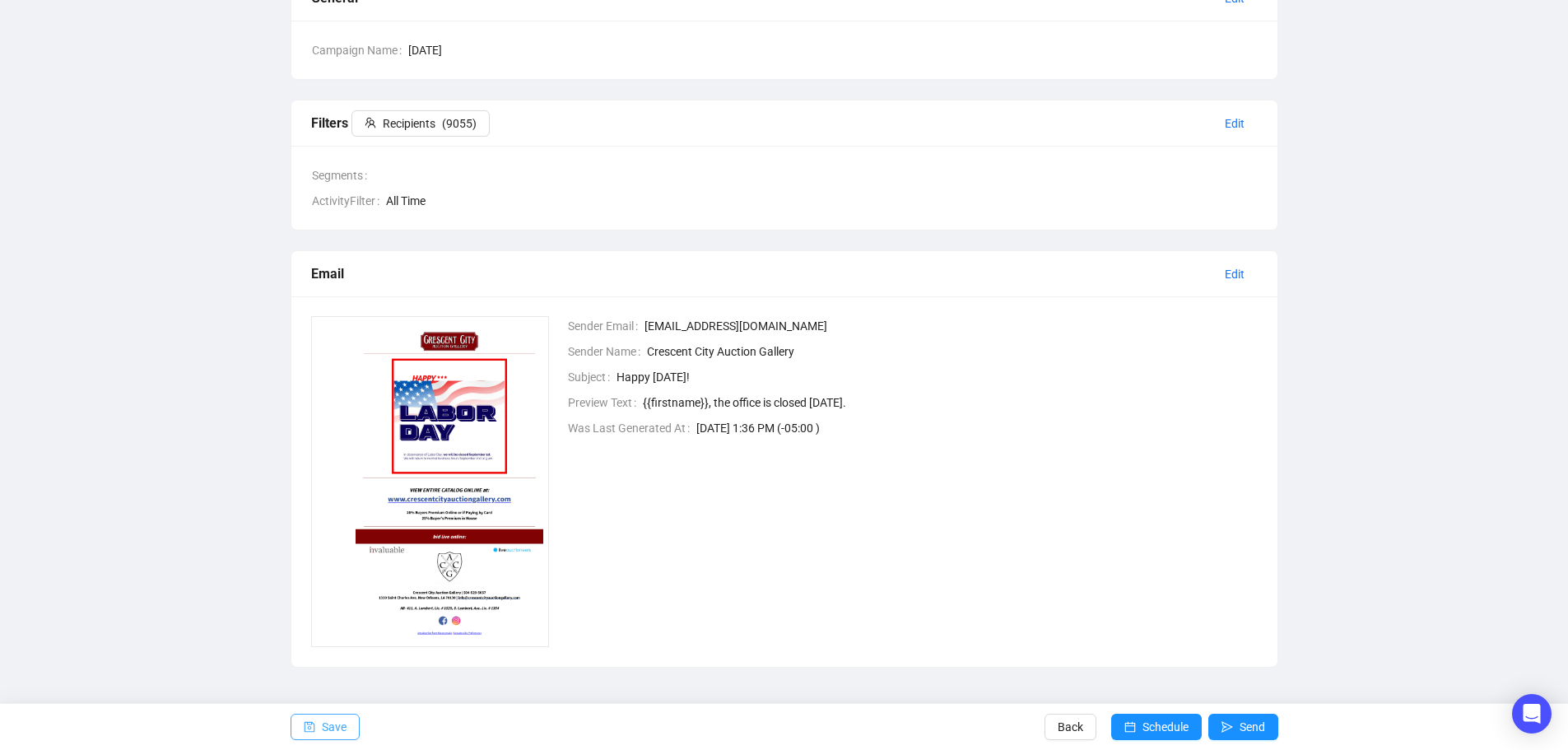
click at [319, 725] on button "Save" at bounding box center [325, 727] width 69 height 27
click at [1169, 735] on span "Schedule" at bounding box center [1166, 728] width 46 height 46
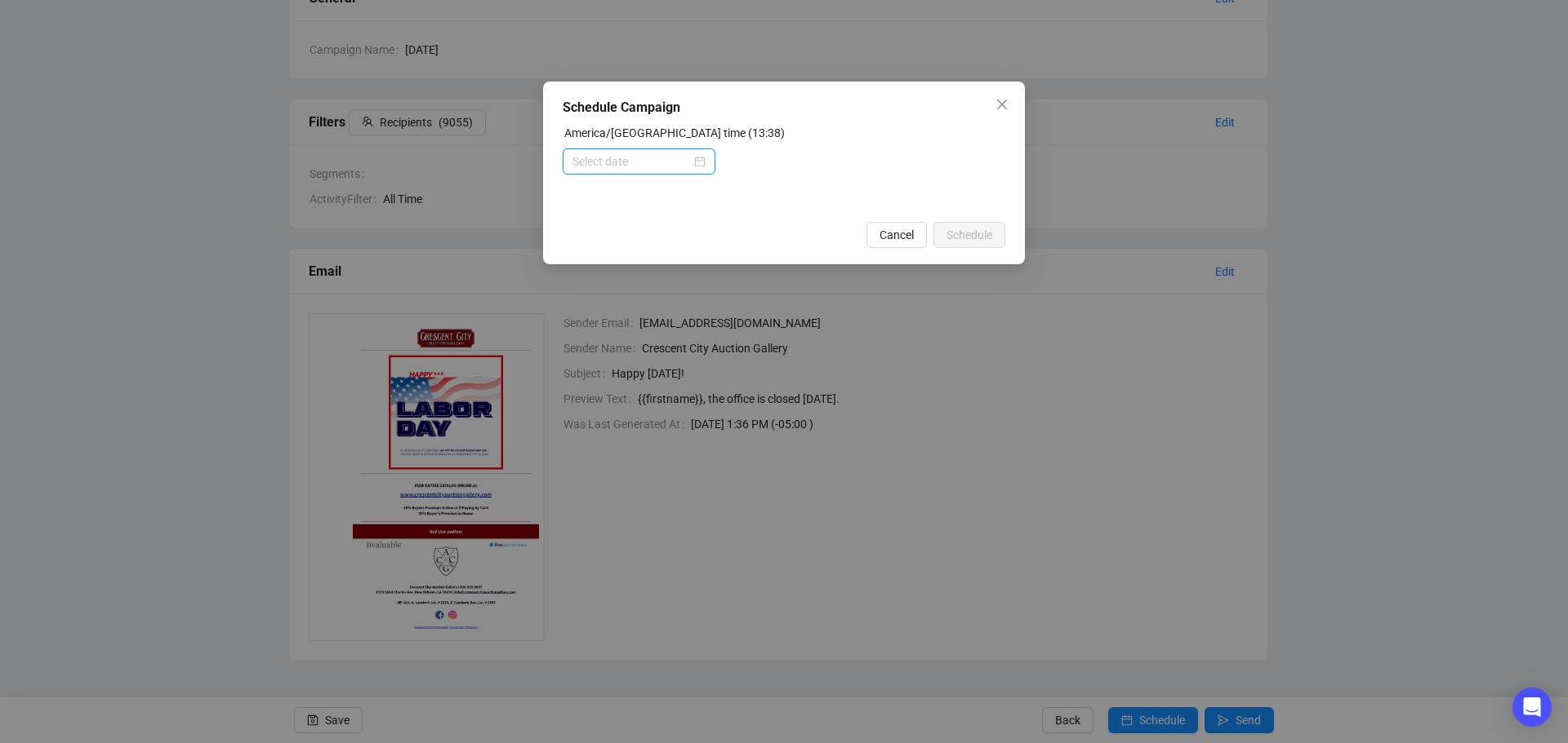
click at [616, 165] on input at bounding box center [632, 161] width 119 height 18
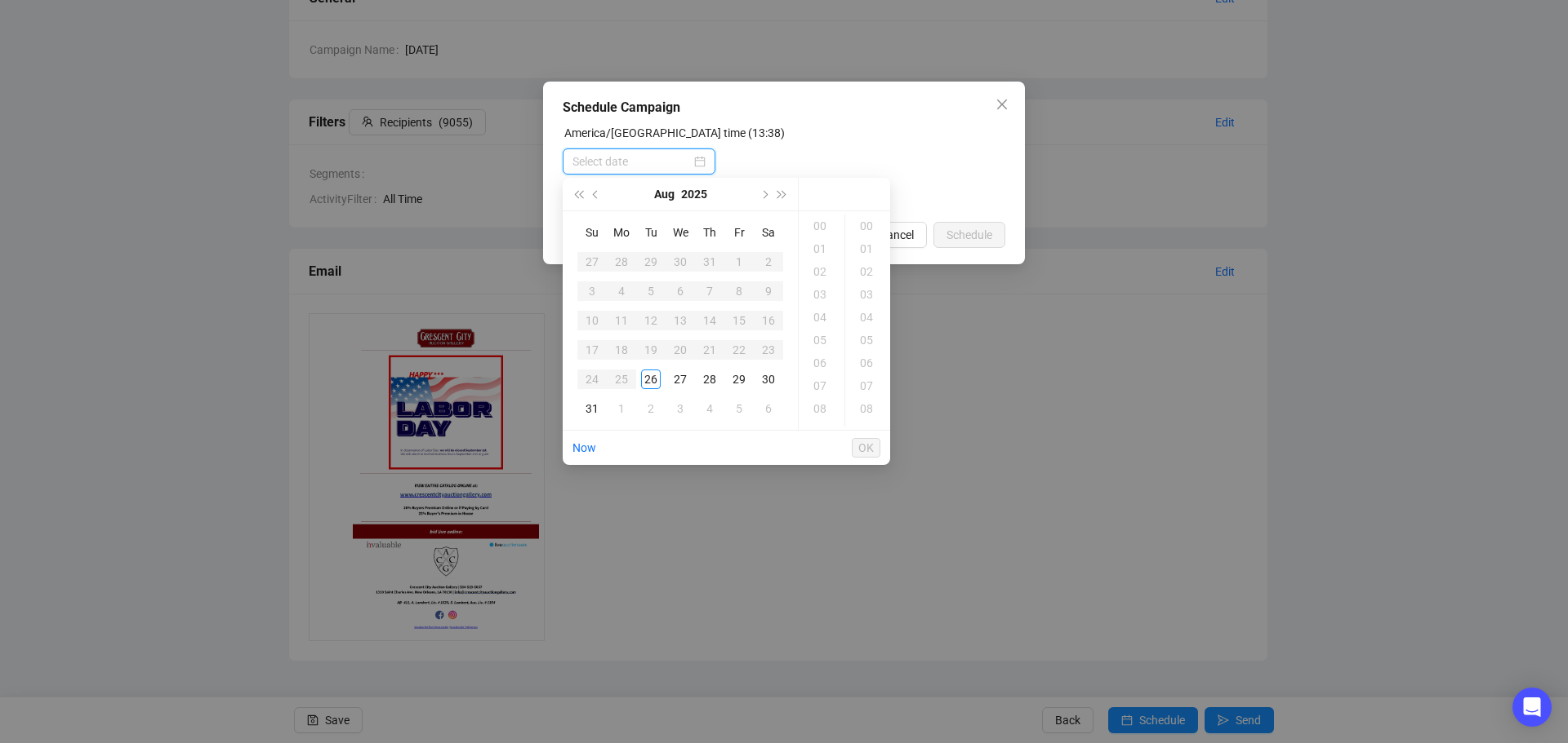
type input "[DATE] 00:00"
click at [592, 410] on div "31" at bounding box center [592, 409] width 20 height 20
click at [828, 269] on div "09" at bounding box center [821, 268] width 39 height 23
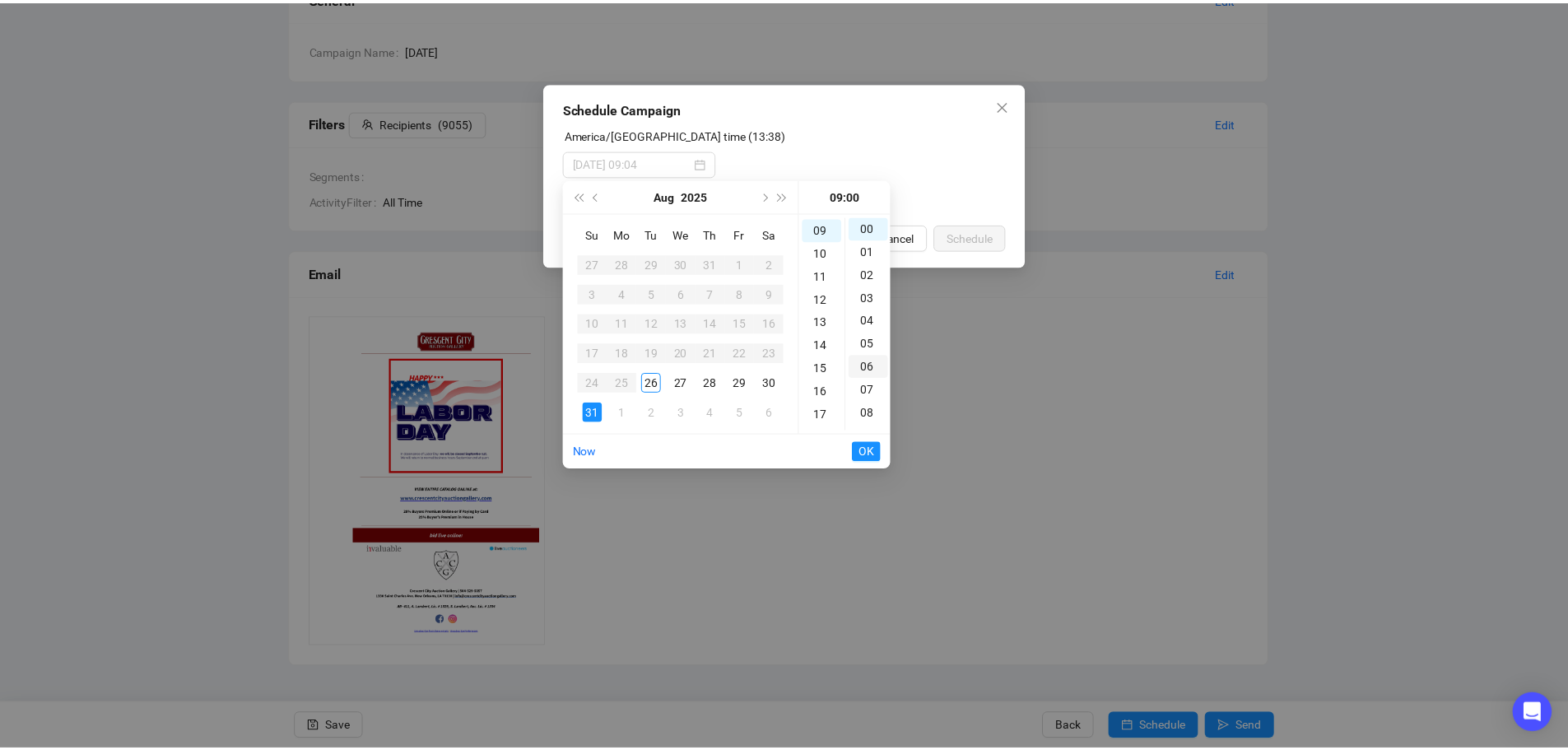
scroll to position [208, 0]
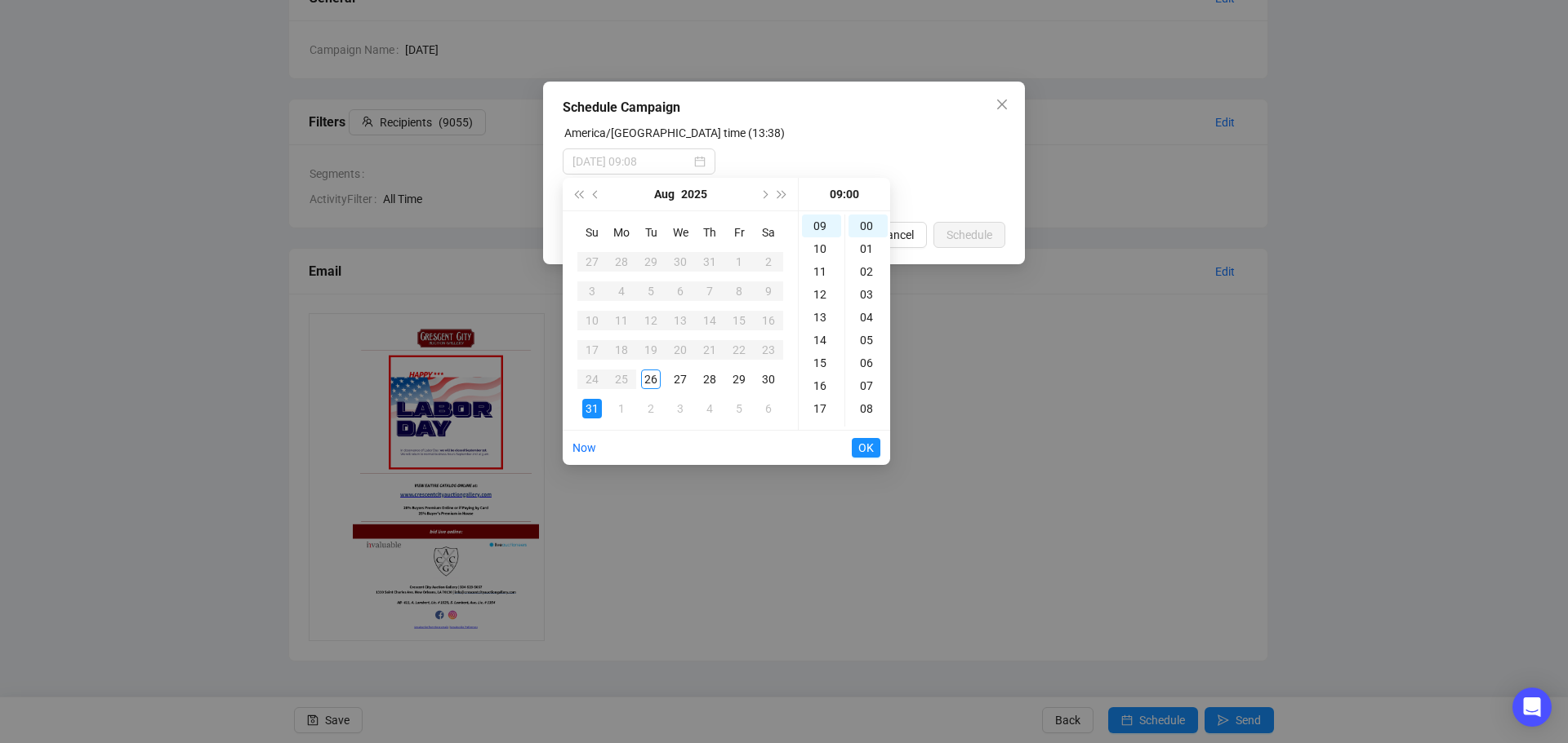
type input "[DATE] 09:00"
click at [865, 447] on span "OK" at bounding box center [866, 448] width 15 height 31
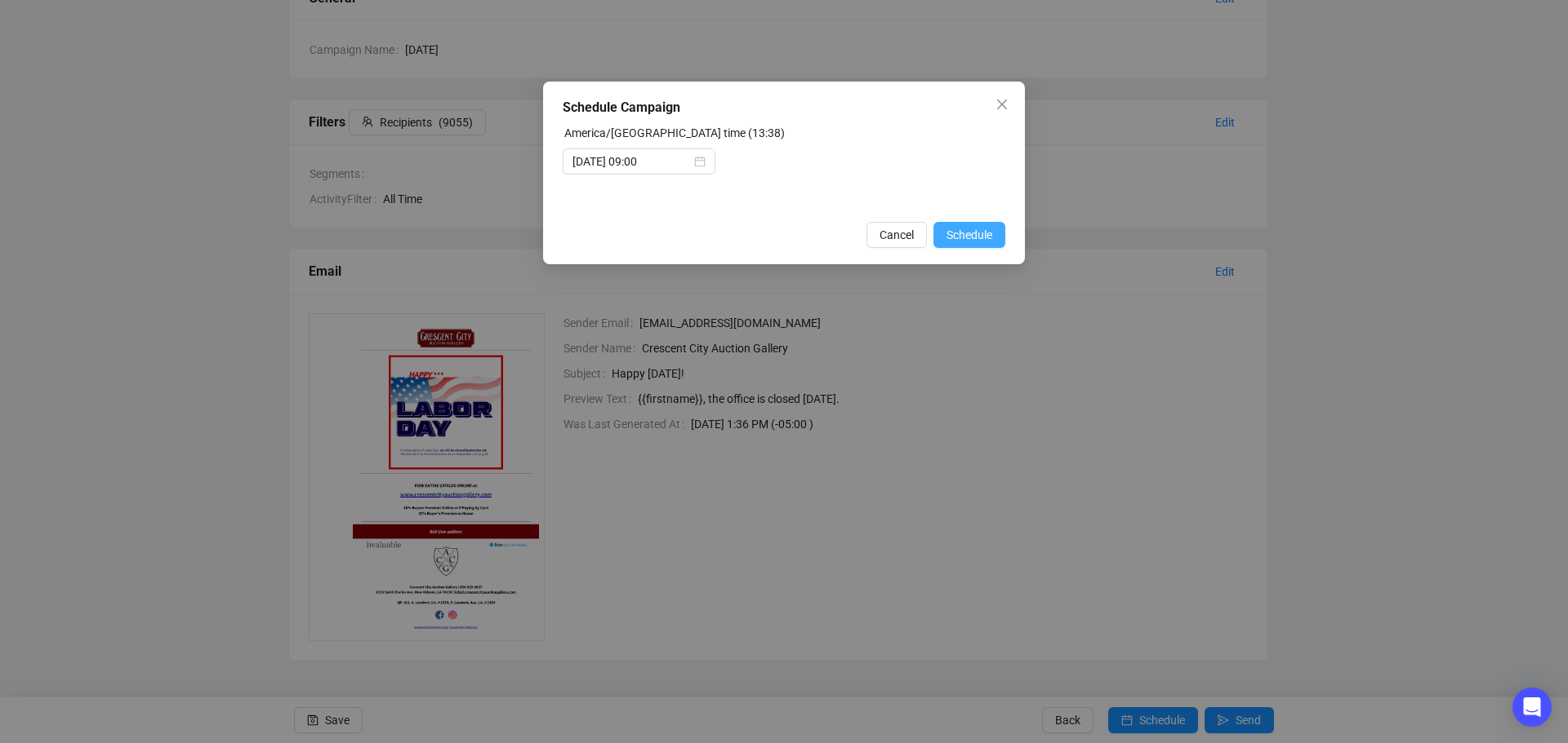
click at [971, 228] on span "Schedule" at bounding box center [970, 235] width 46 height 18
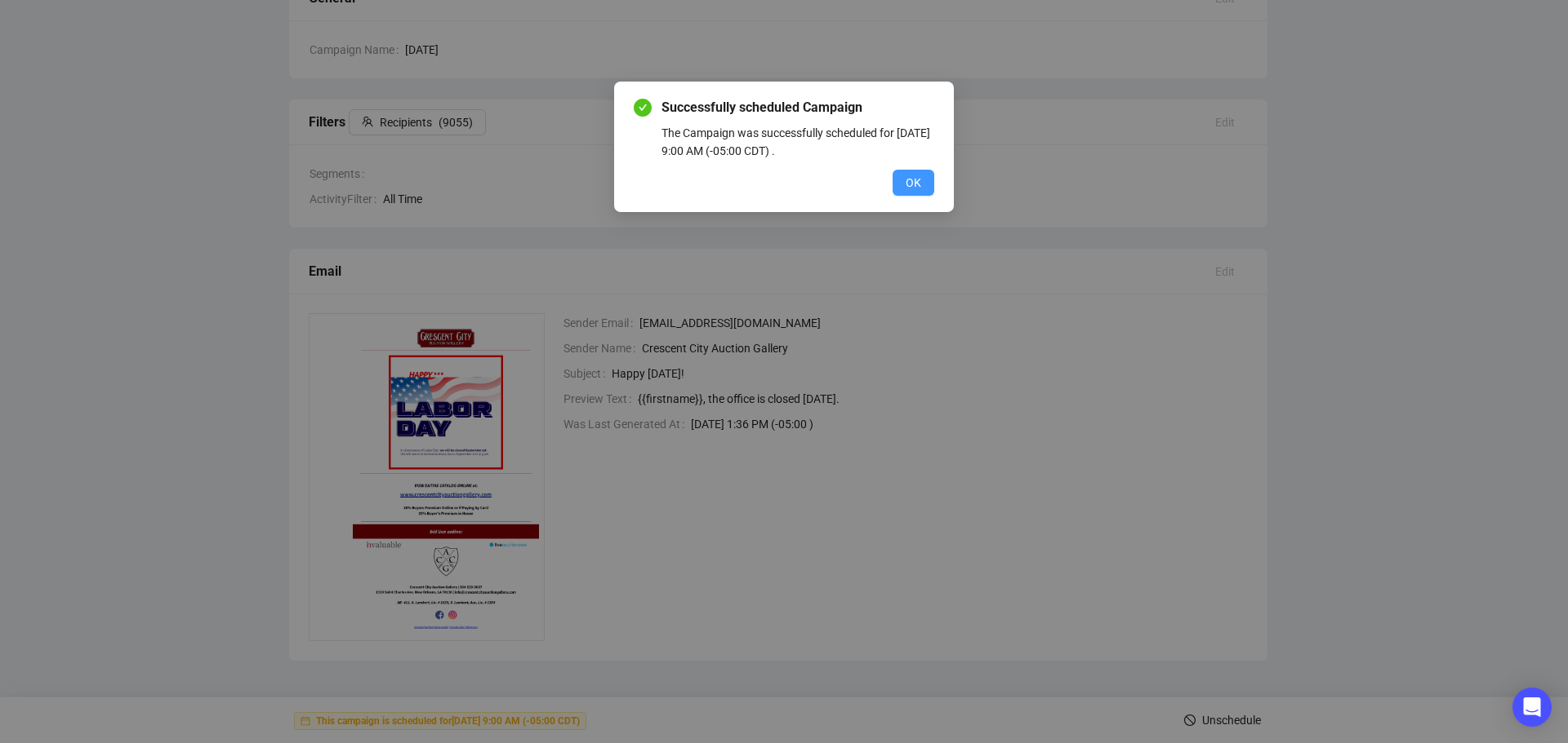
click at [917, 181] on span "OK" at bounding box center [913, 183] width 15 height 18
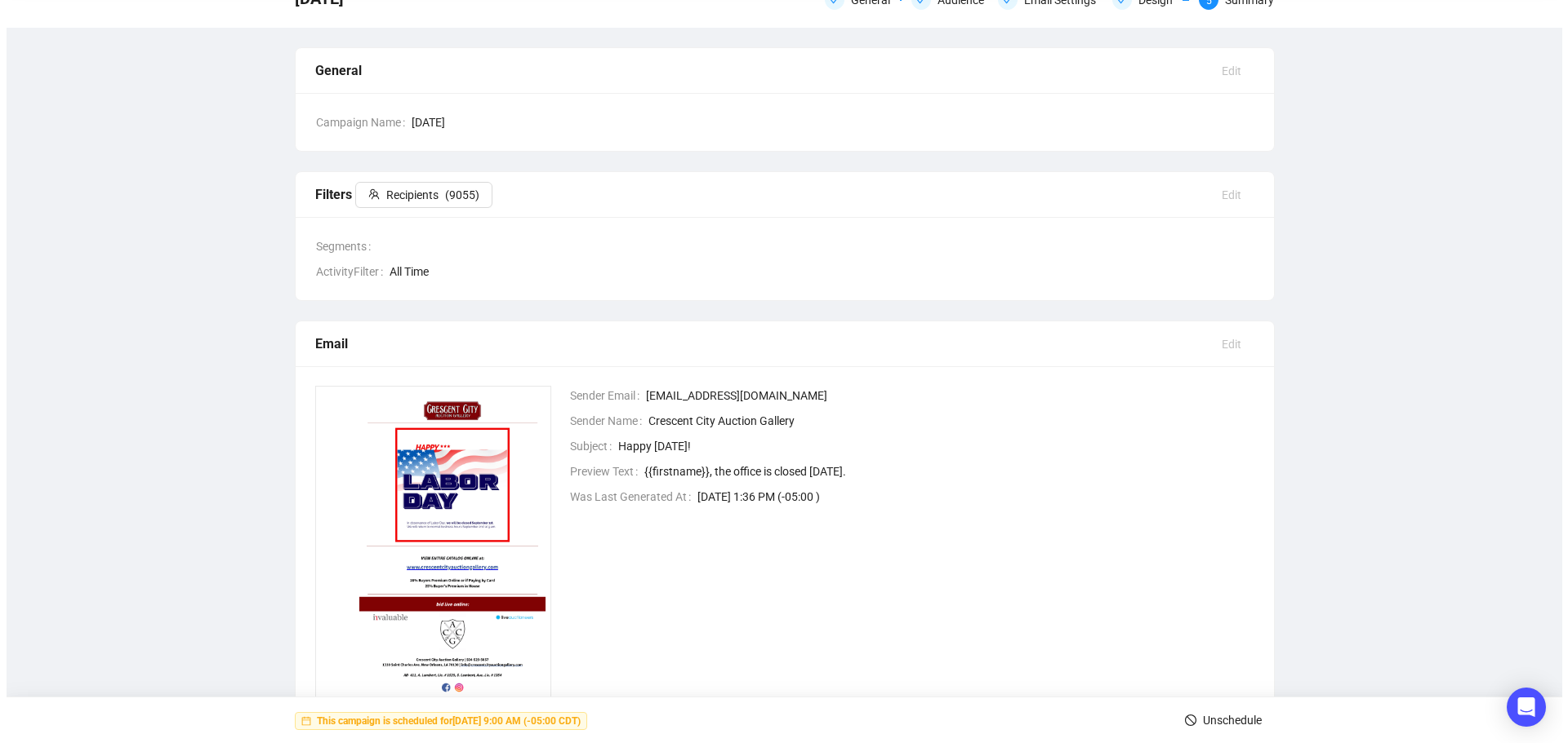
scroll to position [0, 0]
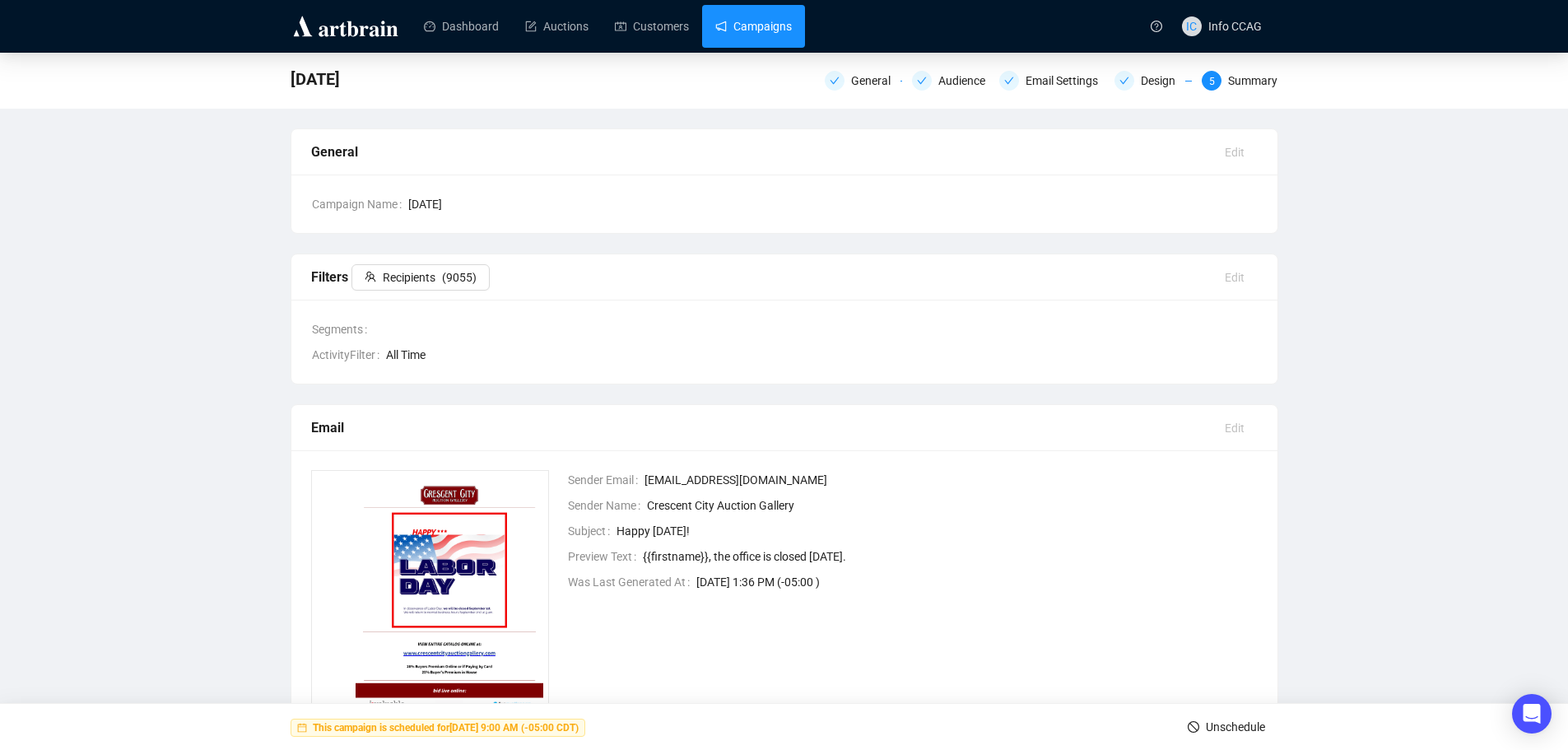
click at [730, 31] on link "Campaigns" at bounding box center [753, 27] width 77 height 43
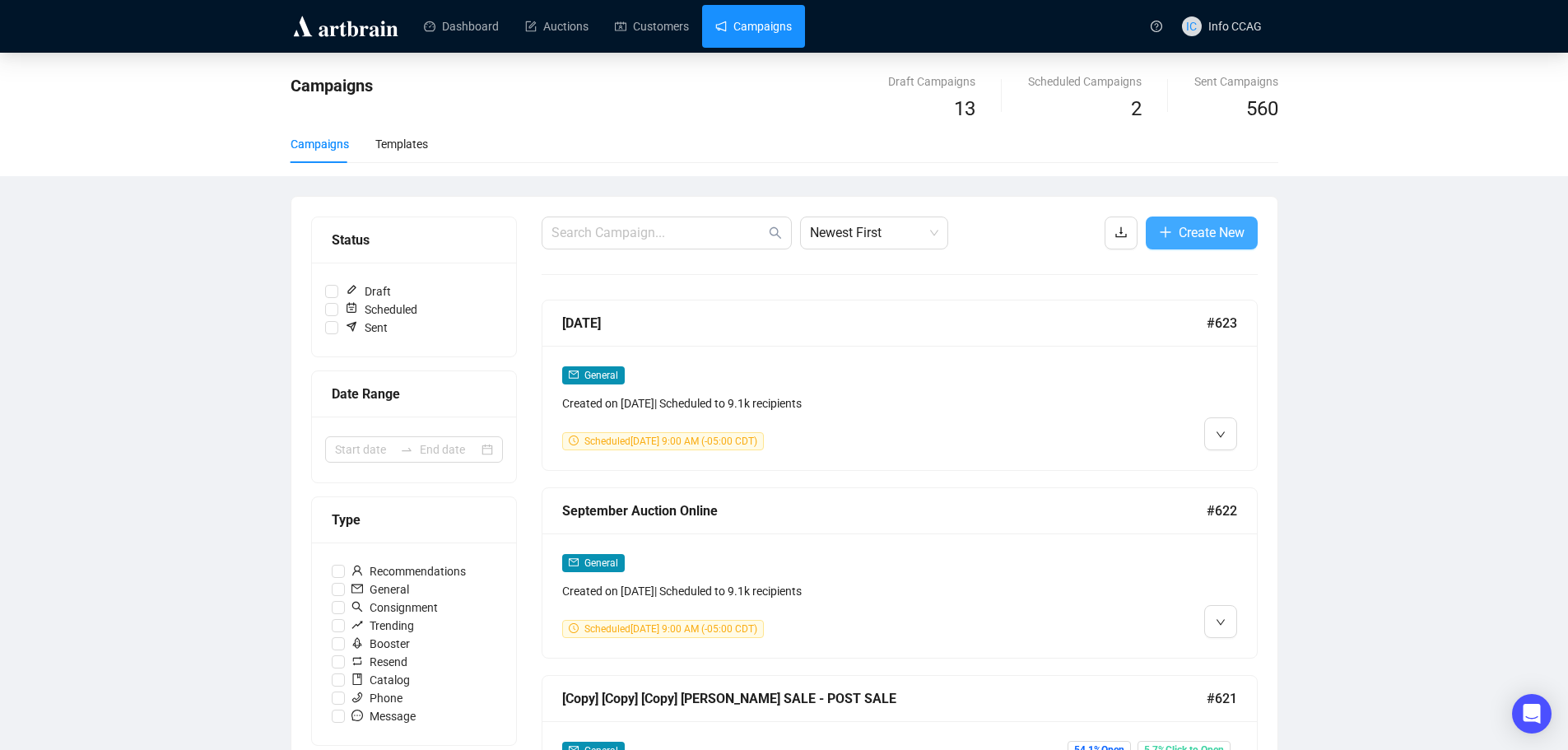
click at [1213, 235] on span "Create New" at bounding box center [1212, 232] width 66 height 21
